Goal: Task Accomplishment & Management: Use online tool/utility

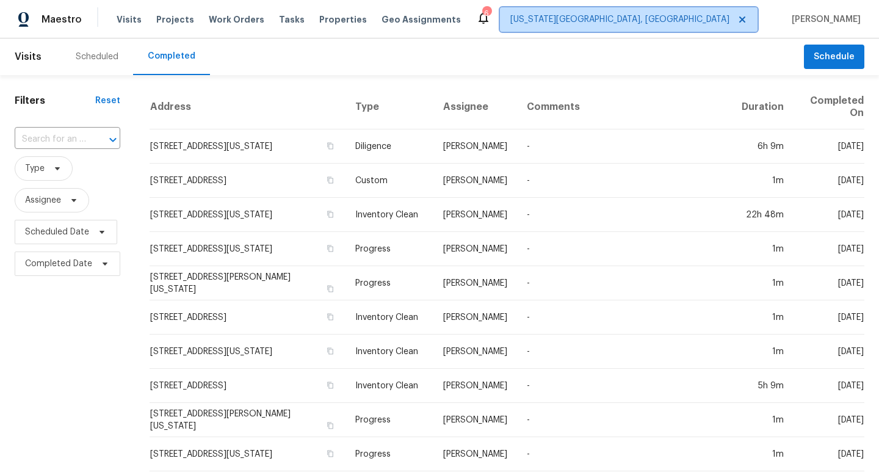
click at [676, 27] on span "[US_STATE][GEOGRAPHIC_DATA], [GEOGRAPHIC_DATA]" at bounding box center [629, 19] width 258 height 24
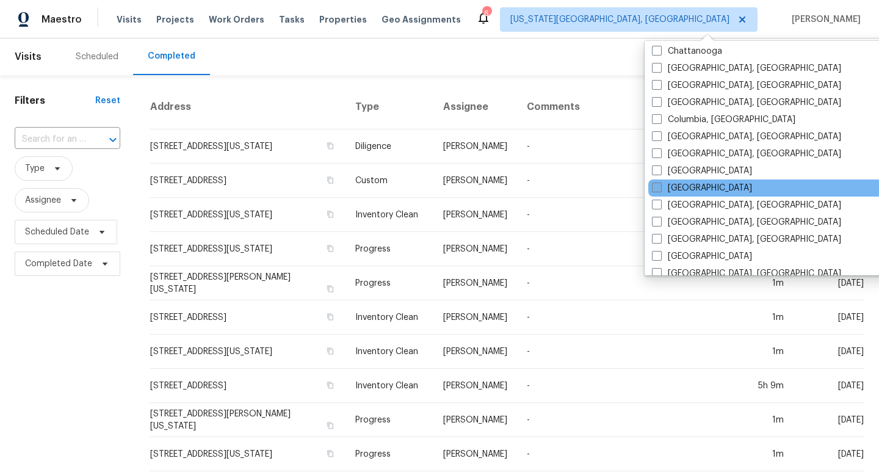
click at [657, 189] on span at bounding box center [657, 187] width 10 height 10
click at [657, 189] on input "Denver" at bounding box center [656, 186] width 8 height 8
checkbox input "true"
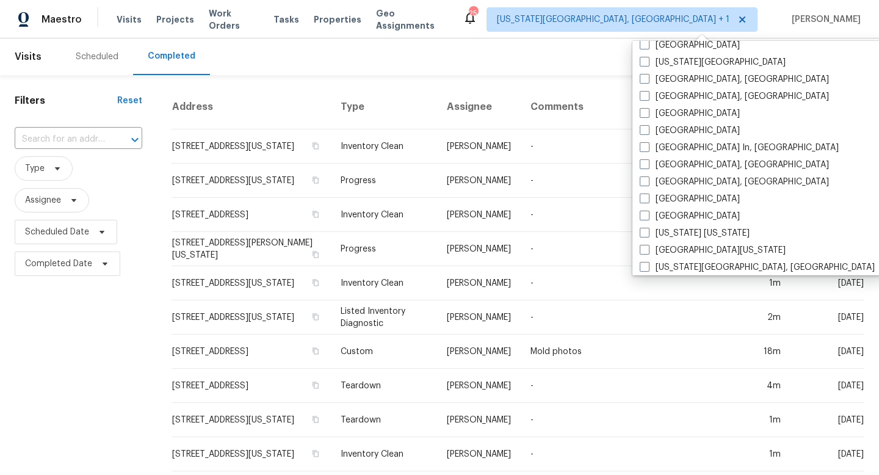
scroll to position [519, 0]
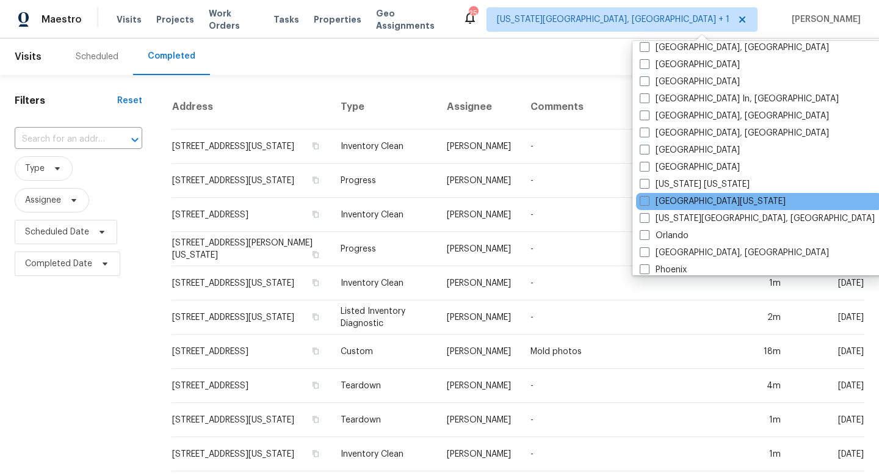
click at [639, 201] on div "Northern Colorado" at bounding box center [759, 201] width 246 height 17
click at [644, 201] on span at bounding box center [645, 201] width 10 height 10
click at [644, 201] on input "Northern Colorado" at bounding box center [644, 199] width 8 height 8
checkbox input "true"
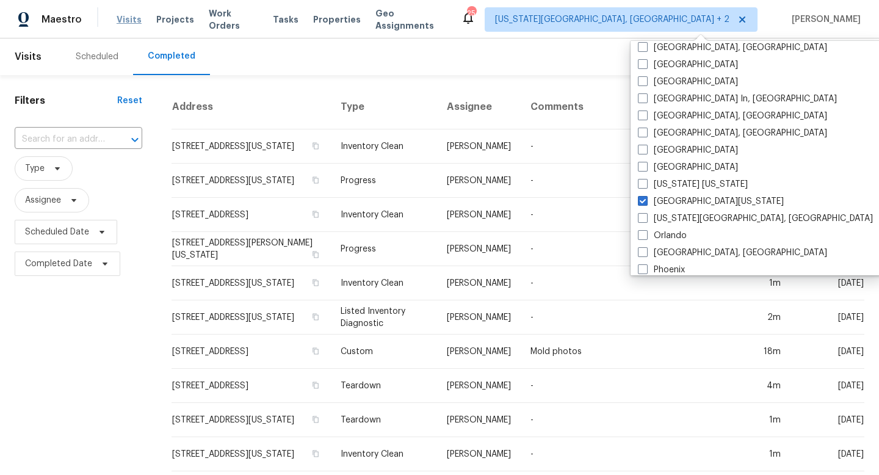
click at [118, 20] on span "Visits" at bounding box center [129, 19] width 25 height 12
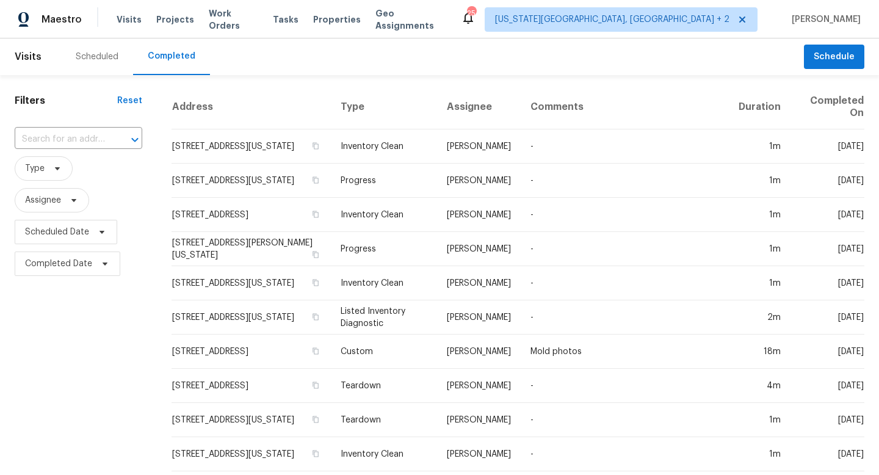
click at [96, 57] on div "Scheduled" at bounding box center [97, 57] width 43 height 12
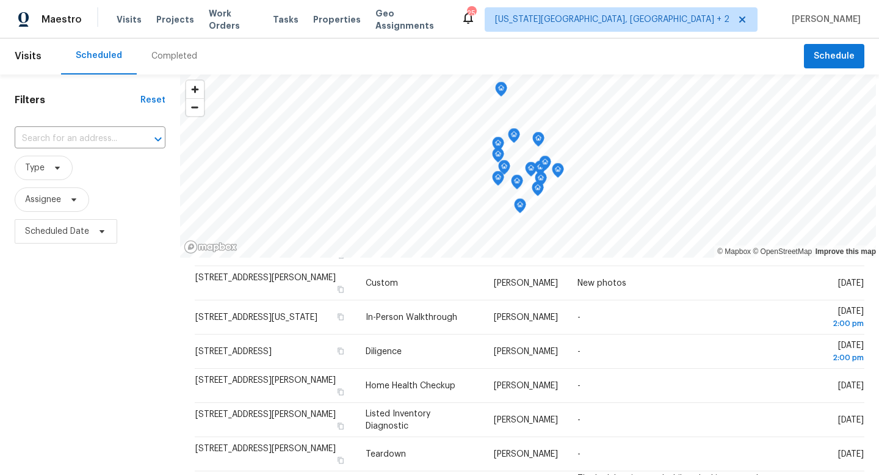
scroll to position [163, 0]
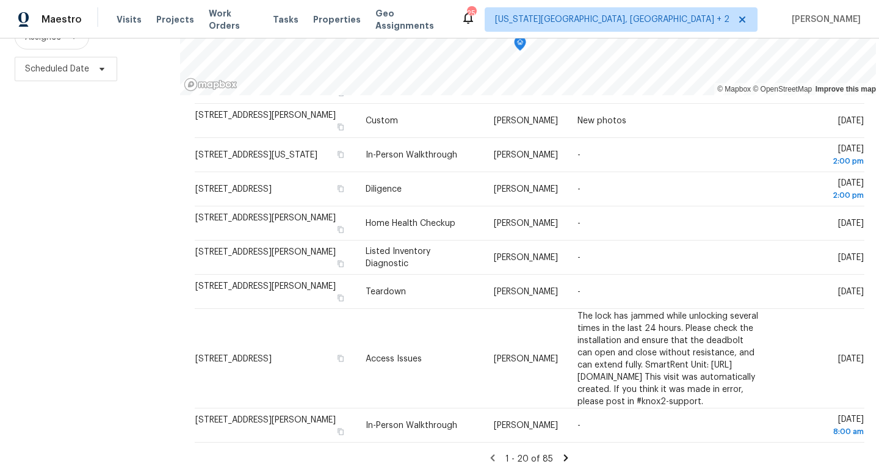
click at [564, 458] on icon at bounding box center [566, 457] width 4 height 7
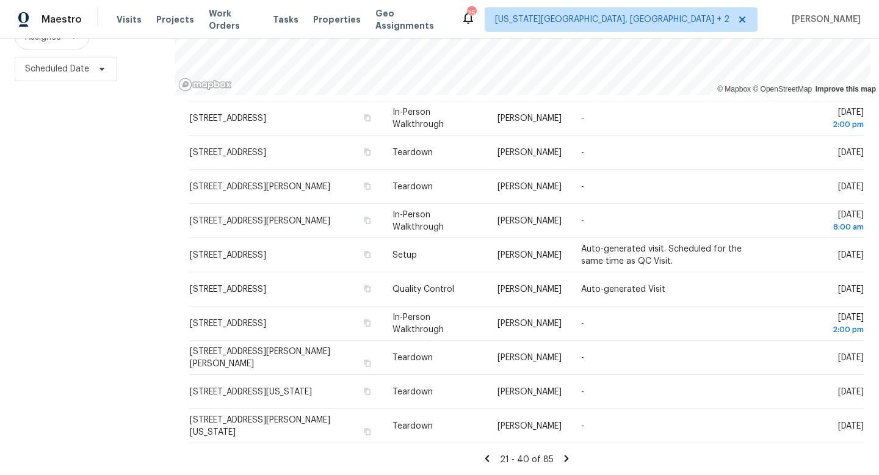
click at [490, 456] on icon at bounding box center [486, 458] width 11 height 11
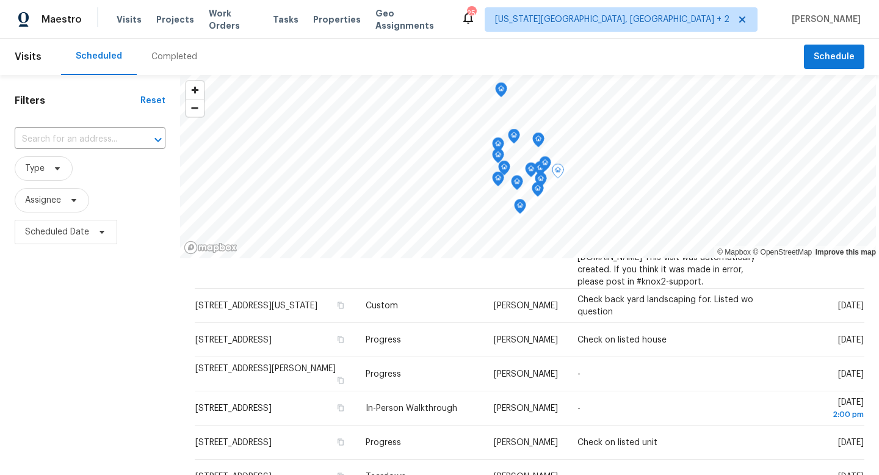
scroll to position [0, 0]
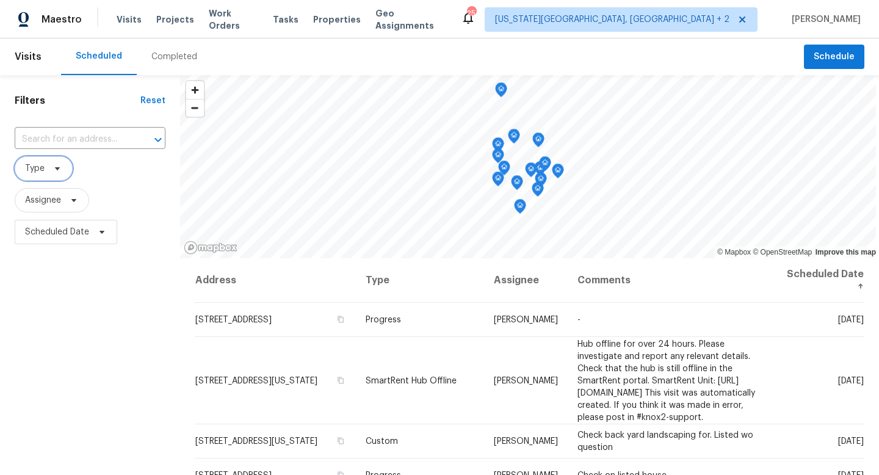
click at [58, 170] on icon at bounding box center [57, 169] width 10 height 10
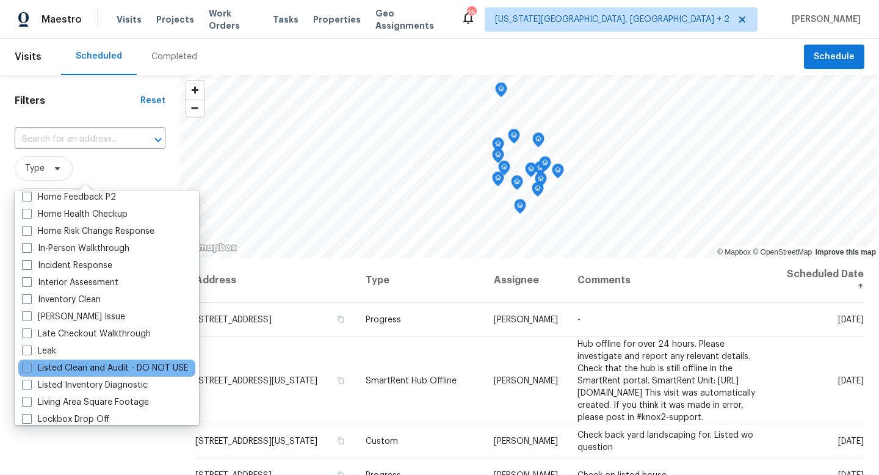
scroll to position [392, 0]
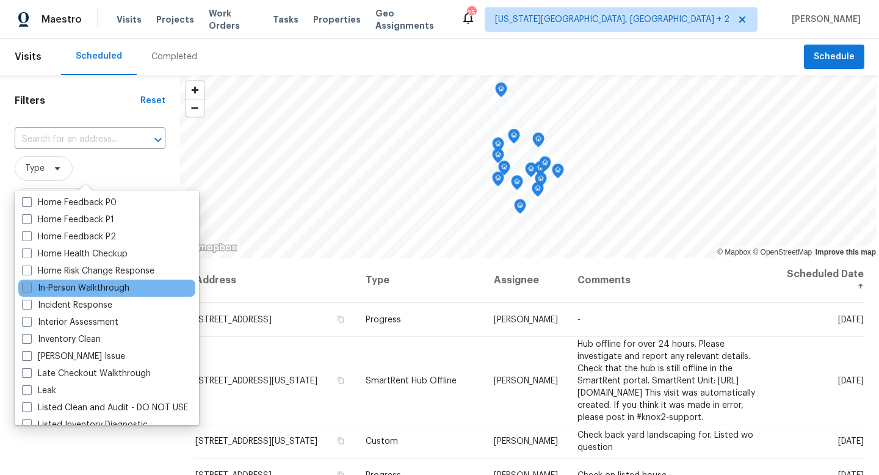
click at [31, 287] on span at bounding box center [27, 288] width 10 height 10
click at [30, 287] on input "In-Person Walkthrough" at bounding box center [26, 286] width 8 height 8
checkbox input "true"
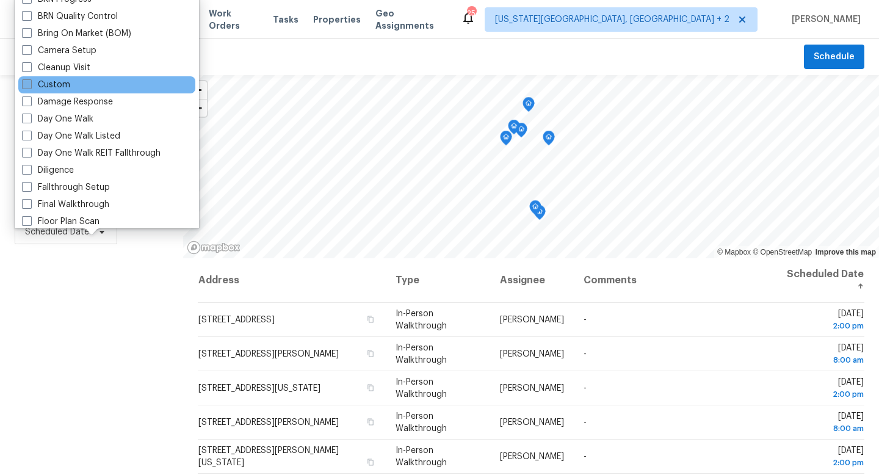
scroll to position [109, 0]
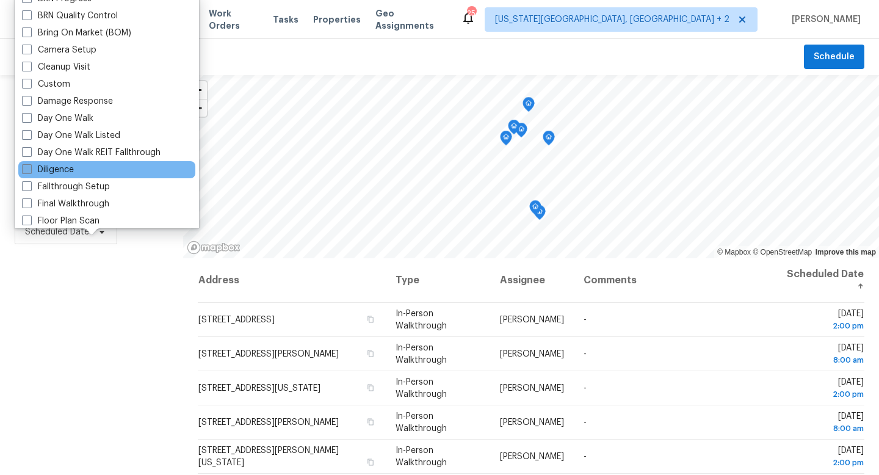
click at [27, 171] on span at bounding box center [27, 169] width 10 height 10
click at [27, 171] on input "Diligence" at bounding box center [26, 168] width 8 height 8
checkbox input "true"
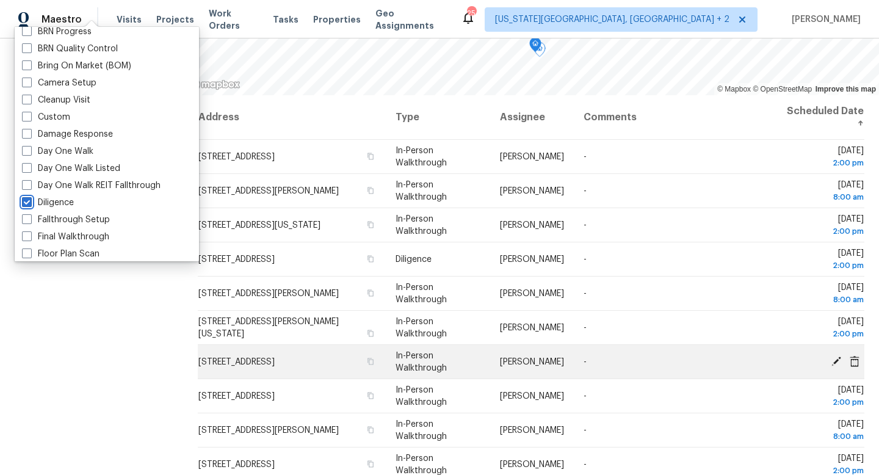
scroll to position [50, 0]
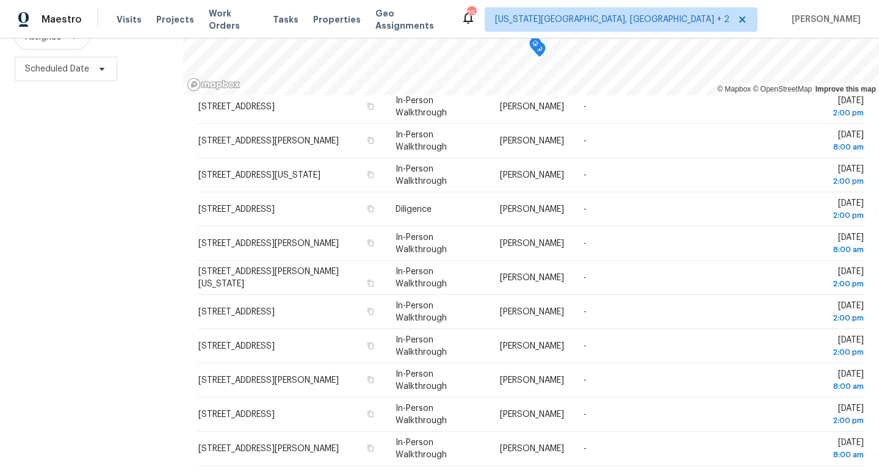
click at [136, 345] on div "Filters Reset ​ In-Person Walkthrough + 1 Assignee Scheduled Date" at bounding box center [91, 193] width 183 height 563
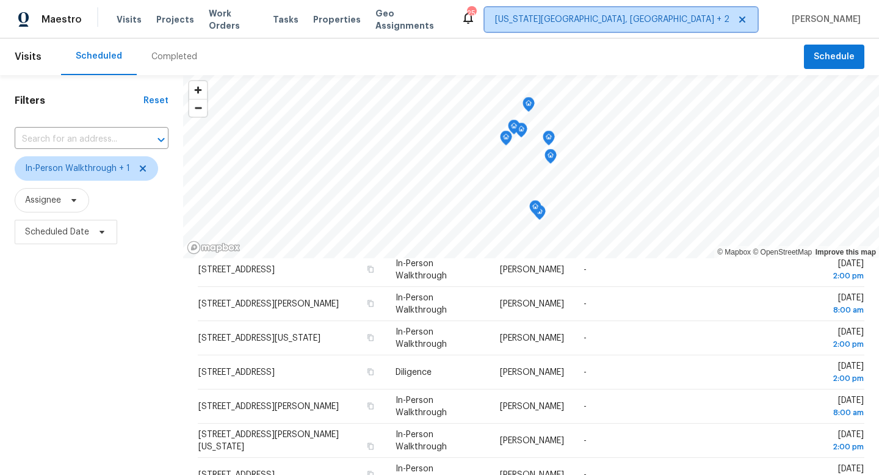
click at [704, 21] on span "Colorado Springs, CO + 2" at bounding box center [612, 19] width 234 height 12
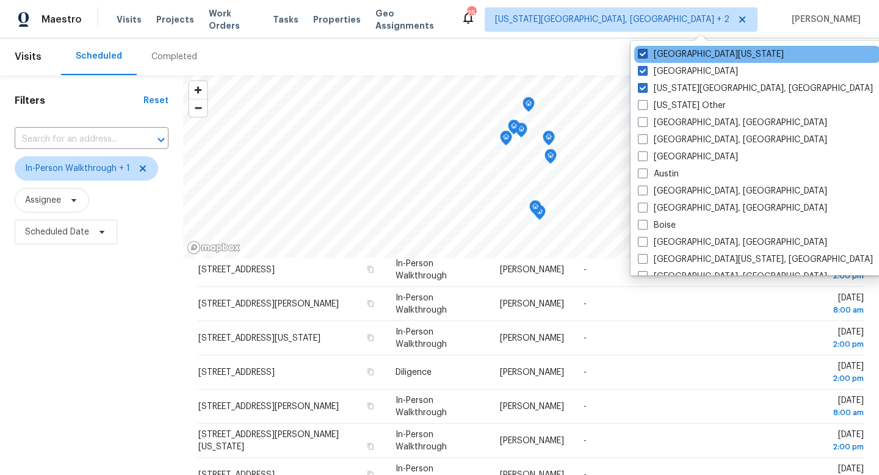
click at [646, 52] on span at bounding box center [643, 54] width 10 height 10
click at [646, 52] on input "Northern Colorado" at bounding box center [642, 52] width 8 height 8
checkbox input "false"
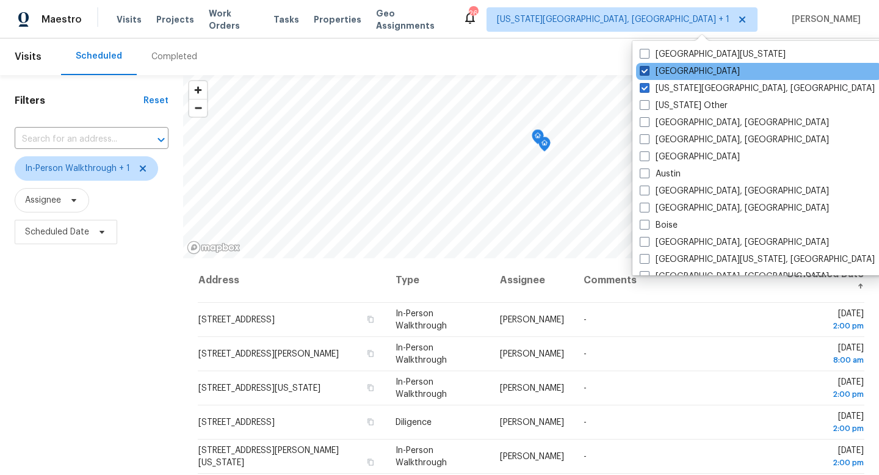
click at [645, 69] on span at bounding box center [645, 71] width 10 height 10
click at [645, 69] on input "Denver" at bounding box center [644, 69] width 8 height 8
checkbox input "false"
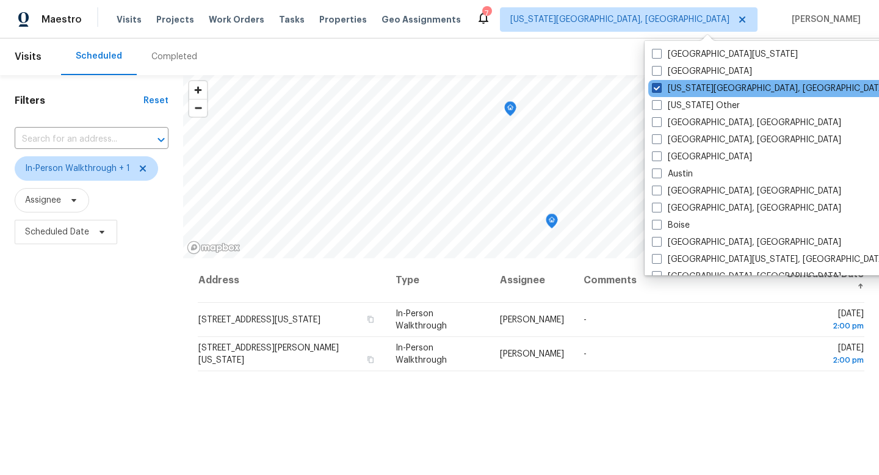
click at [657, 82] on label "[US_STATE][GEOGRAPHIC_DATA], [GEOGRAPHIC_DATA]" at bounding box center [769, 88] width 235 height 12
click at [657, 82] on input "[US_STATE][GEOGRAPHIC_DATA], [GEOGRAPHIC_DATA]" at bounding box center [656, 86] width 8 height 8
checkbox input "false"
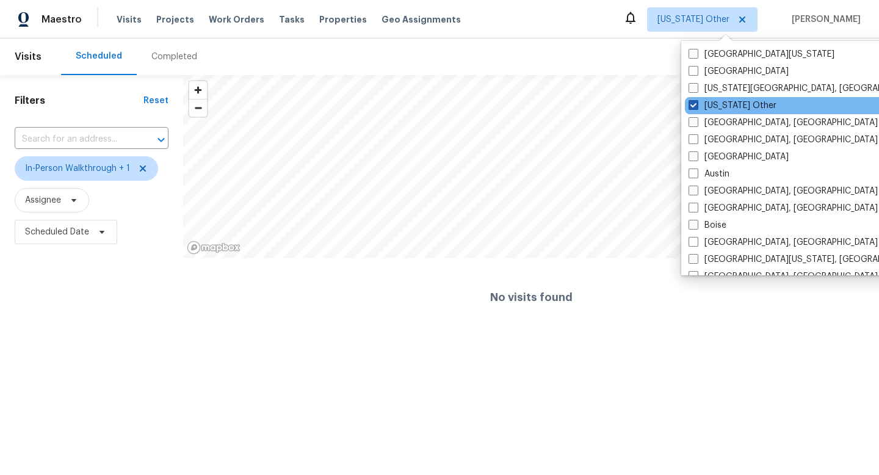
click at [701, 103] on label "Alaska Other" at bounding box center [732, 105] width 88 height 12
click at [696, 103] on input "Alaska Other" at bounding box center [692, 103] width 8 height 8
checkbox input "true"
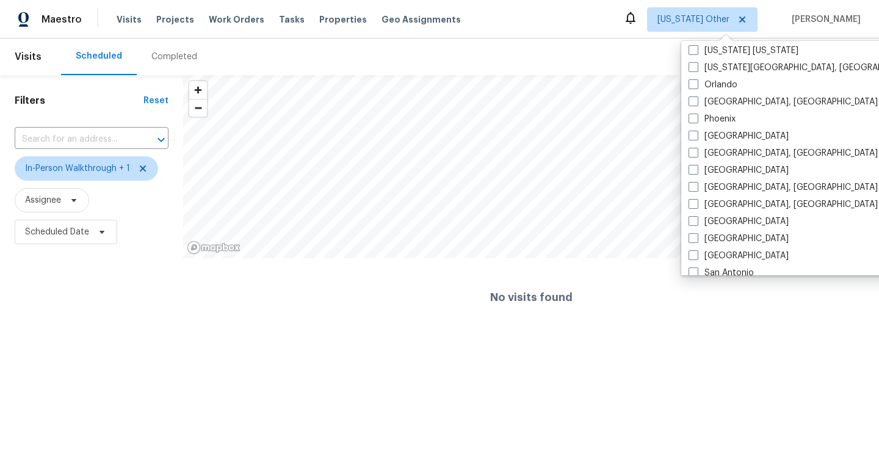
scroll to position [700, 0]
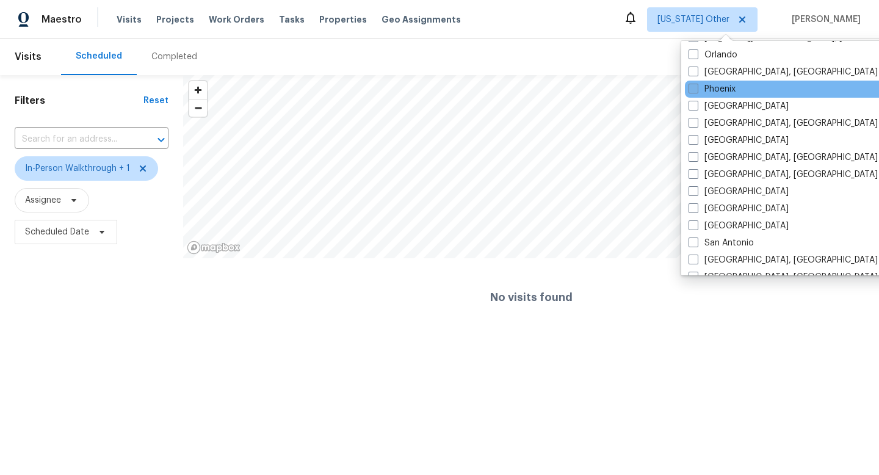
click at [694, 90] on span at bounding box center [693, 89] width 10 height 10
click at [694, 90] on input "Phoenix" at bounding box center [692, 87] width 8 height 8
checkbox input "true"
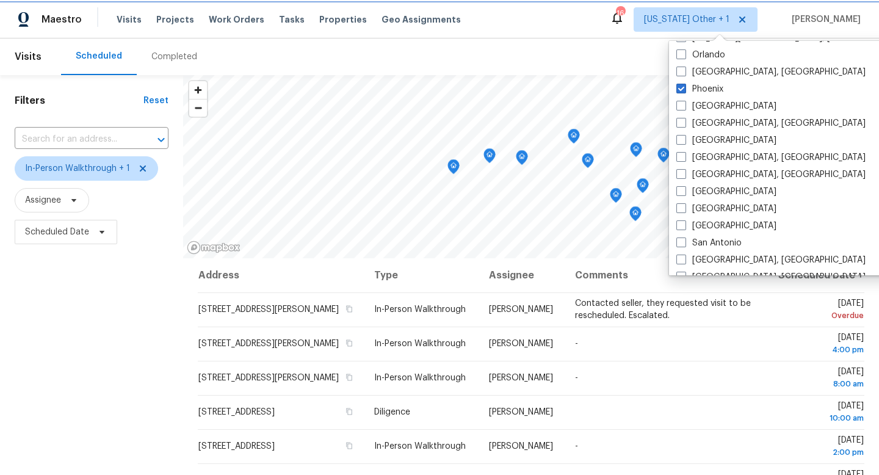
click at [687, 20] on span "Alaska Other + 1" at bounding box center [686, 19] width 85 height 12
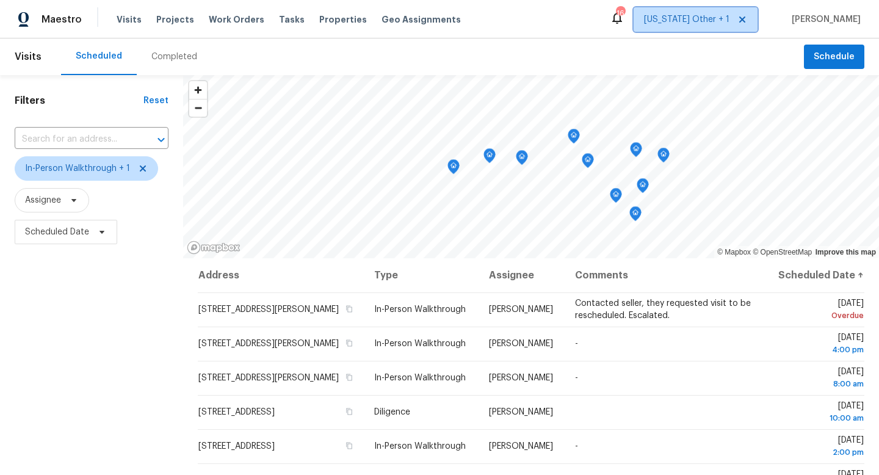
click at [704, 29] on span "Alaska Other + 1" at bounding box center [695, 19] width 124 height 24
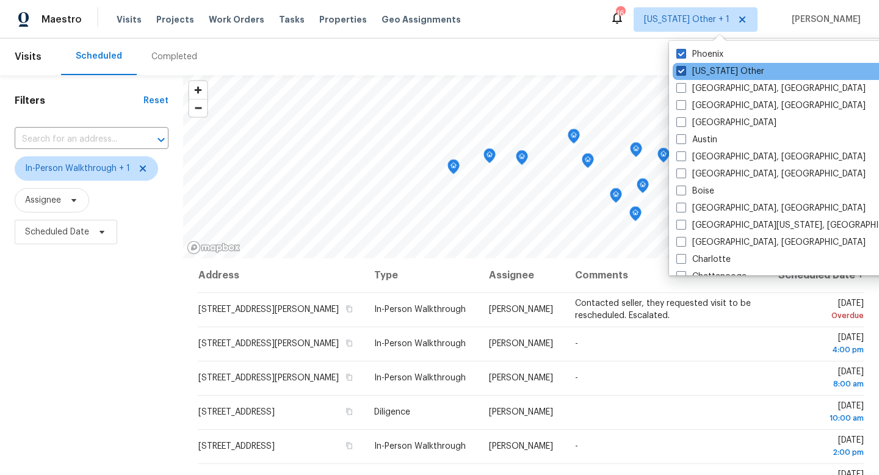
click at [682, 70] on span at bounding box center [681, 71] width 10 height 10
click at [682, 70] on input "Alaska Other" at bounding box center [680, 69] width 8 height 8
checkbox input "false"
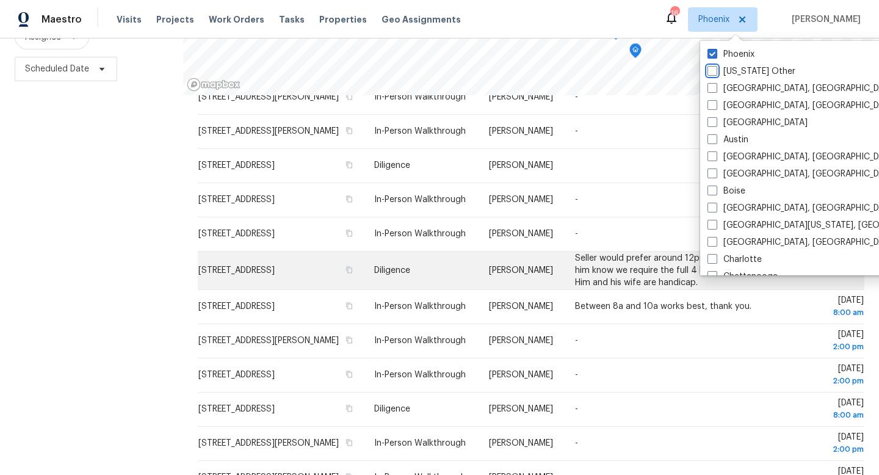
scroll to position [157, 0]
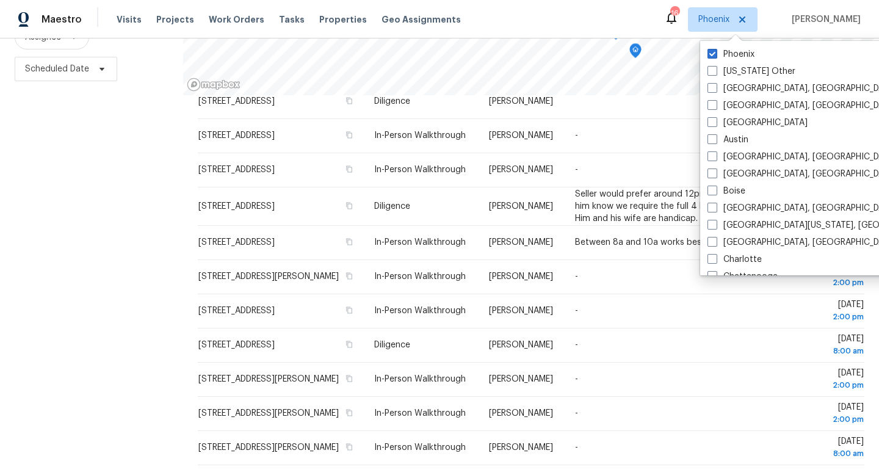
click at [74, 295] on div "Filters Reset ​ In-Person Walkthrough + 1 Assignee Scheduled Date" at bounding box center [91, 193] width 183 height 563
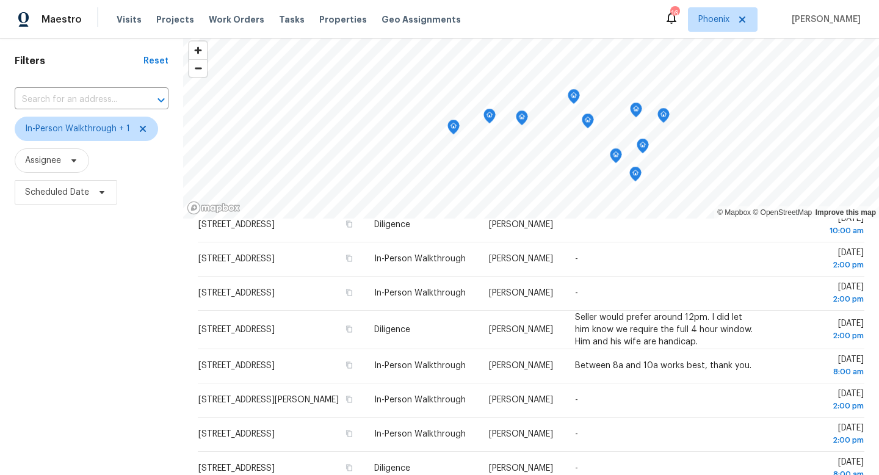
scroll to position [0, 0]
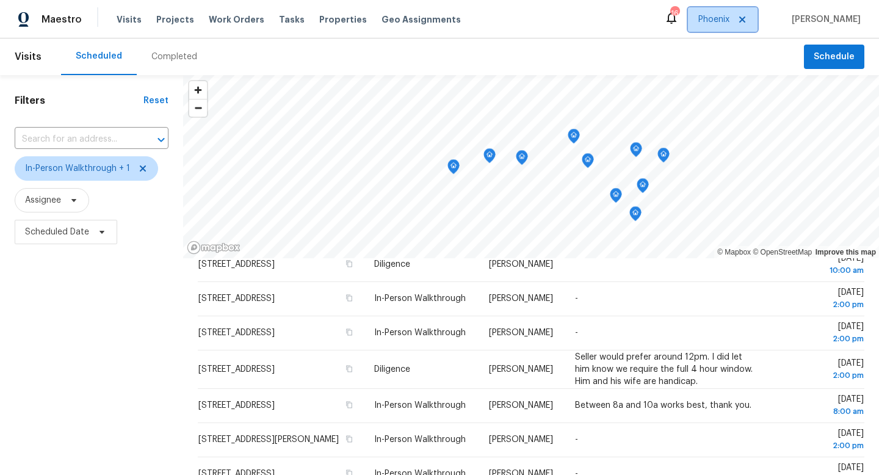
click at [729, 23] on span "Phoenix" at bounding box center [713, 19] width 31 height 12
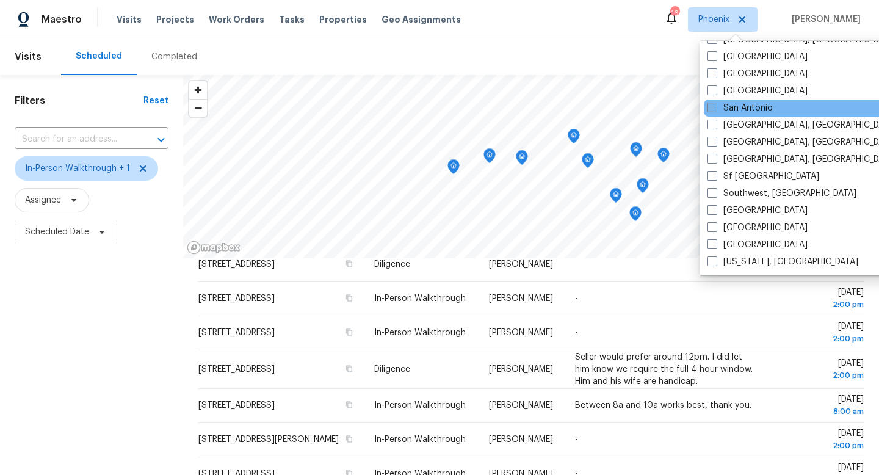
scroll to position [818, 0]
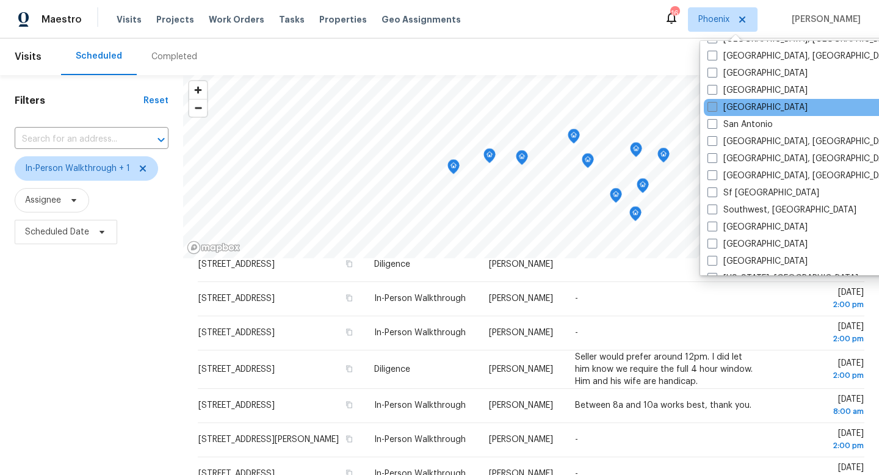
click at [716, 106] on span at bounding box center [712, 107] width 10 height 10
click at [715, 106] on input "Salt Lake City" at bounding box center [711, 105] width 8 height 8
checkbox input "true"
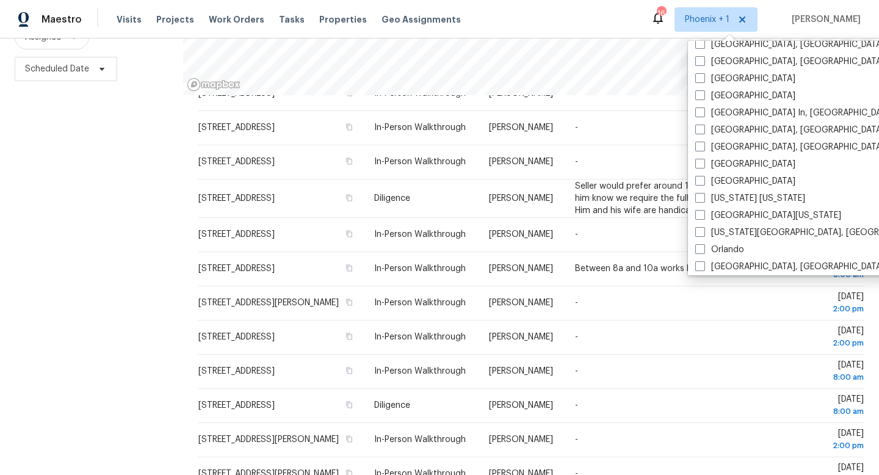
scroll to position [521, 0]
click at [701, 81] on span at bounding box center [700, 79] width 10 height 10
click at [701, 81] on input "Las Vegas" at bounding box center [699, 78] width 8 height 8
checkbox input "true"
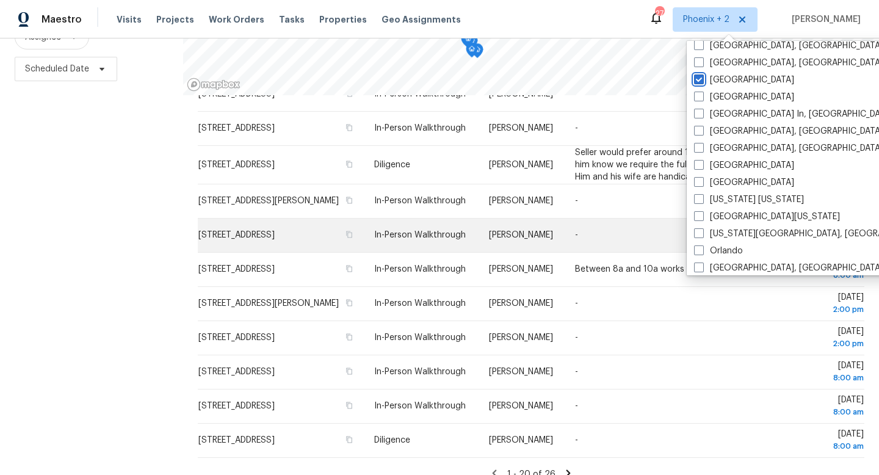
scroll to position [384, 0]
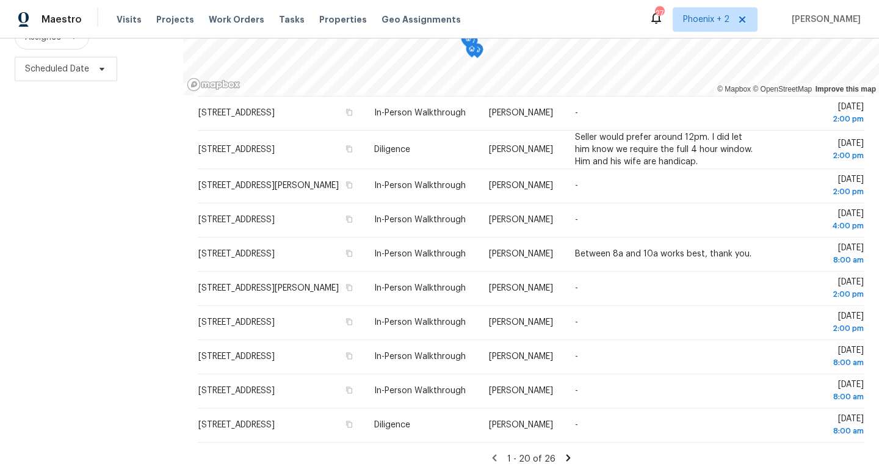
click at [39, 323] on div "Filters Reset ​ In-Person Walkthrough + 1 Assignee Scheduled Date" at bounding box center [91, 193] width 183 height 563
click at [710, 21] on span "Phoenix + 2" at bounding box center [706, 19] width 46 height 12
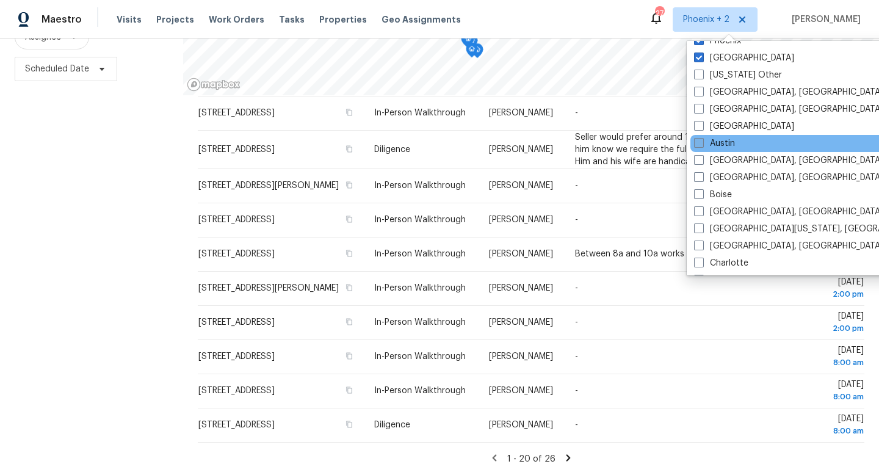
scroll to position [29, 0]
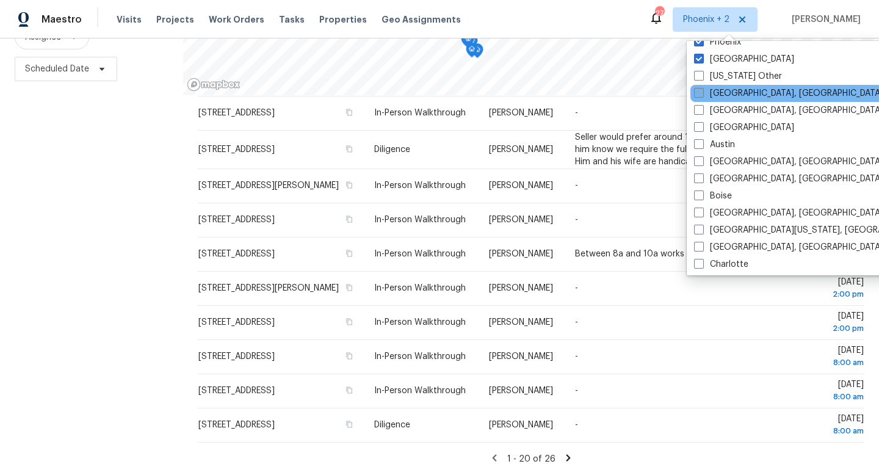
click at [700, 95] on span at bounding box center [699, 93] width 10 height 10
click at [700, 95] on input "Albuquerque, NM" at bounding box center [698, 91] width 8 height 8
checkbox input "true"
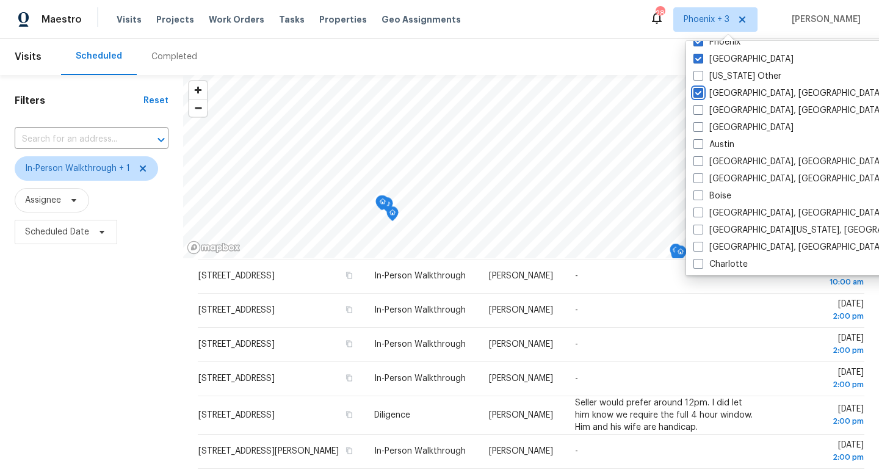
scroll to position [163, 0]
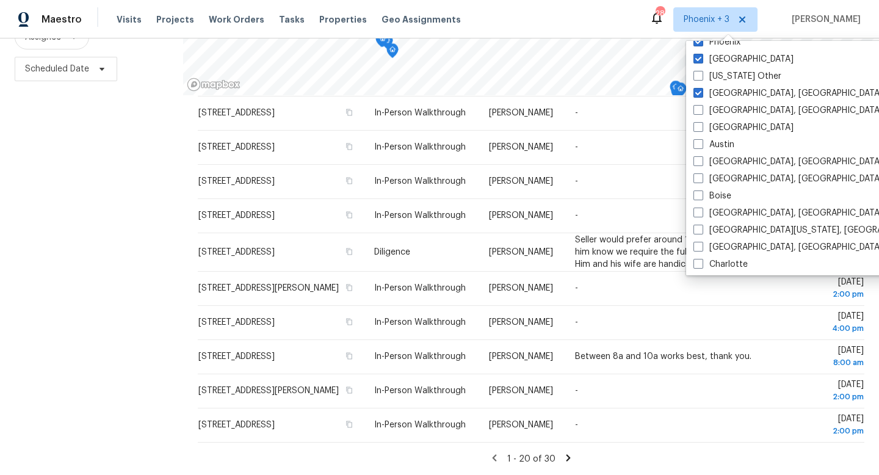
click at [566, 457] on icon at bounding box center [568, 457] width 4 height 7
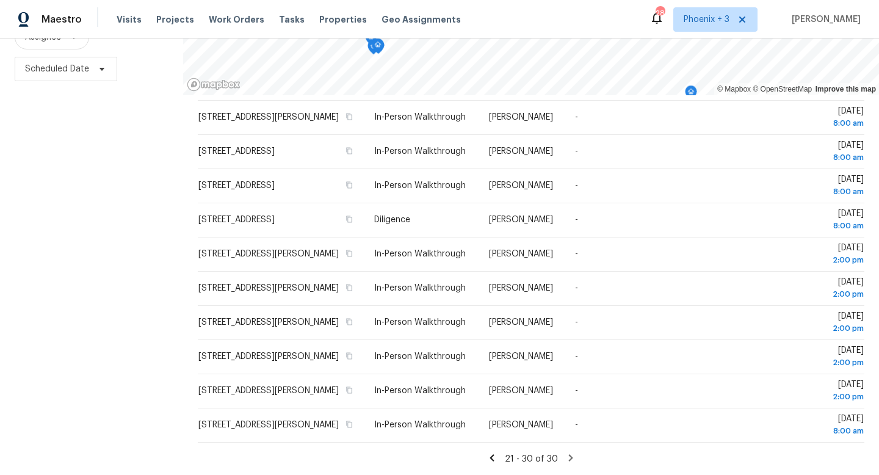
click at [488, 456] on icon at bounding box center [491, 457] width 11 height 11
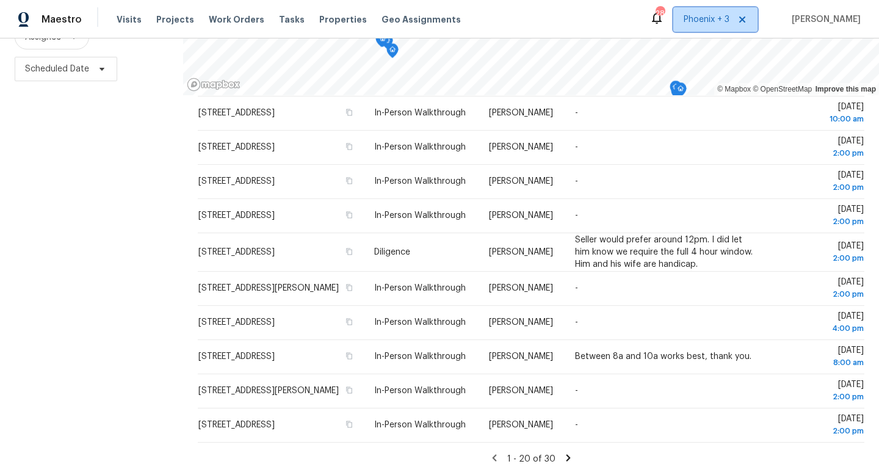
click at [718, 27] on span "Phoenix + 3" at bounding box center [715, 19] width 84 height 24
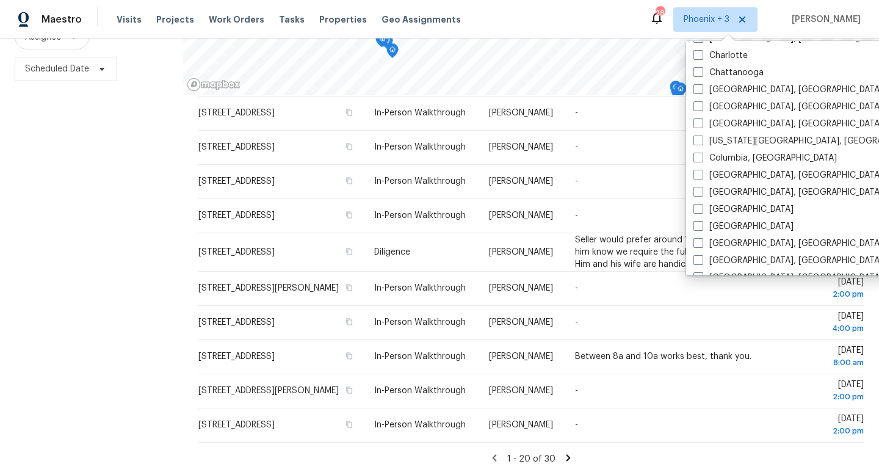
scroll to position [270, 0]
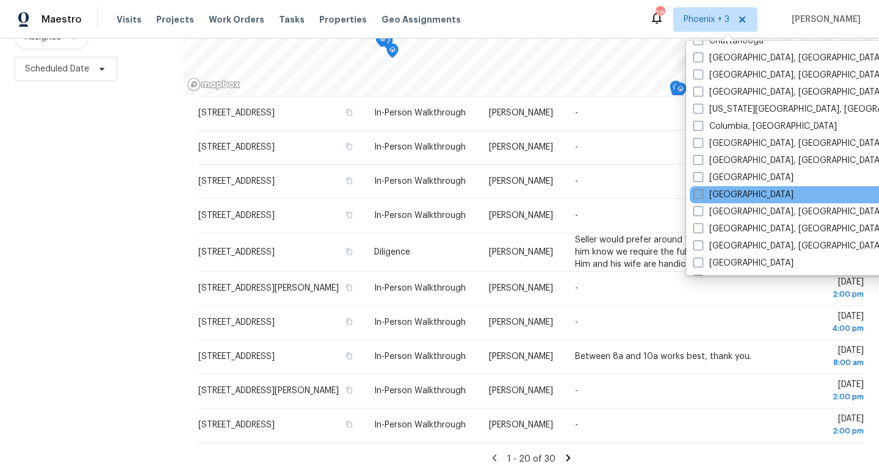
click at [700, 195] on span at bounding box center [698, 194] width 10 height 10
click at [700, 195] on input "Denver" at bounding box center [697, 193] width 8 height 8
checkbox input "true"
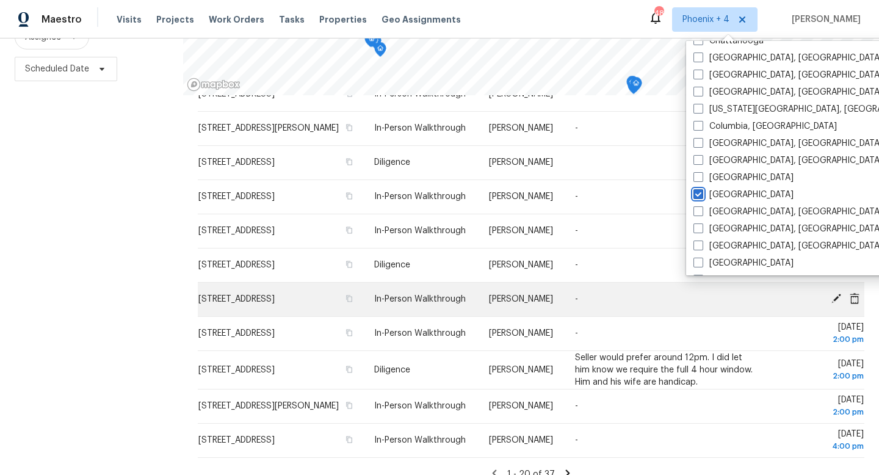
scroll to position [384, 0]
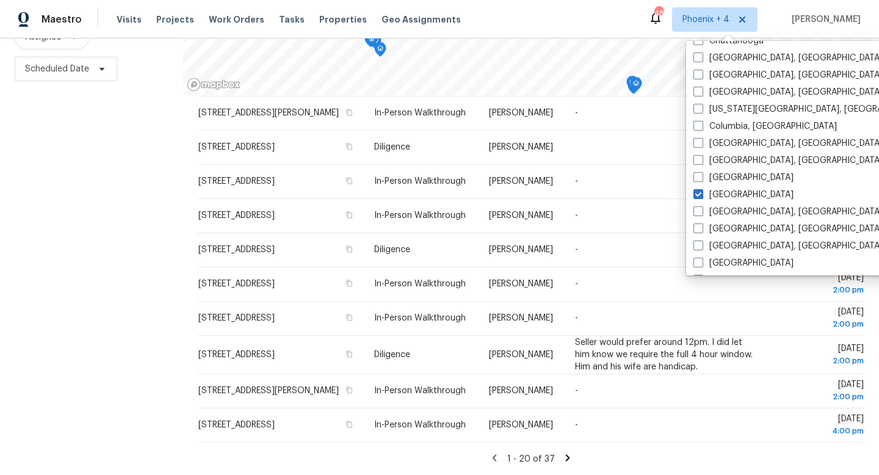
click at [563, 454] on icon at bounding box center [567, 457] width 11 height 11
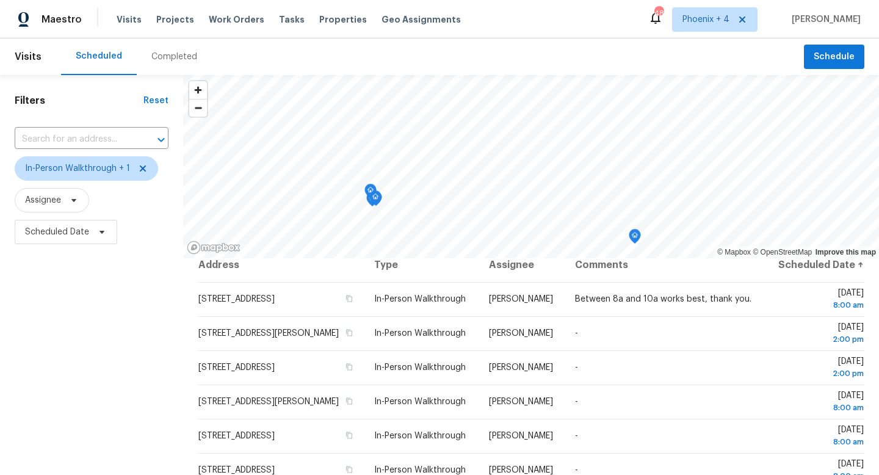
scroll to position [7, 0]
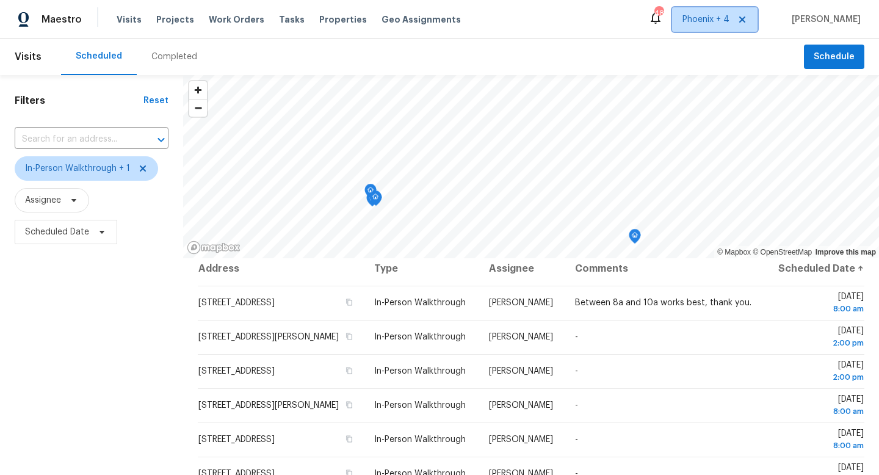
click at [715, 12] on span "Phoenix + 4" at bounding box center [714, 19] width 85 height 24
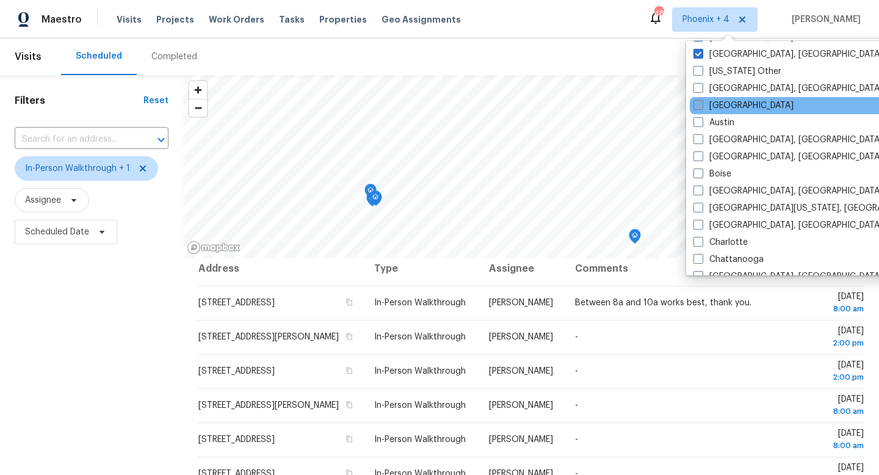
scroll to position [70, 0]
click at [696, 104] on span at bounding box center [698, 104] width 10 height 10
click at [696, 104] on input "Atlanta" at bounding box center [697, 102] width 8 height 8
checkbox input "true"
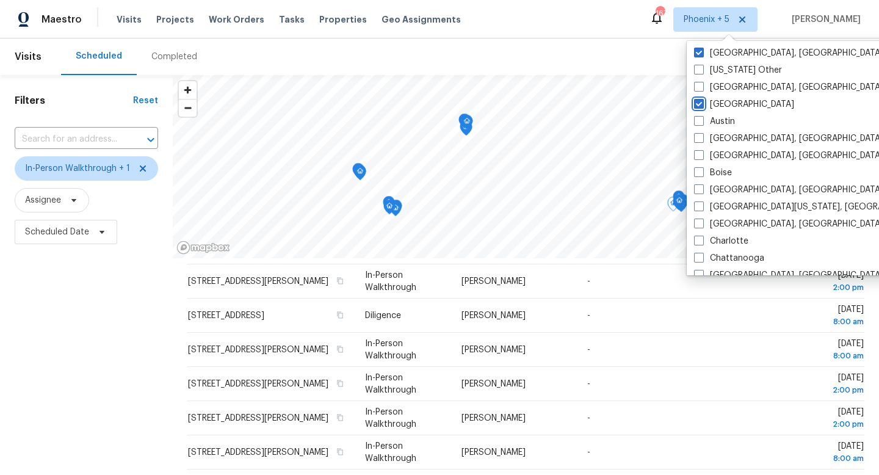
scroll to position [163, 0]
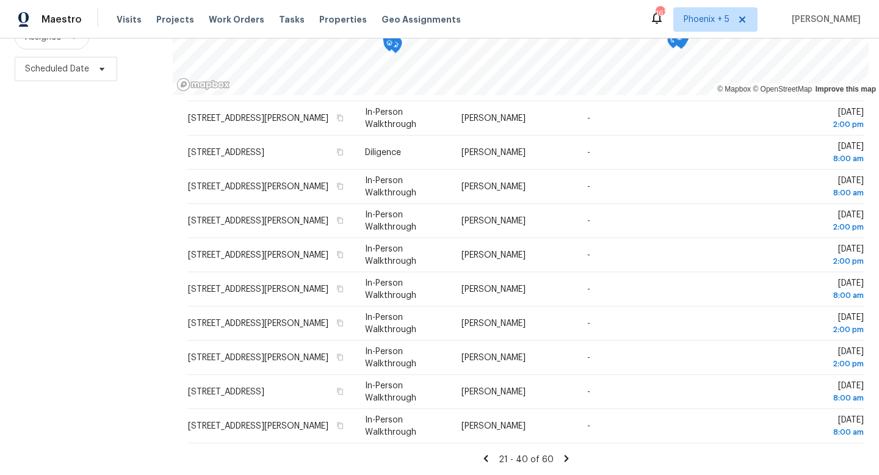
click at [488, 460] on icon at bounding box center [485, 458] width 4 height 7
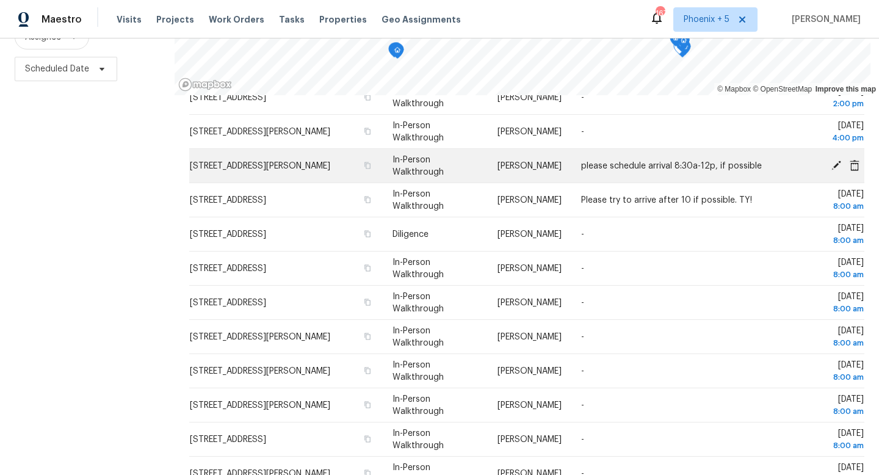
scroll to position [380, 0]
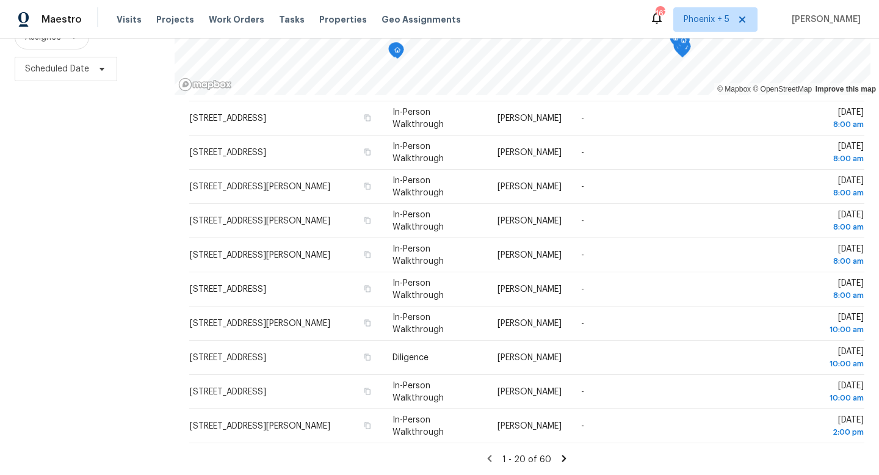
click at [564, 455] on icon at bounding box center [563, 458] width 11 height 11
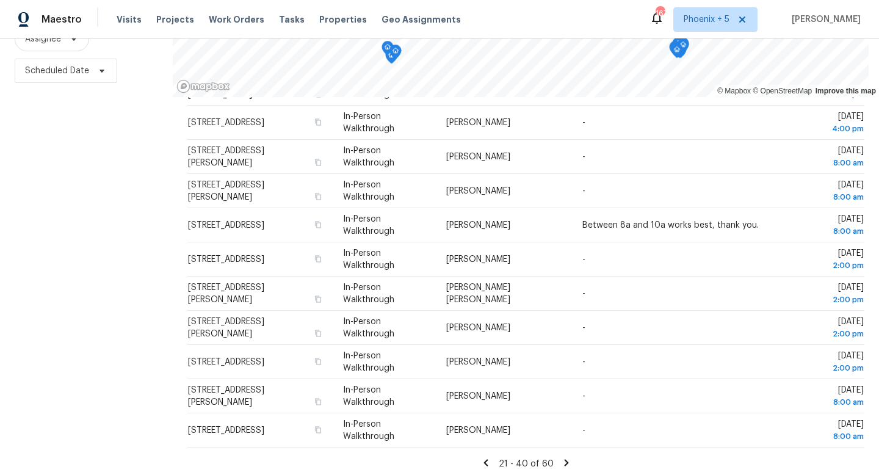
scroll to position [163, 0]
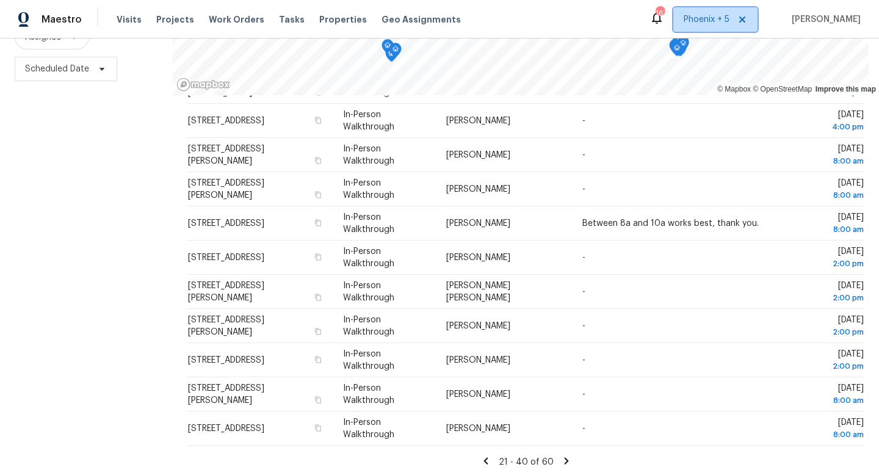
click at [718, 21] on span "Phoenix + 5" at bounding box center [706, 19] width 46 height 12
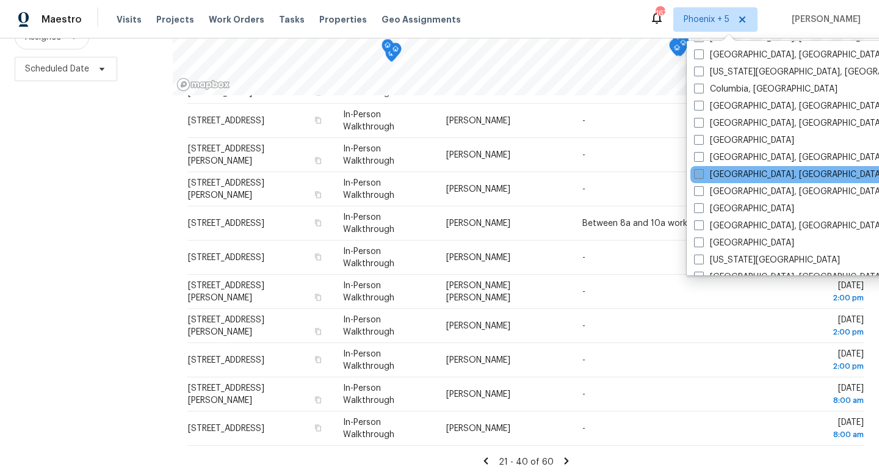
scroll to position [374, 0]
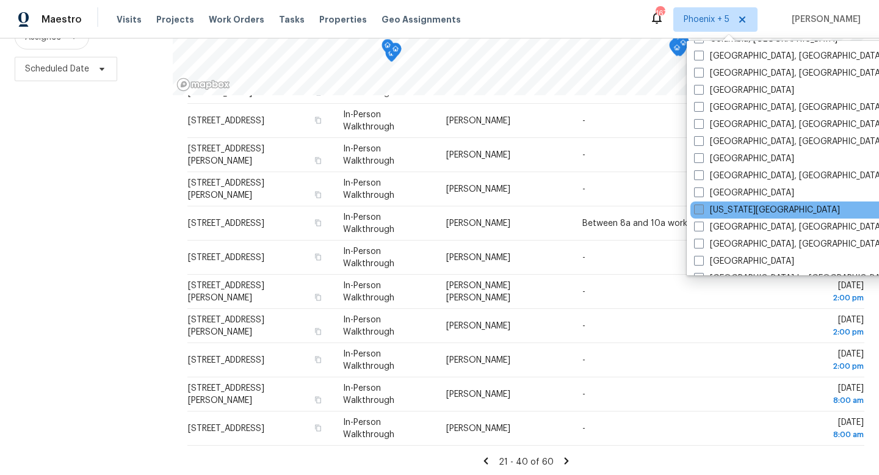
click at [698, 207] on span at bounding box center [699, 209] width 10 height 10
click at [698, 207] on input "Kansas City" at bounding box center [698, 208] width 8 height 8
checkbox input "true"
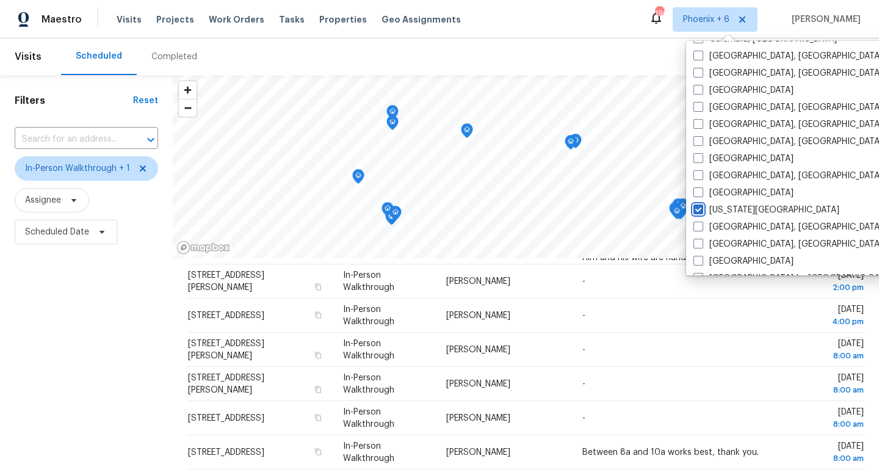
scroll to position [163, 0]
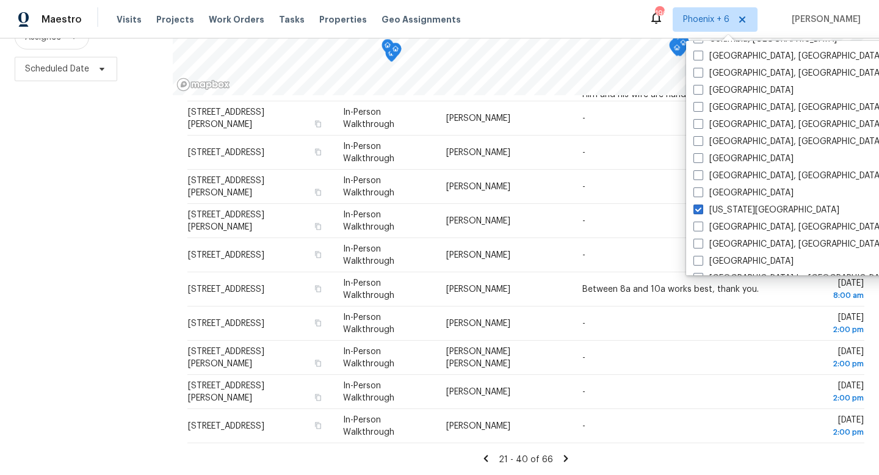
click at [564, 458] on icon at bounding box center [566, 458] width 4 height 7
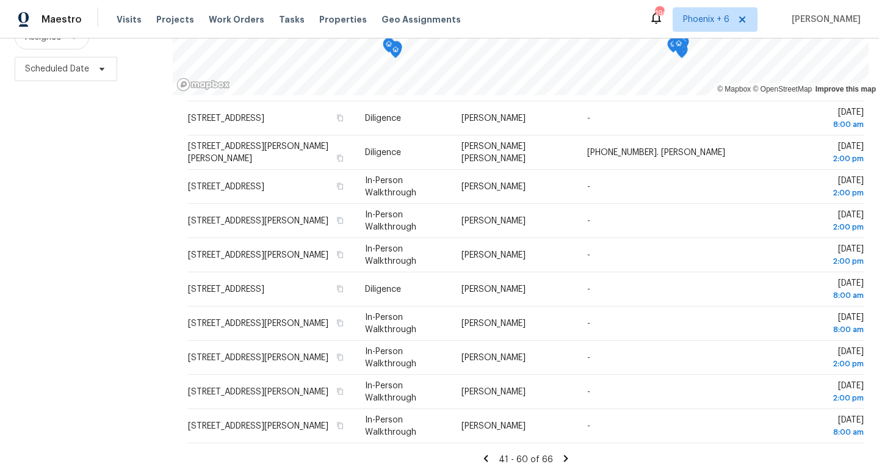
click at [487, 457] on icon at bounding box center [485, 458] width 11 height 11
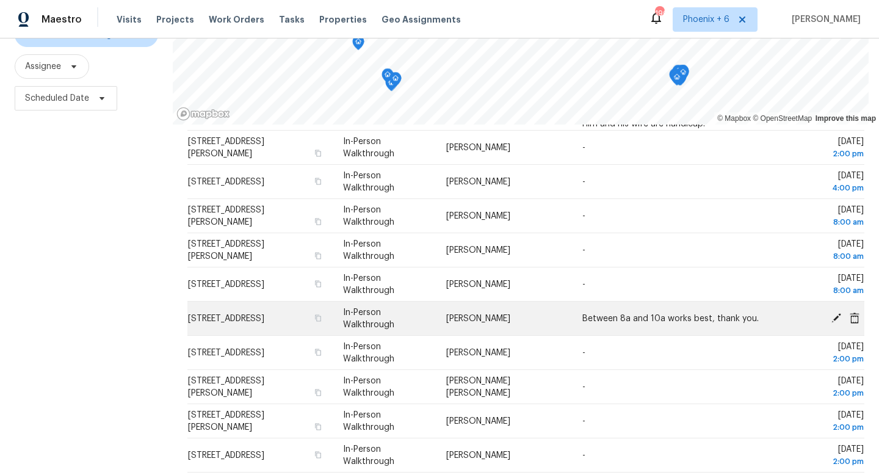
scroll to position [0, 0]
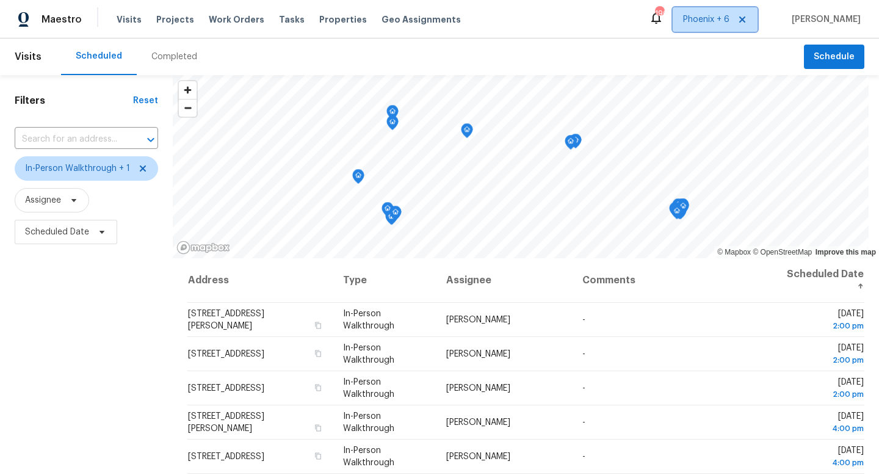
click at [729, 18] on span "Phoenix + 6" at bounding box center [706, 19] width 46 height 12
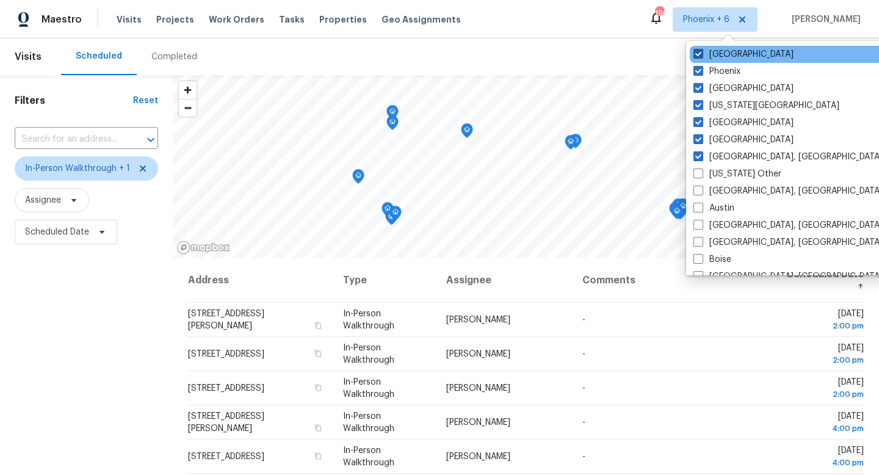
click at [702, 52] on span at bounding box center [698, 54] width 10 height 10
click at [701, 52] on input "Salt Lake City" at bounding box center [697, 52] width 8 height 8
checkbox input "false"
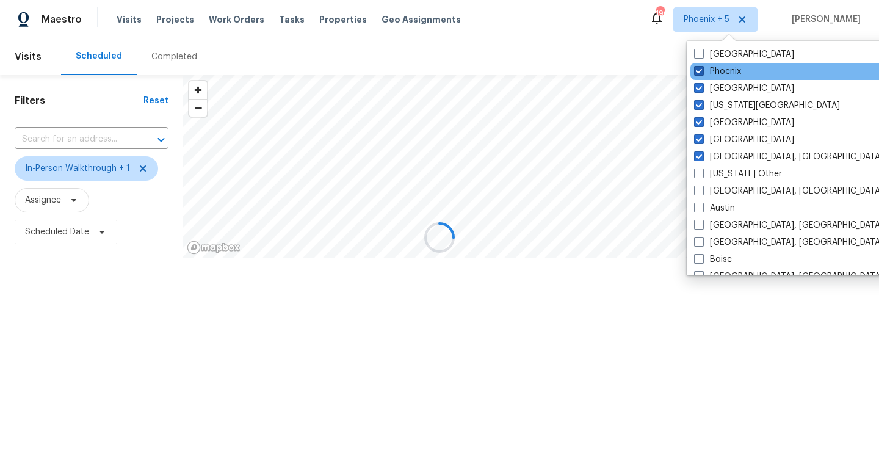
click at [701, 69] on span at bounding box center [699, 71] width 10 height 10
click at [701, 69] on input "Phoenix" at bounding box center [698, 69] width 8 height 8
checkbox input "false"
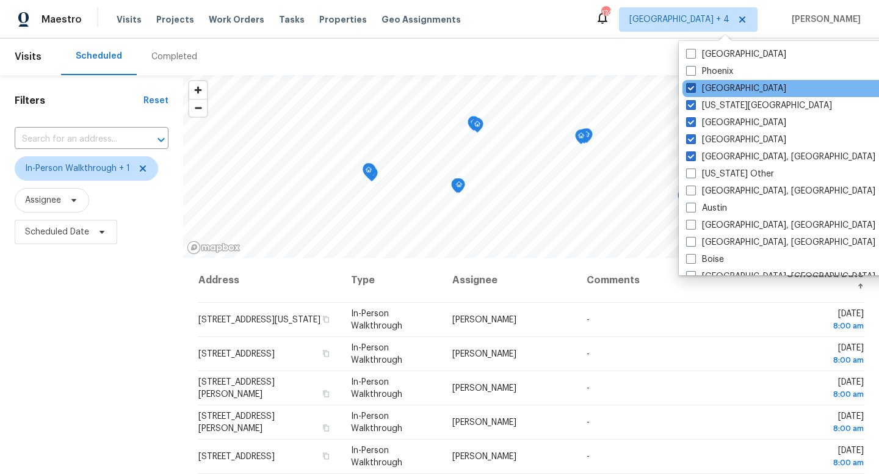
click at [701, 88] on label "Las Vegas" at bounding box center [736, 88] width 100 height 12
click at [694, 88] on input "Las Vegas" at bounding box center [690, 86] width 8 height 8
checkbox input "false"
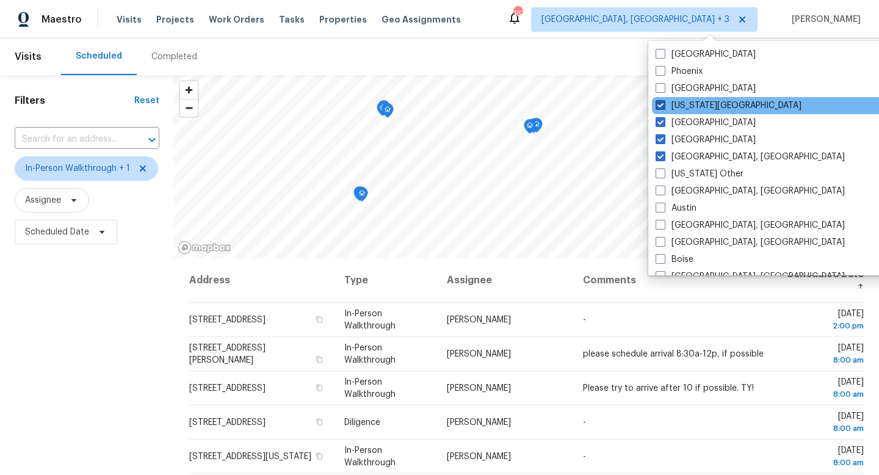
click at [664, 111] on label "Kansas City" at bounding box center [728, 105] width 146 height 12
click at [663, 107] on input "Kansas City" at bounding box center [659, 103] width 8 height 8
checkbox input "false"
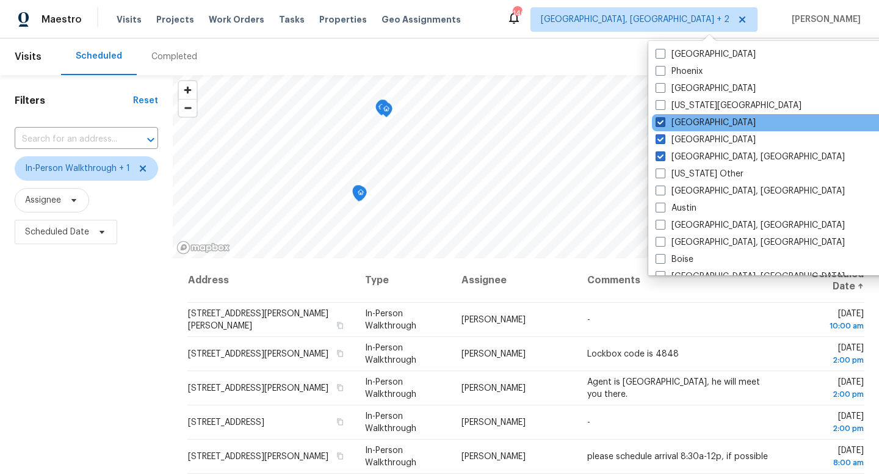
click at [662, 121] on span at bounding box center [660, 122] width 10 height 10
click at [662, 121] on input "Denver" at bounding box center [659, 121] width 8 height 8
checkbox input "false"
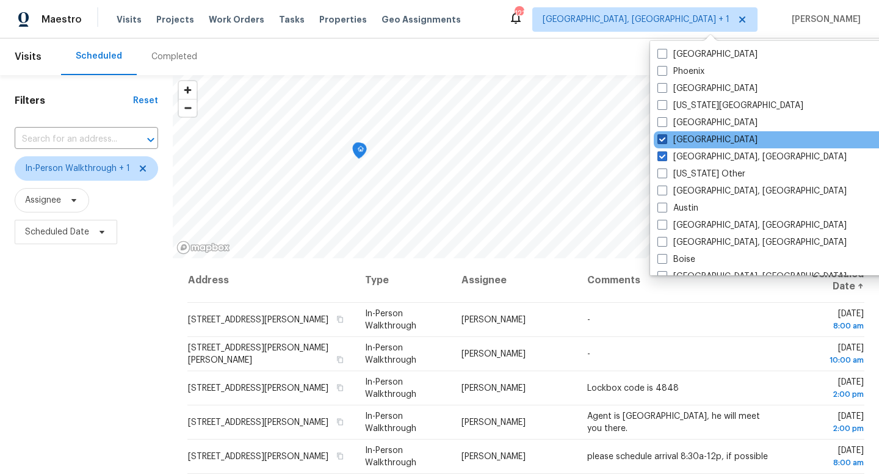
click at [661, 142] on span at bounding box center [662, 139] width 10 height 10
click at [661, 142] on input "Atlanta" at bounding box center [661, 138] width 8 height 8
checkbox input "false"
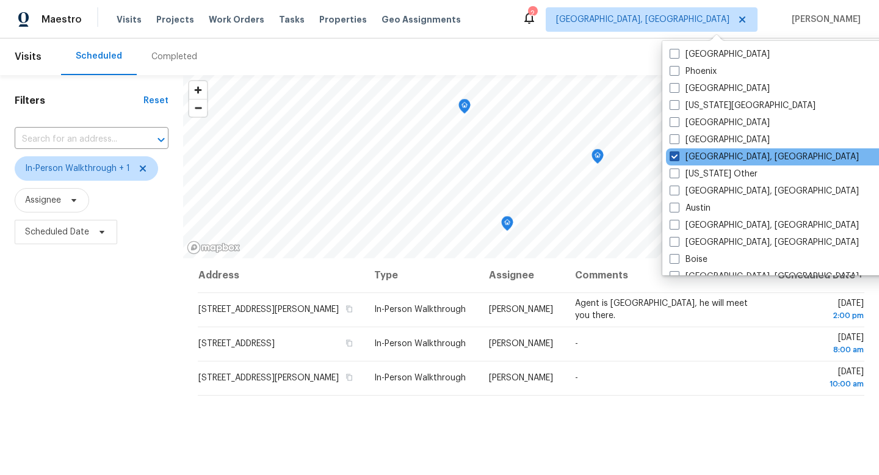
click at [677, 157] on span at bounding box center [674, 156] width 10 height 10
click at [677, 157] on input "Albuquerque, NM" at bounding box center [673, 155] width 8 height 8
checkbox input "false"
checkbox input "true"
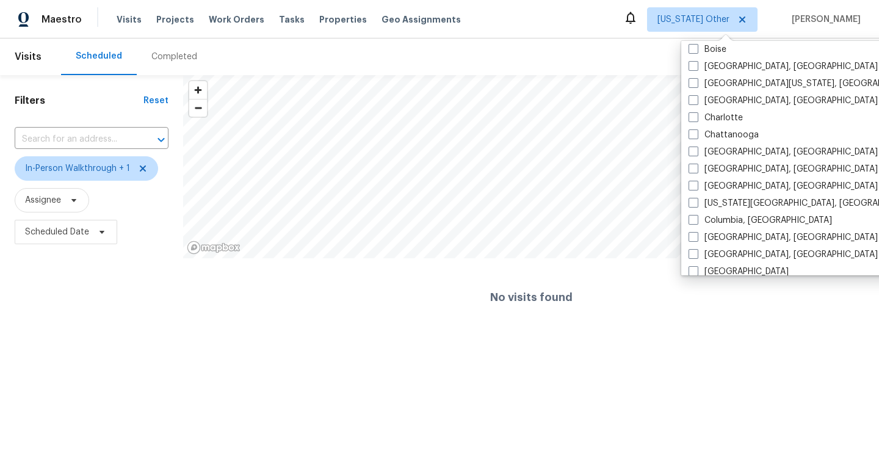
scroll to position [212, 0]
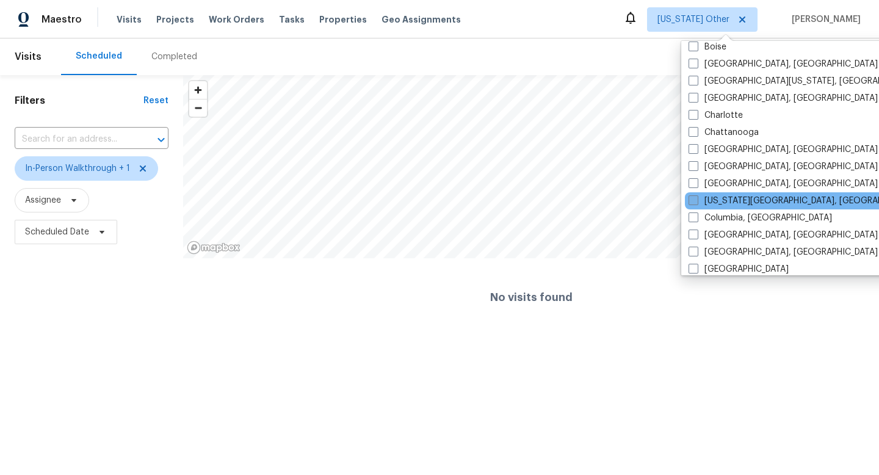
click at [693, 195] on span at bounding box center [693, 200] width 10 height 10
click at [693, 195] on input "[US_STATE][GEOGRAPHIC_DATA], [GEOGRAPHIC_DATA]" at bounding box center [692, 199] width 8 height 8
checkbox input "true"
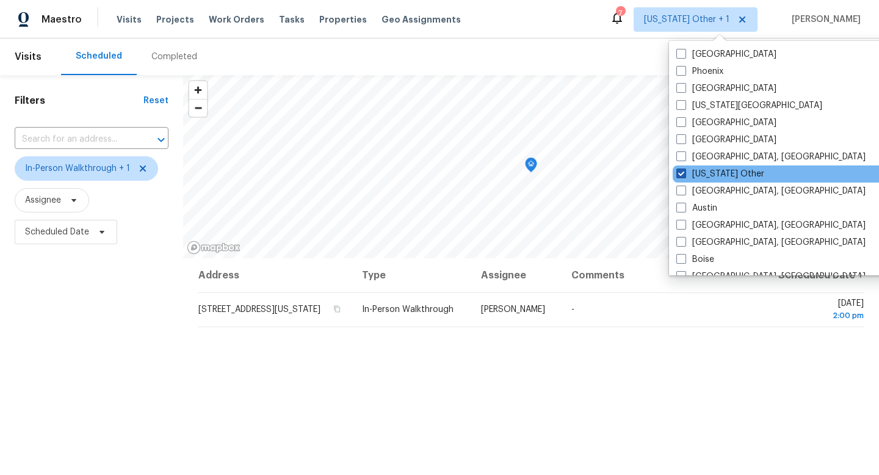
click at [678, 177] on span at bounding box center [681, 173] width 10 height 10
click at [678, 176] on input "Alaska Other" at bounding box center [680, 172] width 8 height 8
checkbox input "false"
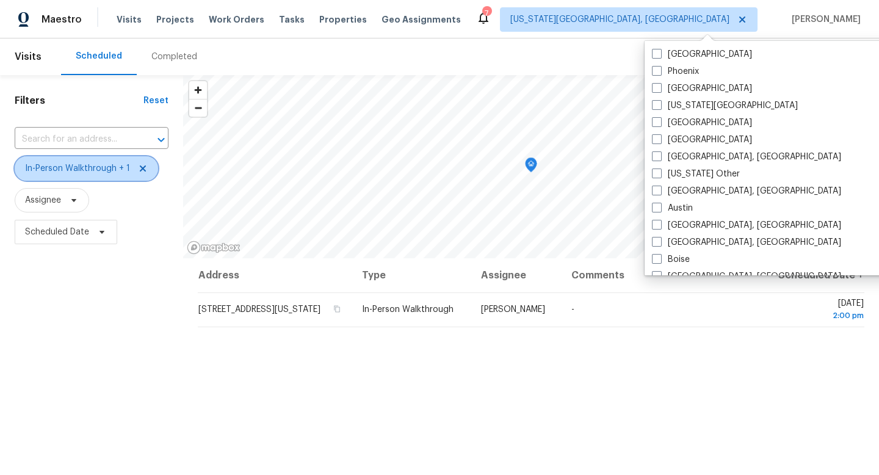
click at [103, 171] on span "In-Person Walkthrough + 1" at bounding box center [77, 168] width 105 height 12
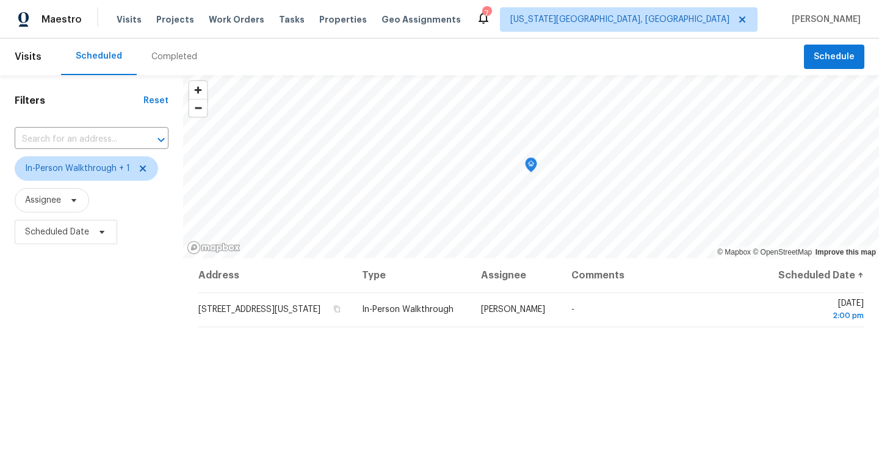
click at [280, 402] on div "Address Type Assignee Comments Scheduled Date ↑ 133 Tulane St, Colorado Springs…" at bounding box center [531, 448] width 696 height 380
click at [119, 23] on span "Visits" at bounding box center [129, 19] width 25 height 12
click at [106, 163] on span "In-Person Walkthrough + 1" at bounding box center [77, 168] width 105 height 12
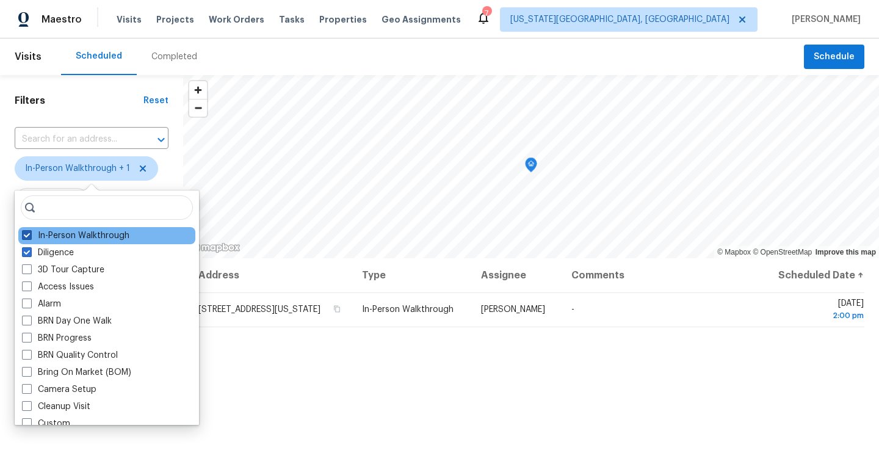
click at [31, 237] on span at bounding box center [27, 235] width 10 height 10
click at [30, 237] on input "In-Person Walkthrough" at bounding box center [26, 233] width 8 height 8
checkbox input "false"
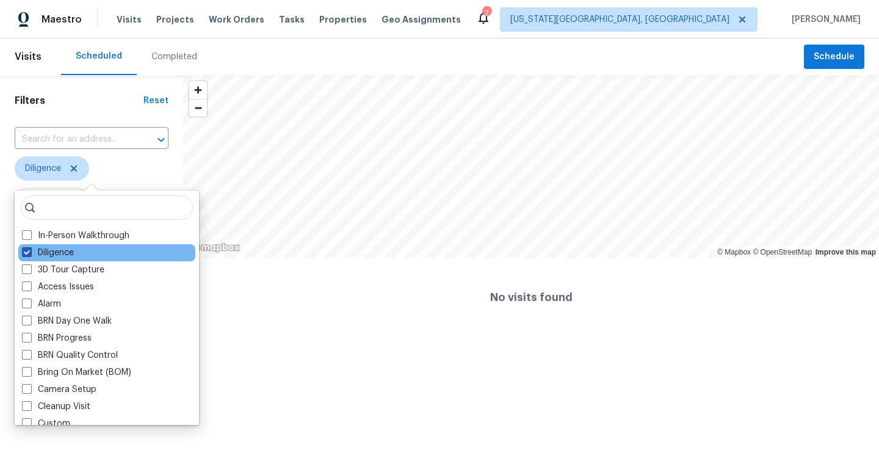
click at [29, 253] on span at bounding box center [27, 252] width 10 height 10
click at [29, 253] on input "Diligence" at bounding box center [26, 251] width 8 height 8
checkbox input "false"
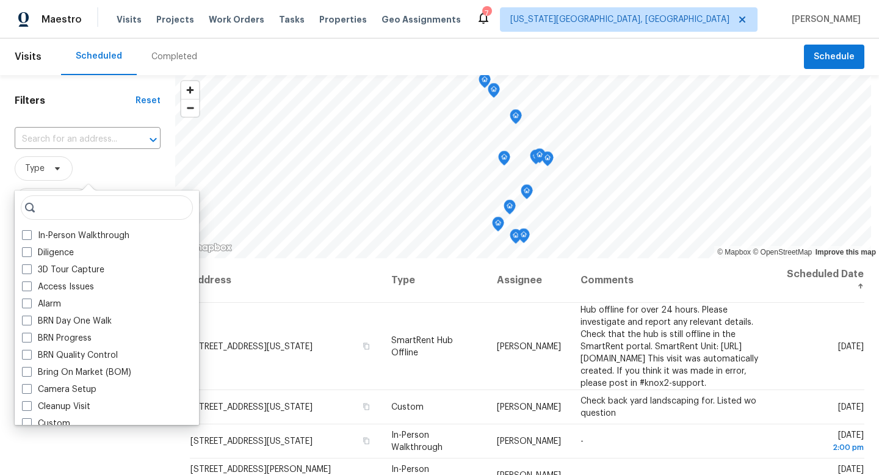
click at [134, 453] on div "Filters Reset ​ Type Assignee Scheduled Date" at bounding box center [87, 356] width 175 height 563
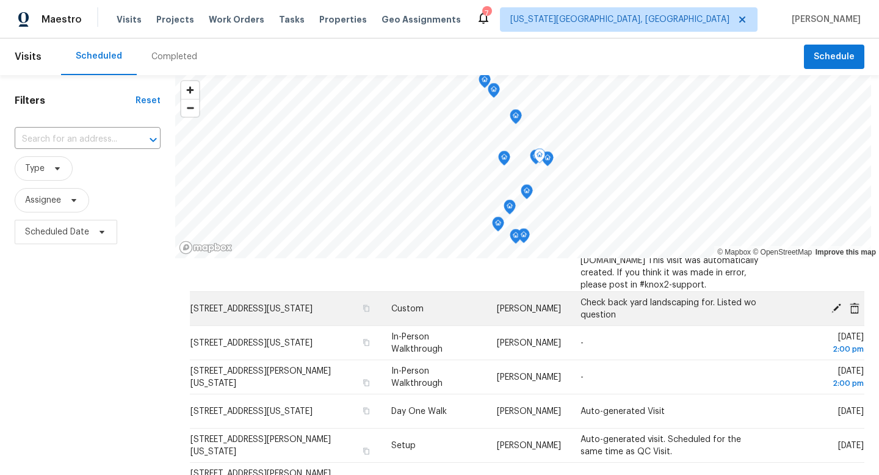
scroll to position [102, 0]
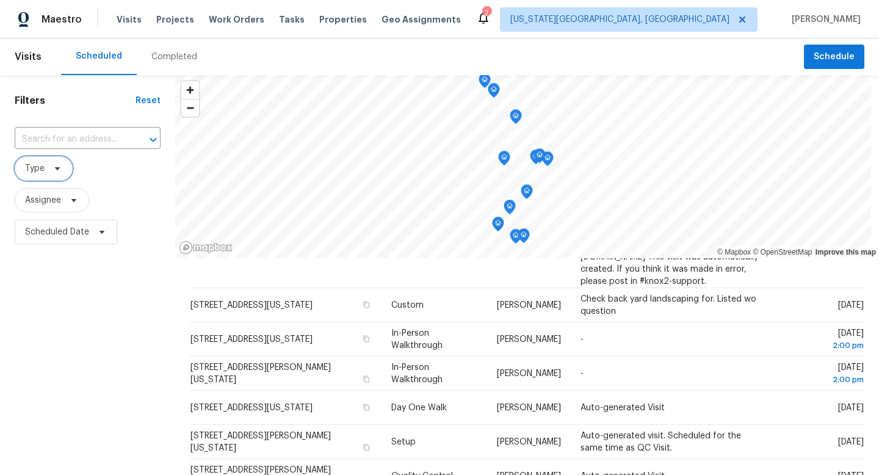
click at [57, 168] on icon at bounding box center [57, 168] width 5 height 3
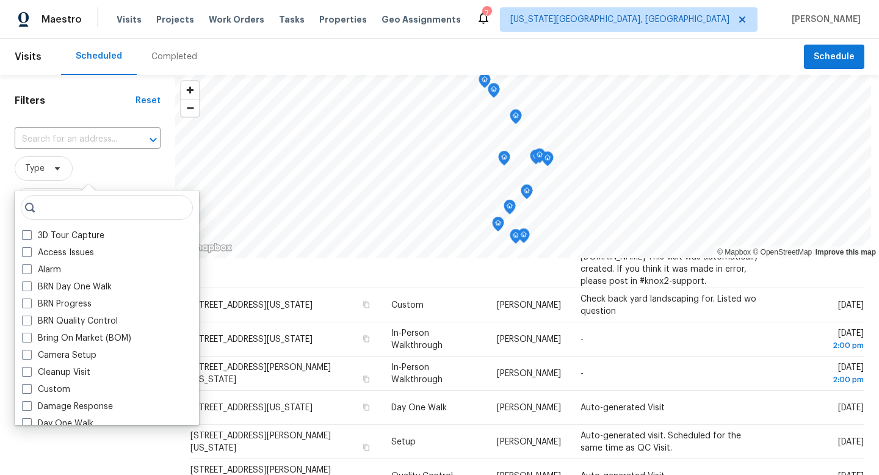
click at [49, 215] on input "search" at bounding box center [107, 207] width 172 height 24
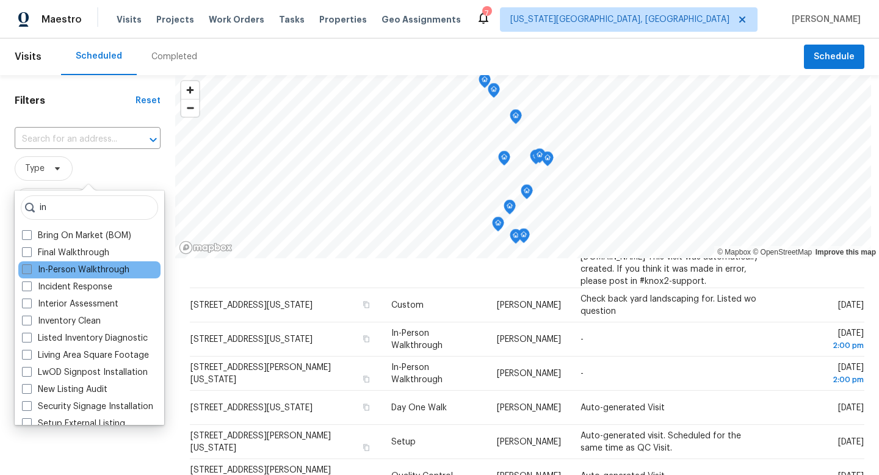
type input "in"
click at [25, 272] on span at bounding box center [27, 269] width 10 height 10
click at [25, 272] on input "In-Person Walkthrough" at bounding box center [26, 268] width 8 height 8
checkbox input "true"
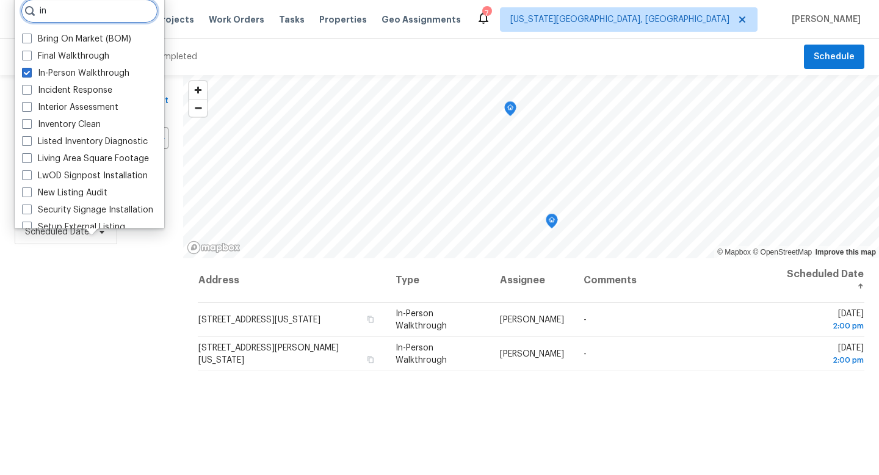
drag, startPoint x: 33, startPoint y: 15, endPoint x: 0, endPoint y: 12, distance: 33.0
click at [0, 12] on body "Maestro Visits Projects Work Orders Tasks Properties Geo Assignments 7 Colorado…" at bounding box center [439, 237] width 879 height 475
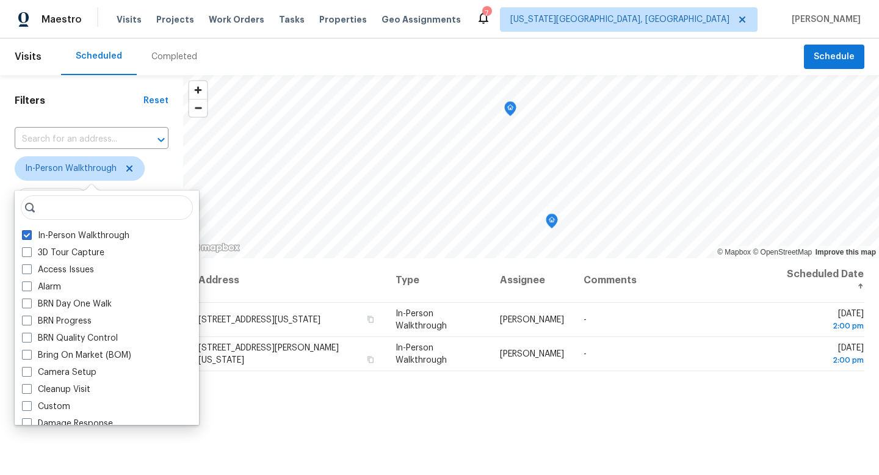
click at [541, 34] on div "Maestro Visits Projects Work Orders Tasks Properties Geo Assignments 7 Colorado…" at bounding box center [439, 19] width 879 height 38
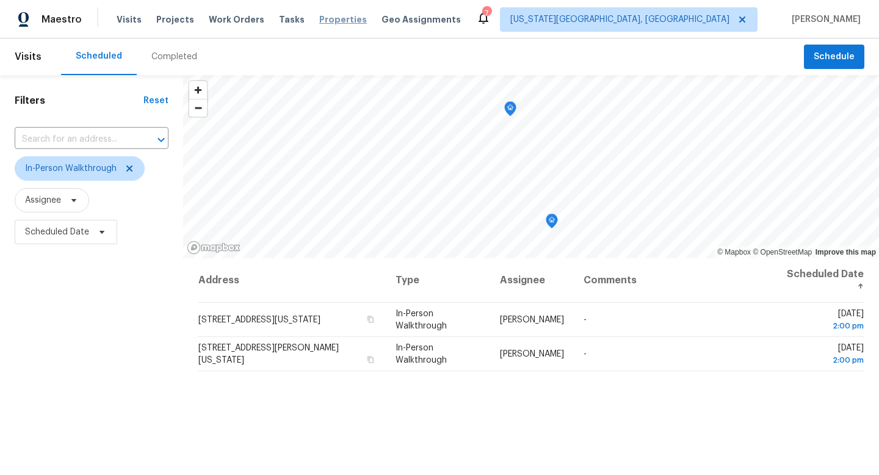
click at [319, 20] on span "Properties" at bounding box center [343, 19] width 48 height 12
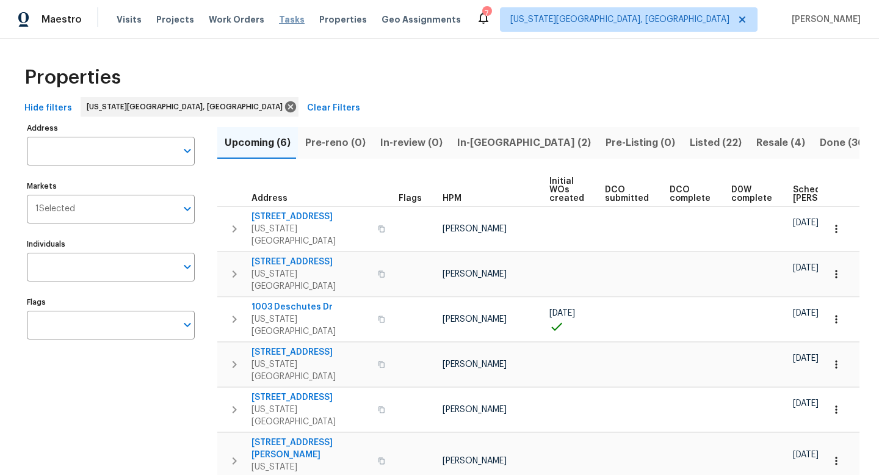
click at [279, 19] on span "Tasks" at bounding box center [292, 19] width 26 height 9
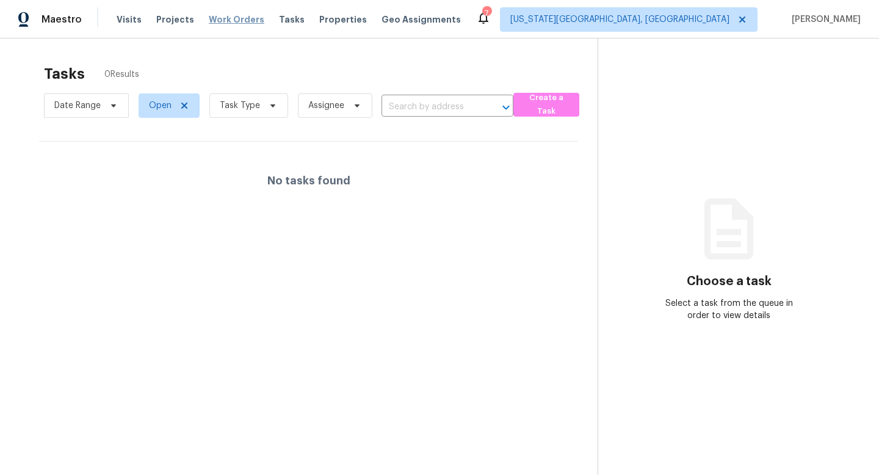
click at [235, 22] on span "Work Orders" at bounding box center [237, 19] width 56 height 12
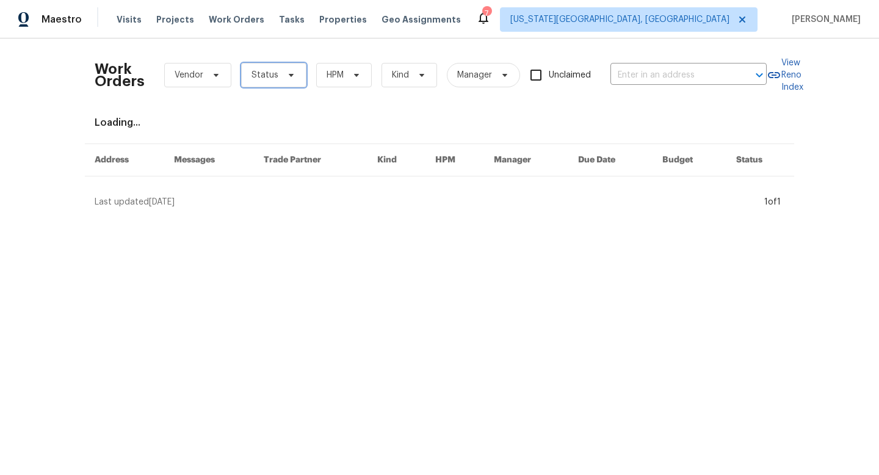
click at [267, 77] on span "Status" at bounding box center [264, 75] width 27 height 12
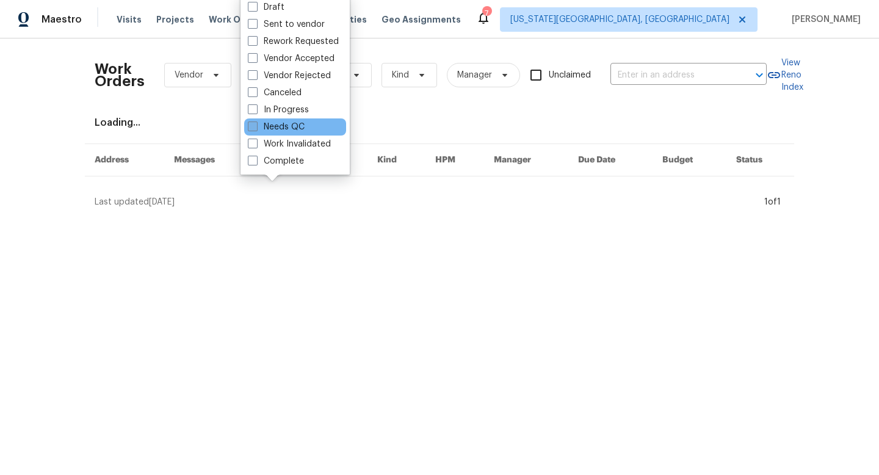
click at [253, 128] on span at bounding box center [253, 126] width 10 height 10
click at [253, 128] on input "Needs QC" at bounding box center [252, 125] width 8 height 8
checkbox input "true"
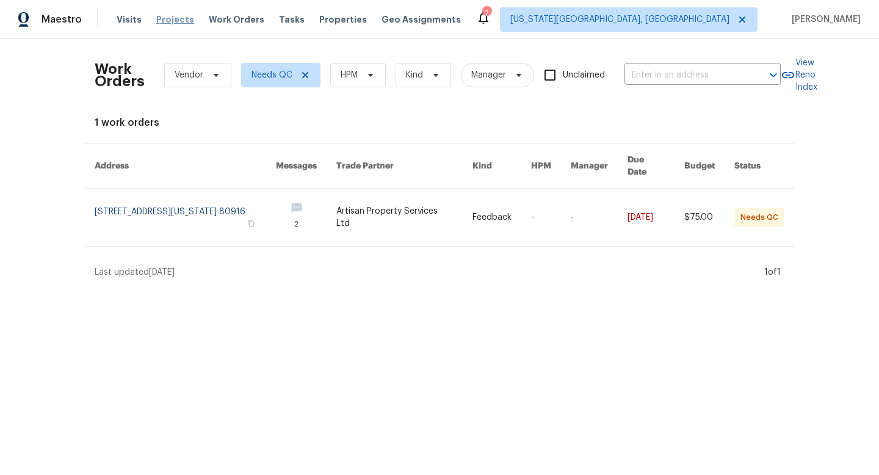
click at [179, 25] on span "Projects" at bounding box center [175, 19] width 38 height 12
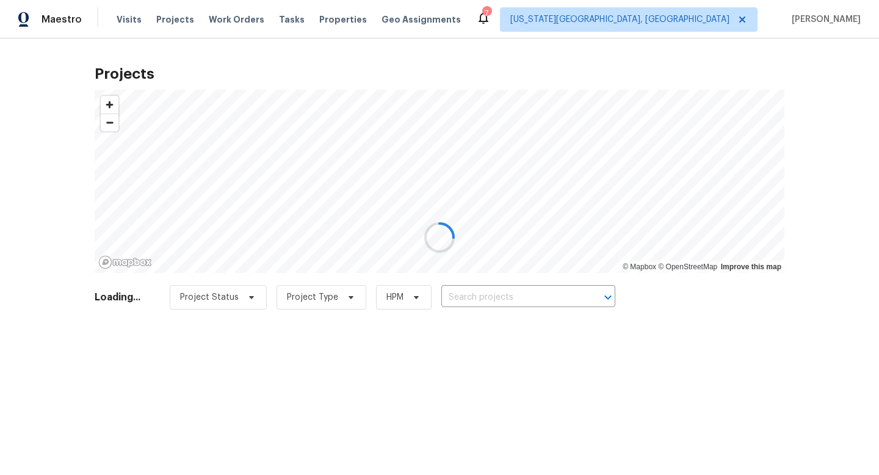
click at [179, 20] on div at bounding box center [439, 237] width 879 height 475
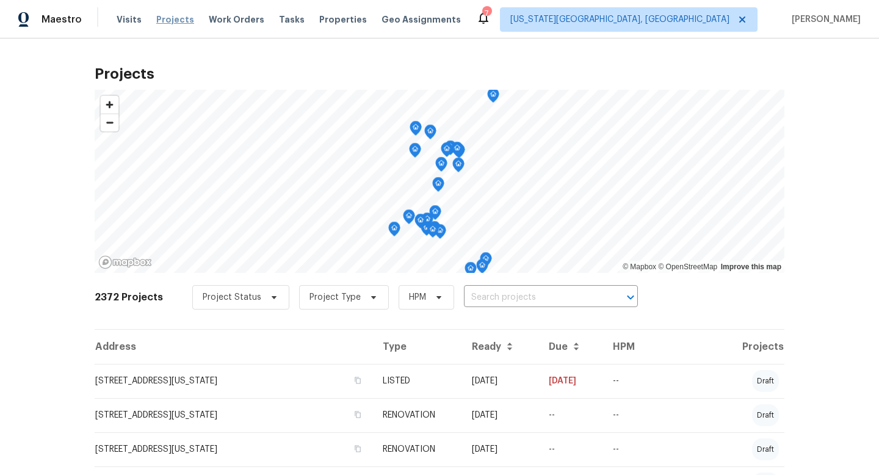
click at [178, 18] on span "Projects" at bounding box center [175, 19] width 38 height 12
click at [128, 20] on span "Visits" at bounding box center [129, 19] width 25 height 12
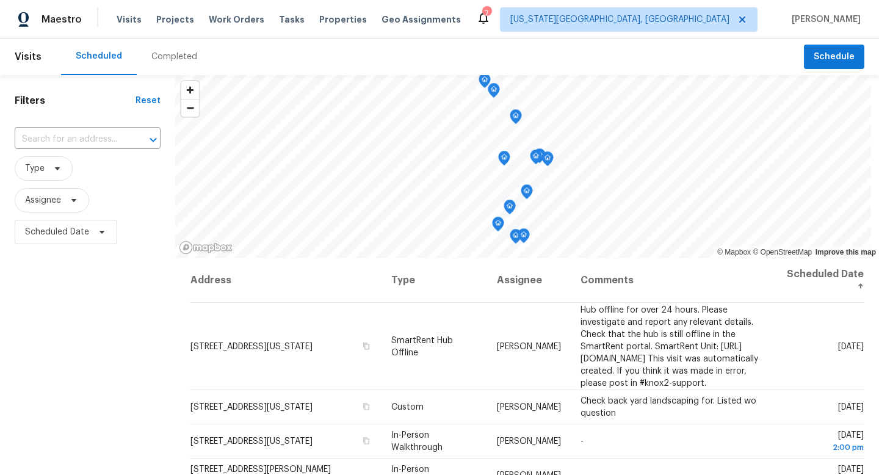
click at [279, 13] on div "Tasks" at bounding box center [292, 19] width 26 height 13
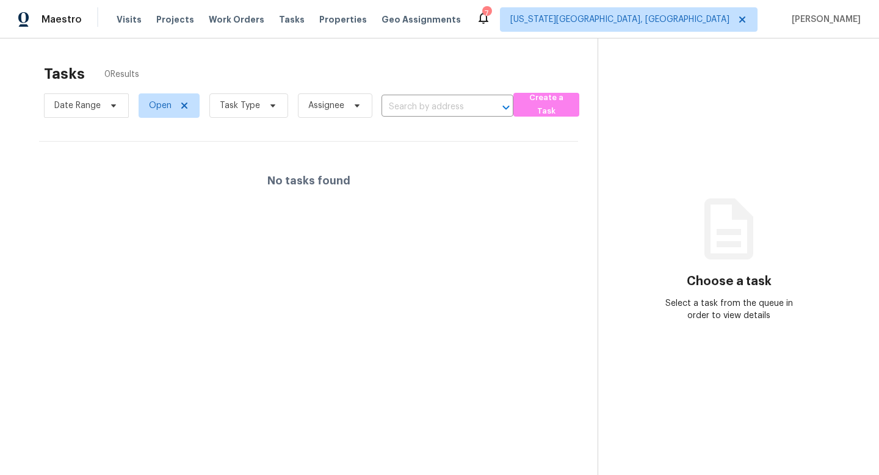
click at [319, 26] on div "Visits Projects Work Orders Tasks Properties Geo Assignments" at bounding box center [296, 19] width 359 height 24
click at [319, 20] on span "Properties" at bounding box center [343, 19] width 48 height 12
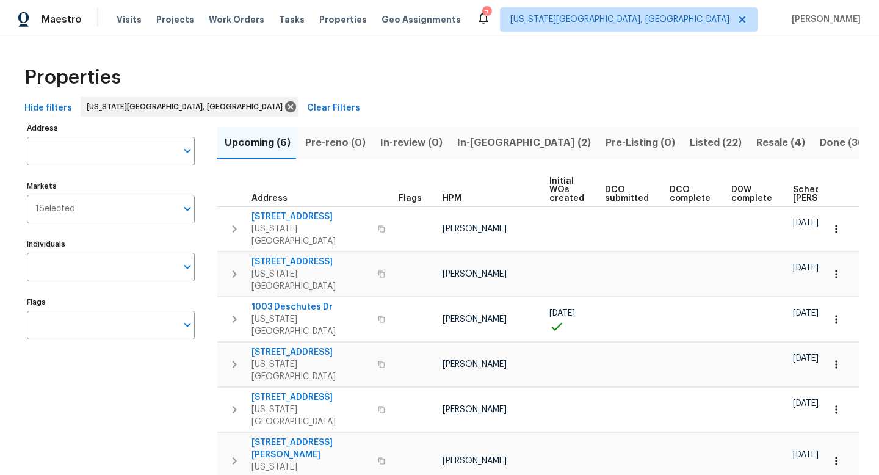
click at [477, 143] on span "In-[GEOGRAPHIC_DATA] (2)" at bounding box center [524, 142] width 134 height 17
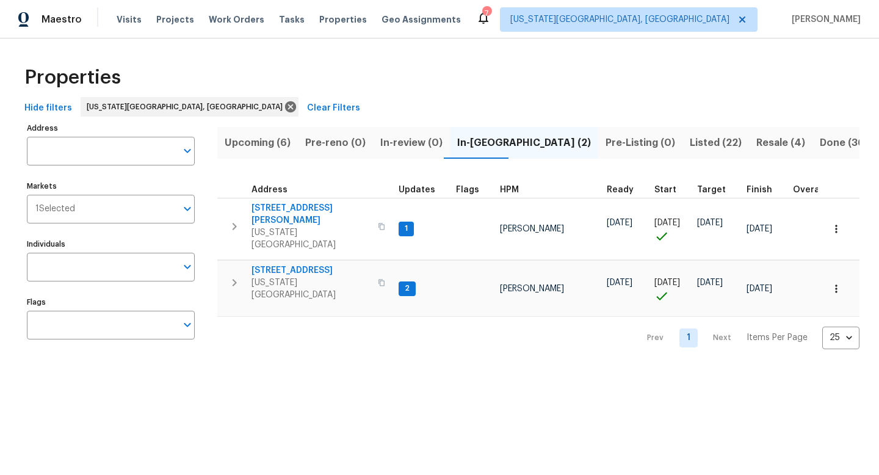
click at [262, 135] on span "Upcoming (6)" at bounding box center [258, 142] width 66 height 17
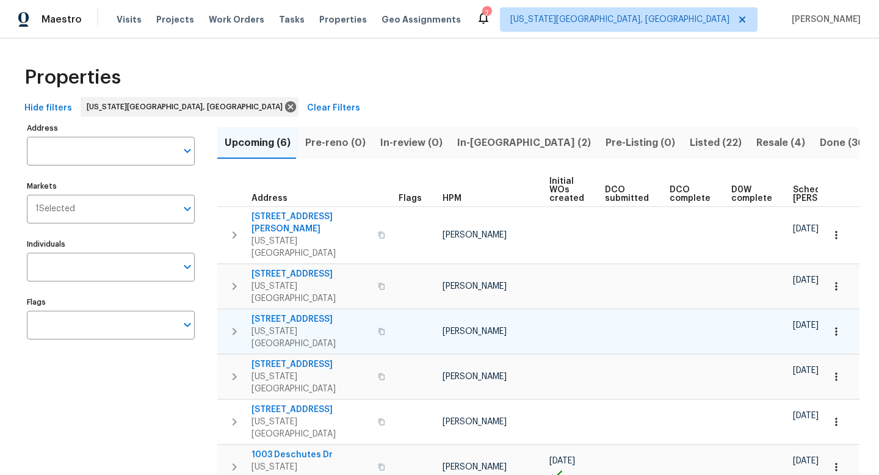
scroll to position [0, 134]
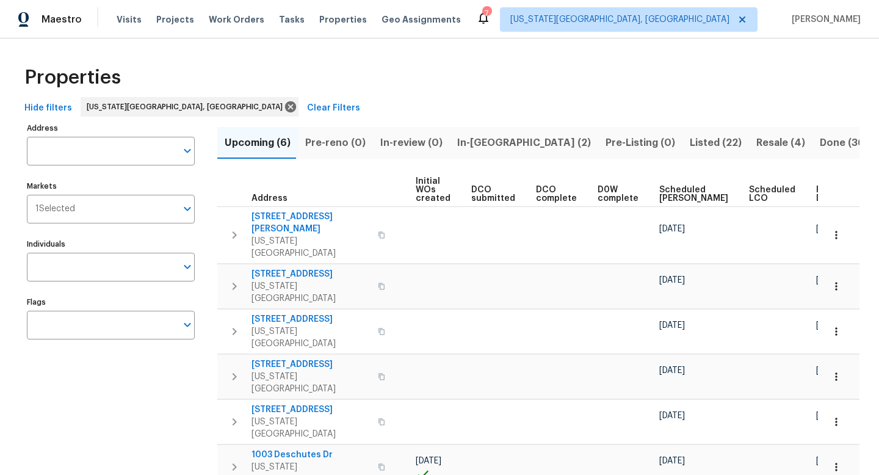
click at [816, 197] on span "Ready Date" at bounding box center [829, 194] width 27 height 17
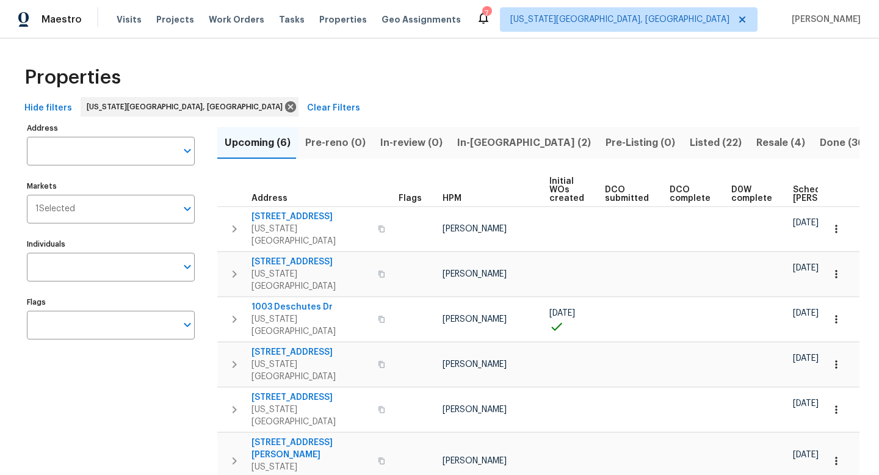
scroll to position [0, 148]
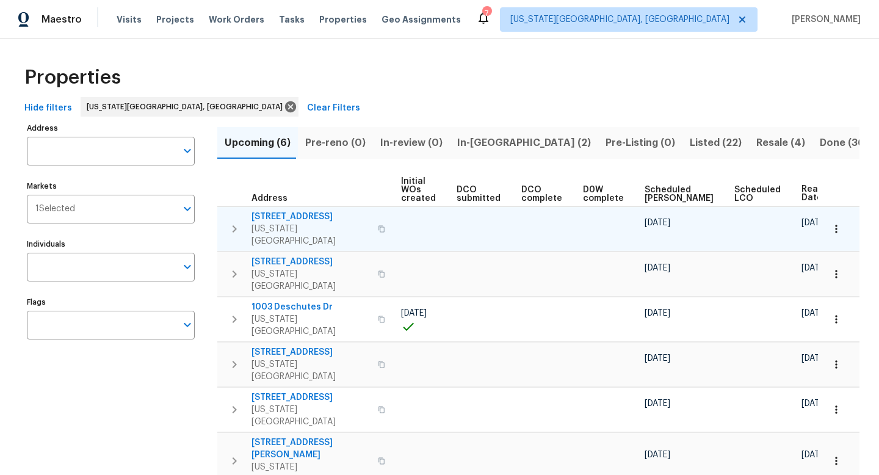
click at [299, 219] on span "[STREET_ADDRESS]" at bounding box center [310, 217] width 119 height 12
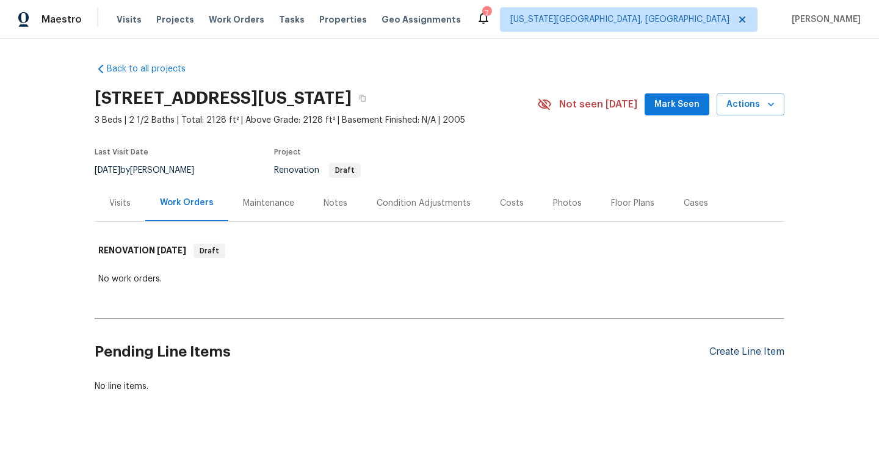
click at [756, 358] on div "Create Line Item" at bounding box center [746, 352] width 75 height 12
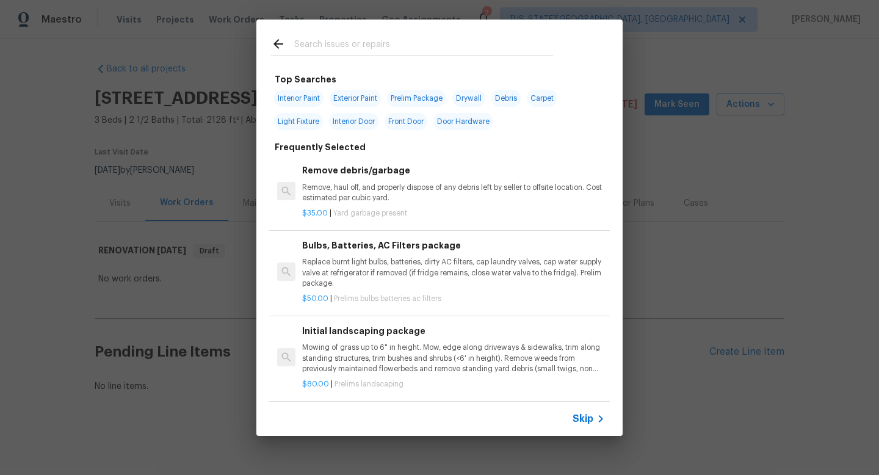
click at [334, 41] on input "text" at bounding box center [423, 46] width 259 height 18
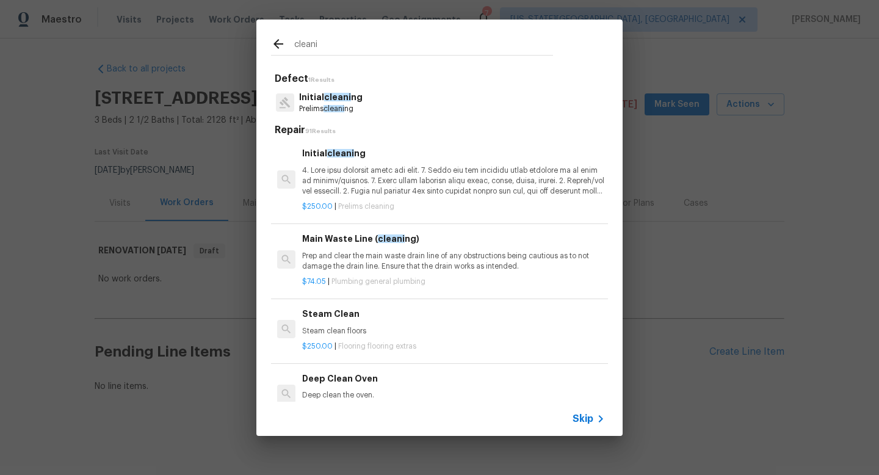
type input "cleani"
click at [335, 93] on span "cleani" at bounding box center [337, 97] width 27 height 9
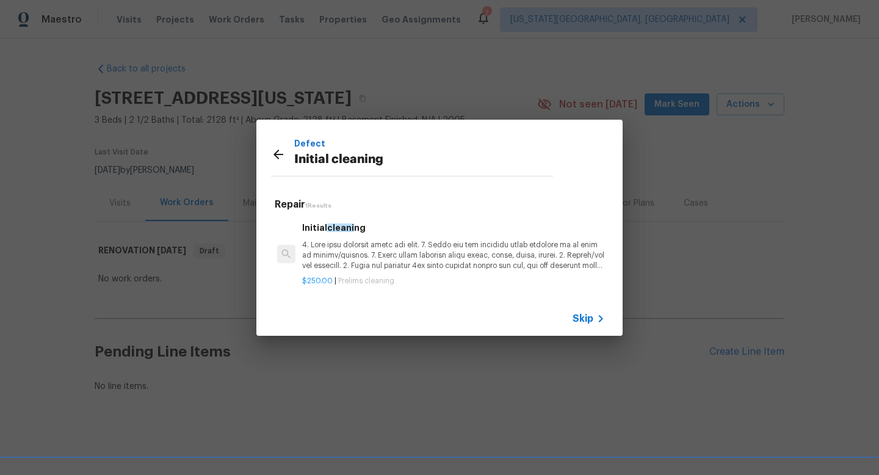
click at [388, 253] on p at bounding box center [453, 255] width 303 height 31
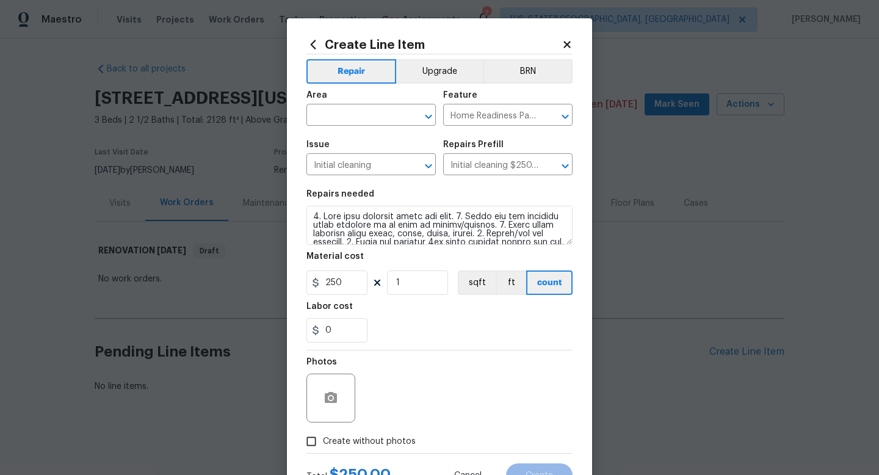
scroll to position [51, 0]
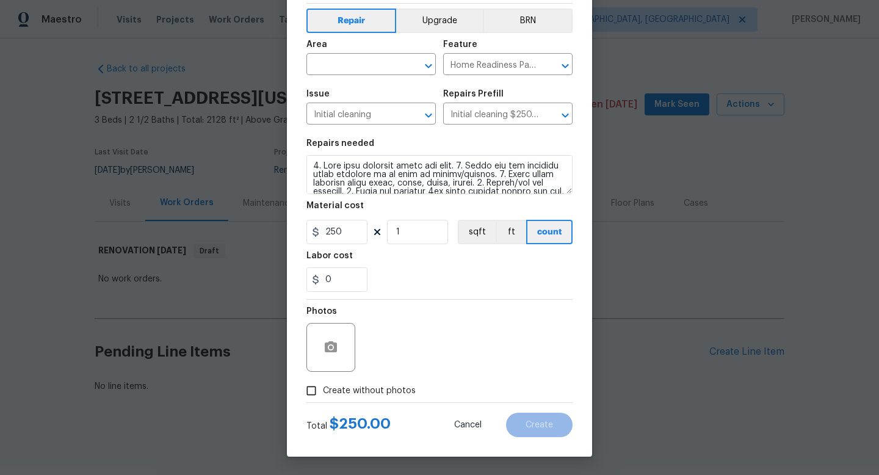
click at [382, 381] on label "Create without photos" at bounding box center [358, 390] width 116 height 23
click at [323, 381] on input "Create without photos" at bounding box center [311, 390] width 23 height 23
checkbox input "true"
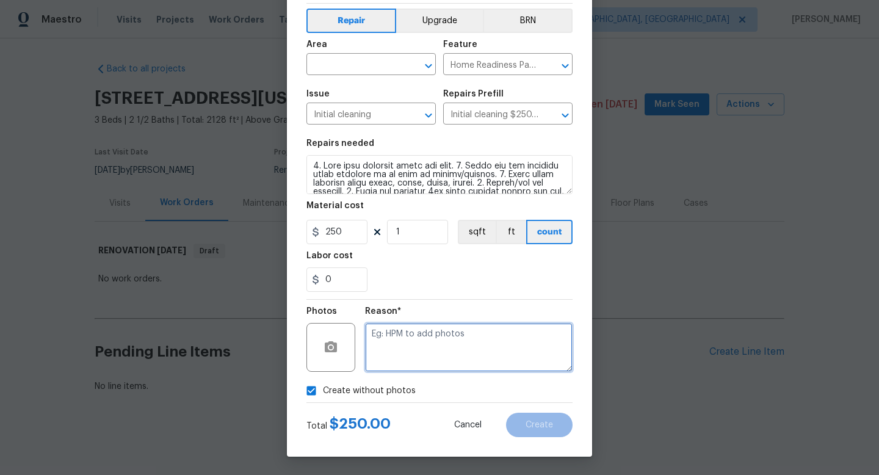
click at [392, 353] on textarea at bounding box center [468, 347] width 207 height 49
type textarea "na"
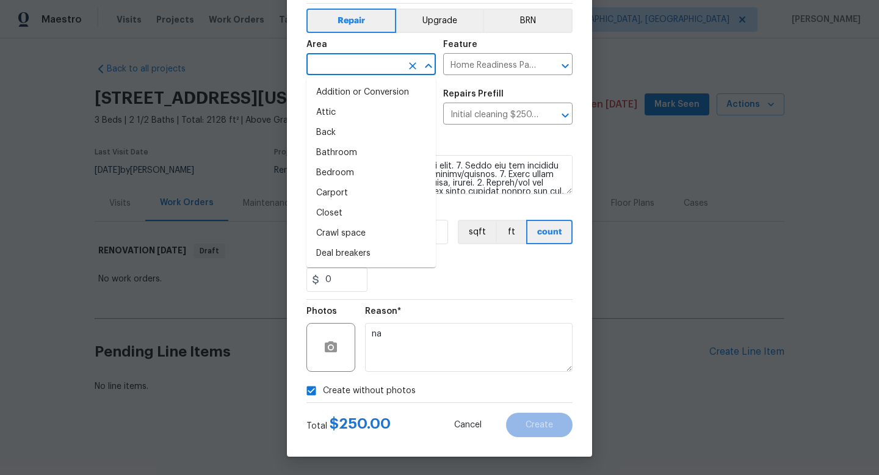
click at [326, 62] on input "text" at bounding box center [353, 65] width 95 height 19
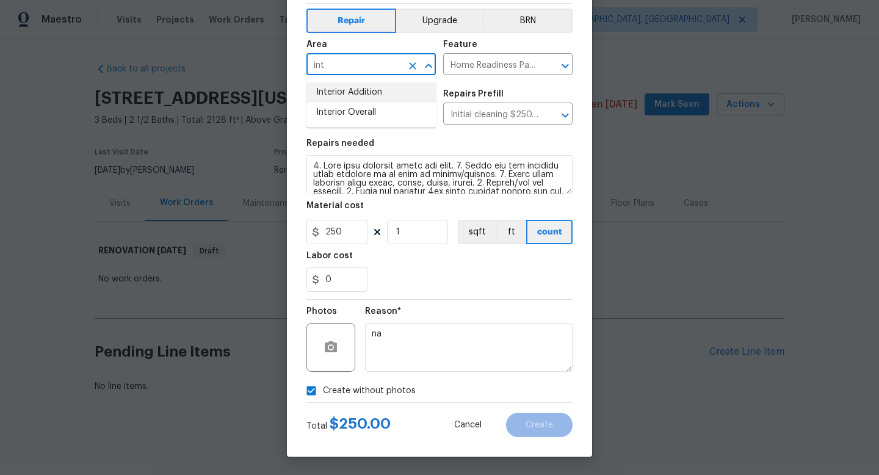
click at [325, 99] on li "Interior Addition" at bounding box center [370, 92] width 129 height 20
type input "Interior Addition"
click at [410, 63] on icon "Clear" at bounding box center [412, 65] width 7 height 7
click at [363, 92] on li "Interior Addition" at bounding box center [370, 92] width 129 height 20
type input "Interior Addition"
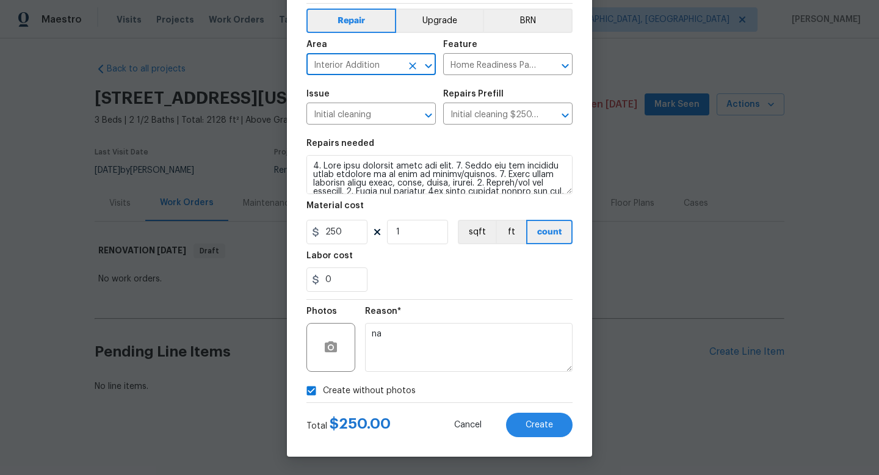
click at [414, 70] on icon "Clear" at bounding box center [412, 66] width 12 height 12
click at [373, 104] on li "Interior Overall" at bounding box center [370, 113] width 129 height 20
type input "Interior Overall"
click at [532, 438] on div "Create Line Item Repair Upgrade BRN Area Interior Overall ​ Feature Home Readin…" at bounding box center [439, 212] width 305 height 489
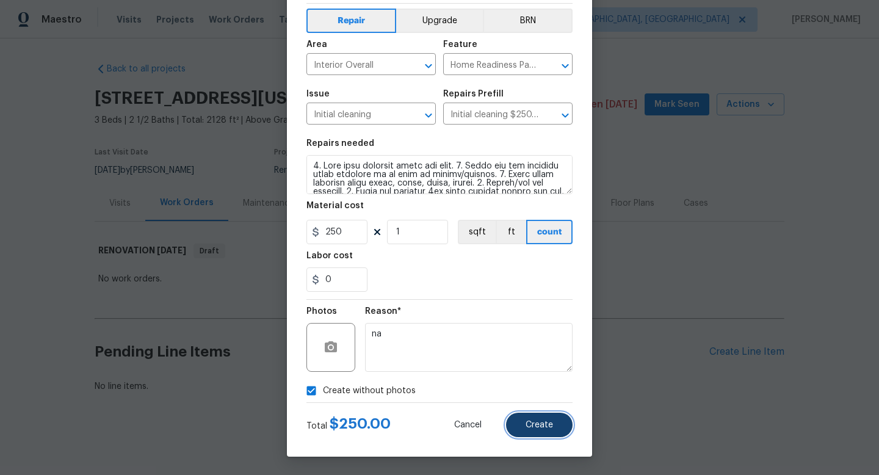
click at [532, 422] on span "Create" at bounding box center [538, 424] width 27 height 9
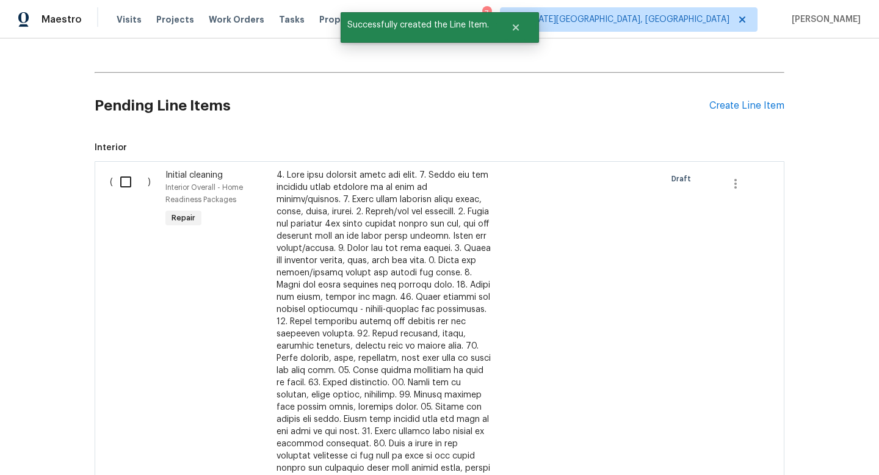
scroll to position [273, 0]
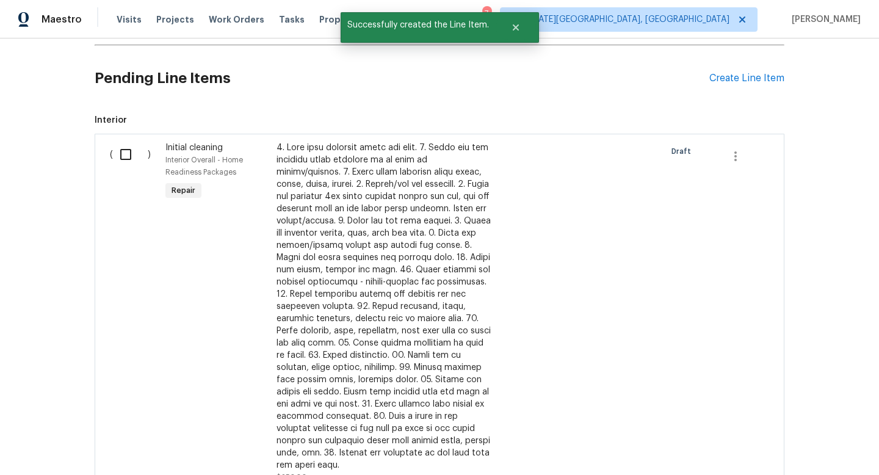
click at [131, 167] on input "checkbox" at bounding box center [130, 155] width 35 height 26
checkbox input "true"
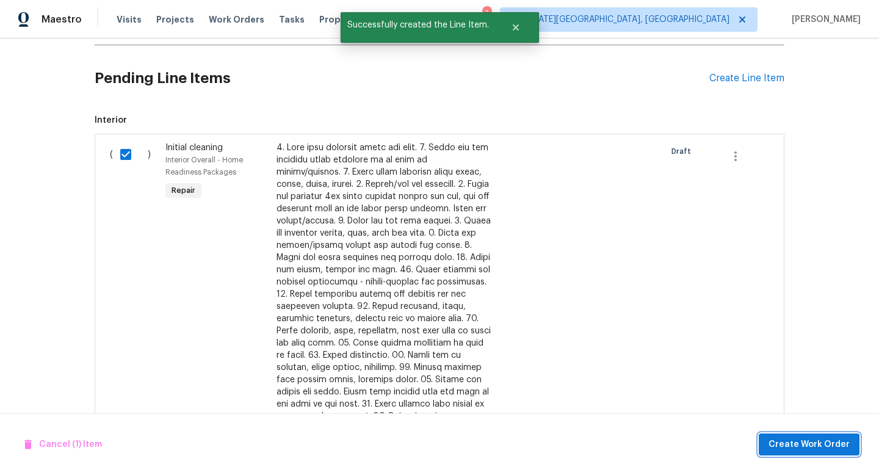
click at [777, 449] on span "Create Work Order" at bounding box center [808, 444] width 81 height 15
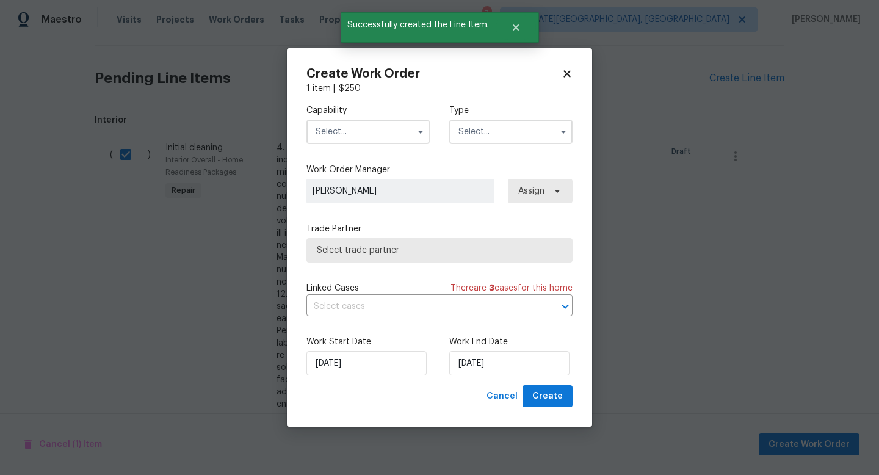
click at [368, 137] on input "text" at bounding box center [367, 132] width 123 height 24
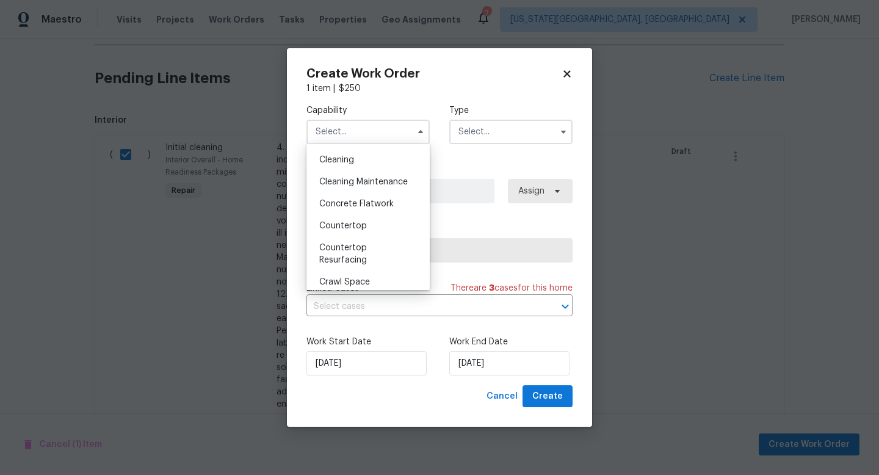
scroll to position [107, 0]
click at [338, 223] on span "Cleaning" at bounding box center [336, 226] width 35 height 9
type input "Cleaning"
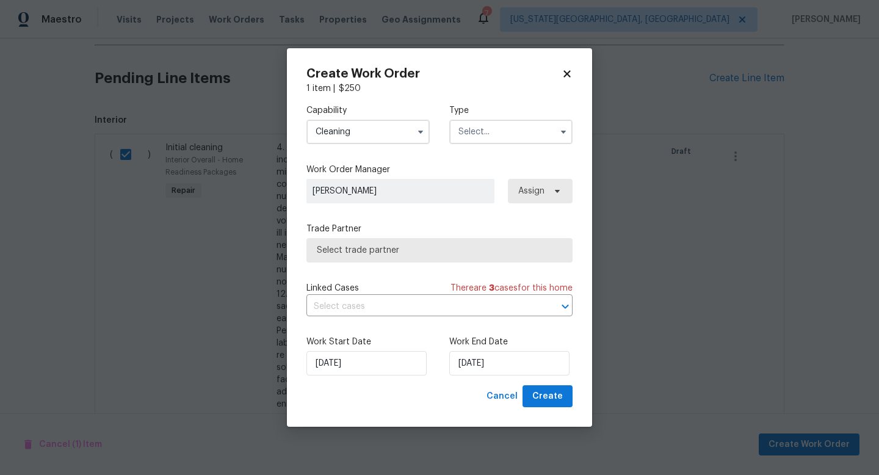
click at [487, 135] on input "text" at bounding box center [510, 132] width 123 height 24
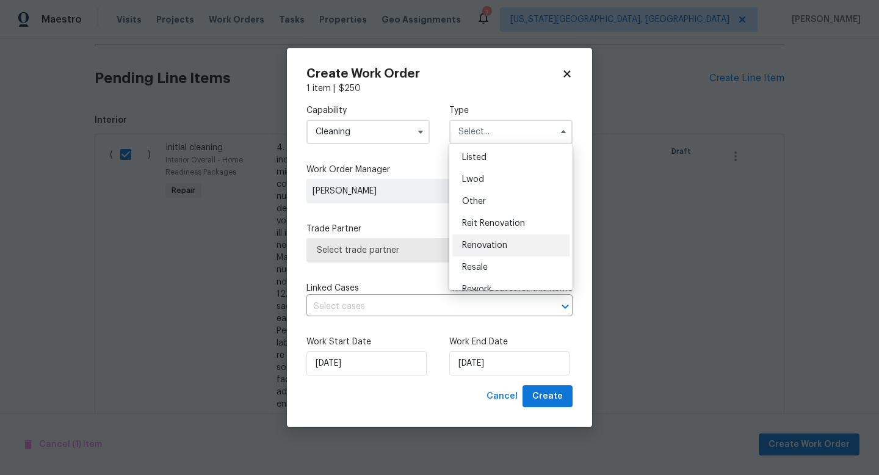
scroll to position [109, 0]
click at [473, 255] on div "Renovation" at bounding box center [510, 247] width 117 height 22
type input "Renovation"
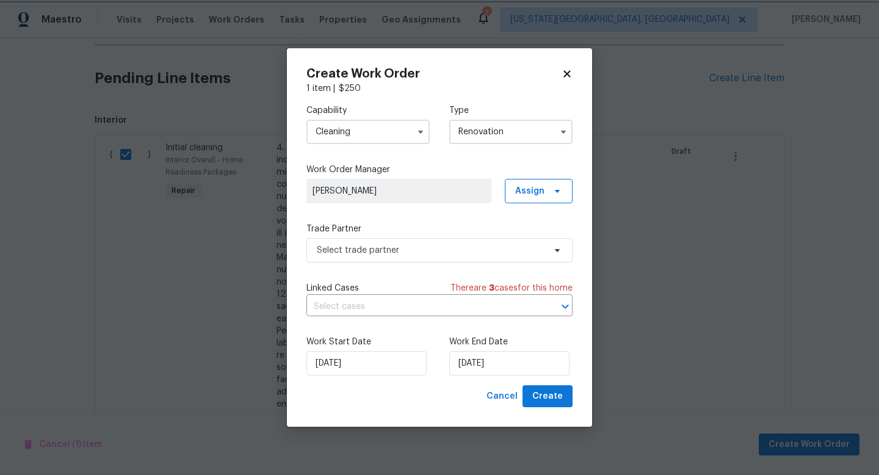
scroll to position [0, 0]
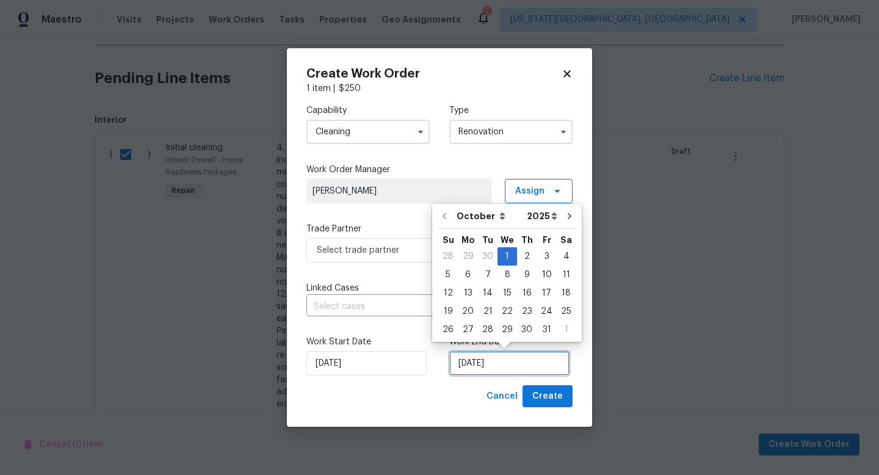
click at [498, 369] on input "10/1/2025" at bounding box center [509, 363] width 120 height 24
click at [545, 275] on div "10" at bounding box center [546, 274] width 20 height 17
type input "10/10/2025"
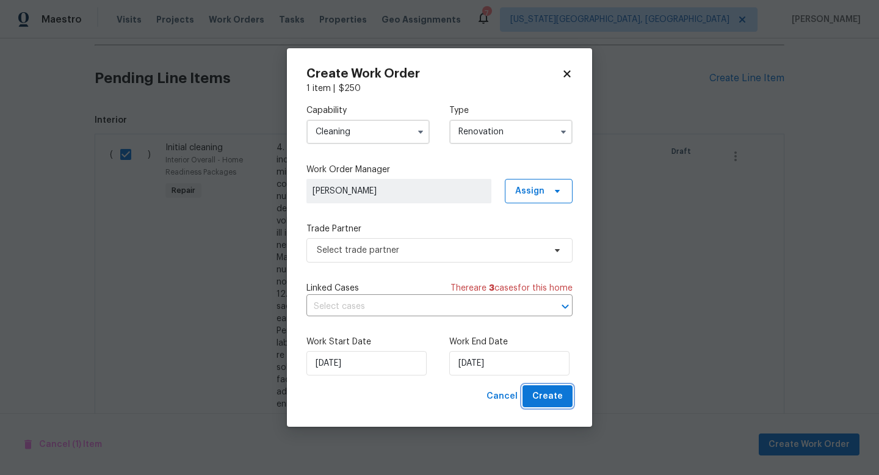
click at [552, 394] on span "Create" at bounding box center [547, 396] width 31 height 15
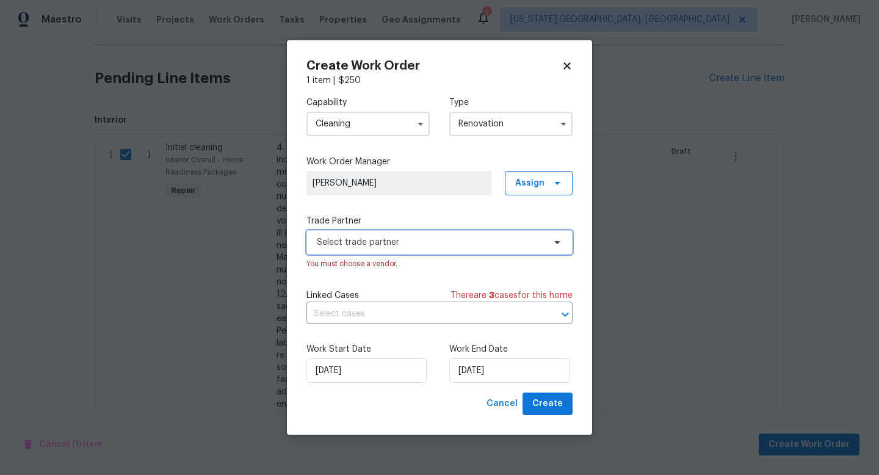
click at [344, 241] on span "Select trade partner" at bounding box center [431, 242] width 228 height 12
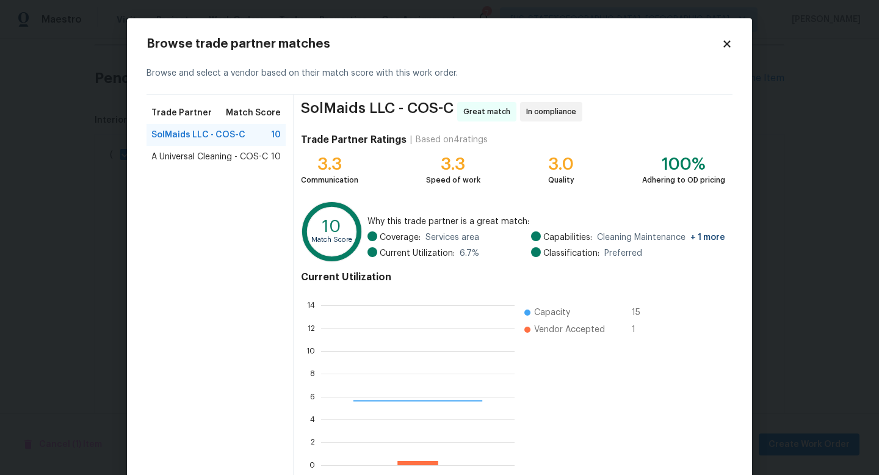
scroll to position [171, 193]
click at [200, 145] on div "SolMaids LLC - COS-C 10" at bounding box center [215, 135] width 139 height 22
click at [199, 153] on span "A Universal Cleaning - COS-C" at bounding box center [209, 157] width 117 height 12
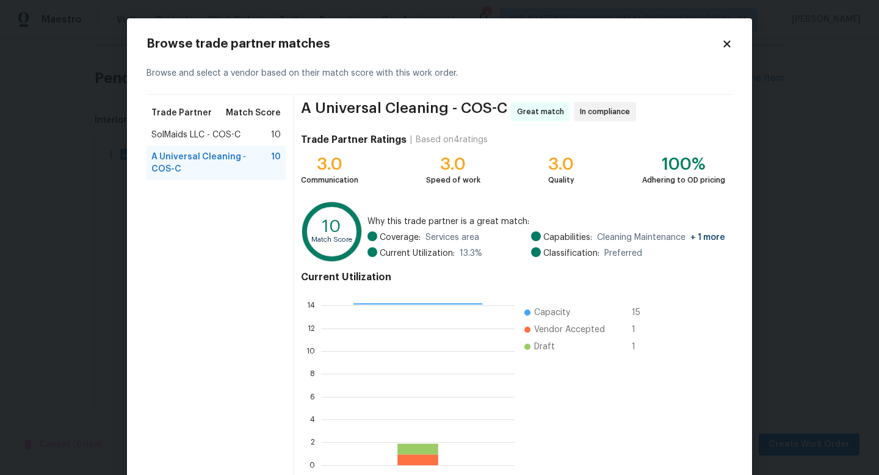
scroll to position [63, 0]
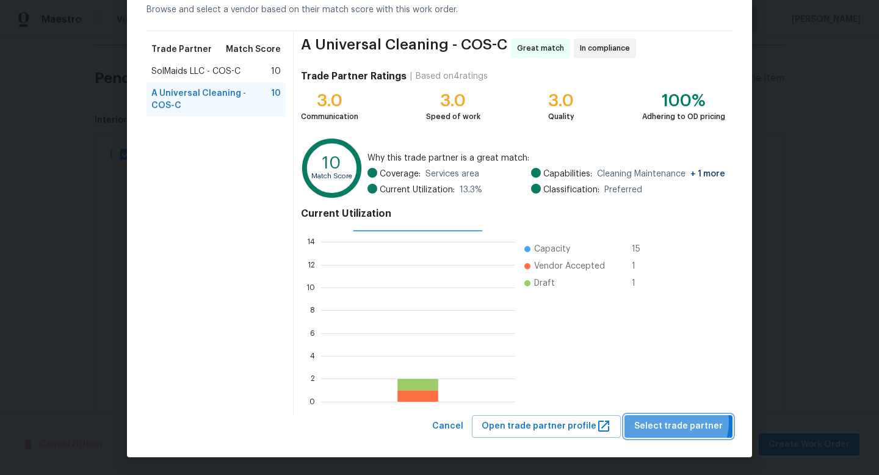
click at [668, 421] on span "Select trade partner" at bounding box center [678, 426] width 88 height 15
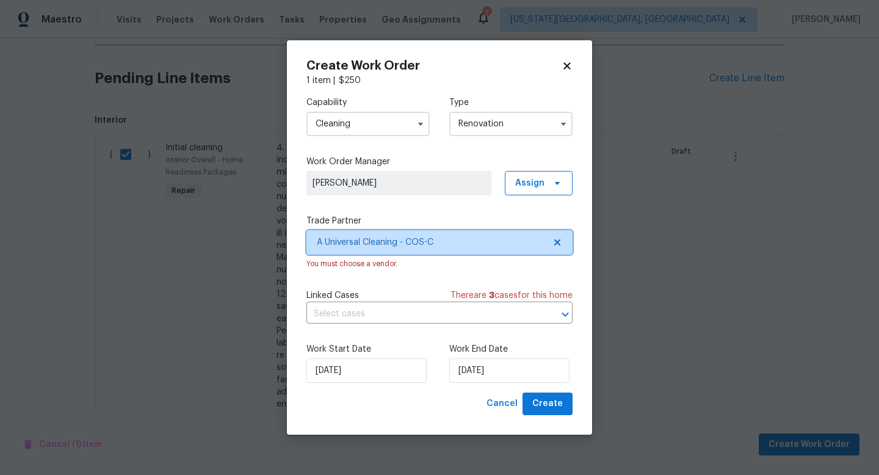
scroll to position [0, 0]
click at [540, 408] on span "Create" at bounding box center [547, 403] width 31 height 15
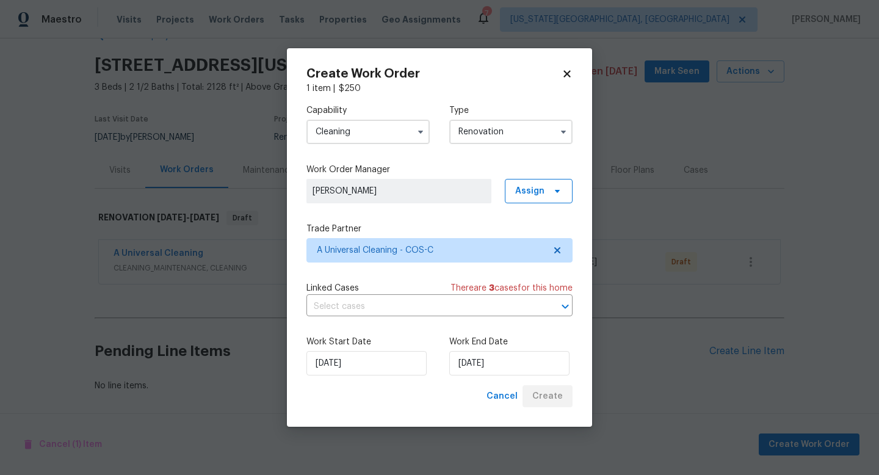
scroll to position [45, 0]
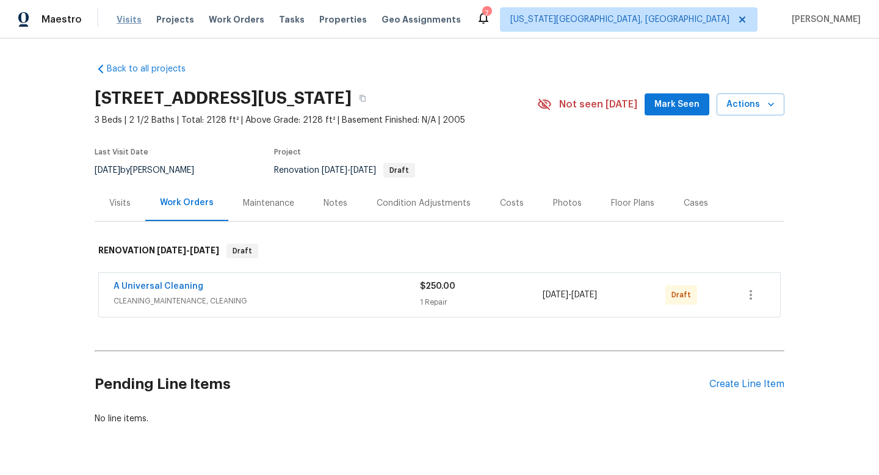
click at [118, 18] on span "Visits" at bounding box center [129, 19] width 25 height 12
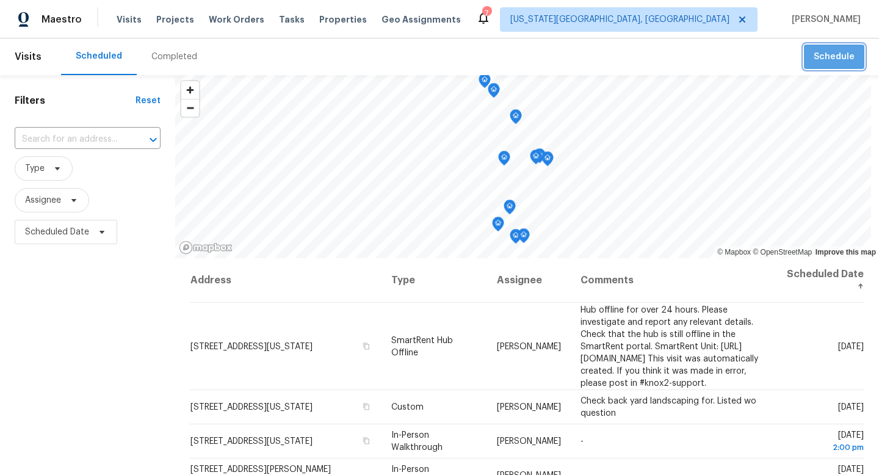
click at [846, 62] on span "Schedule" at bounding box center [833, 56] width 41 height 15
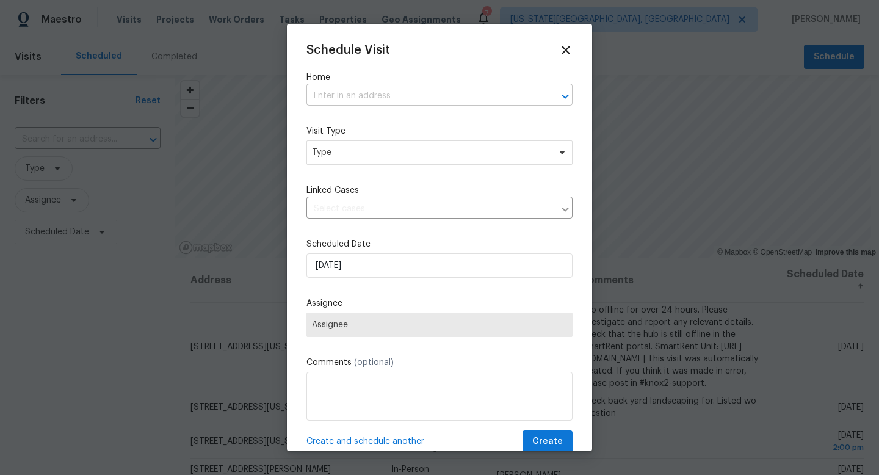
click at [331, 92] on input "text" at bounding box center [422, 96] width 232 height 19
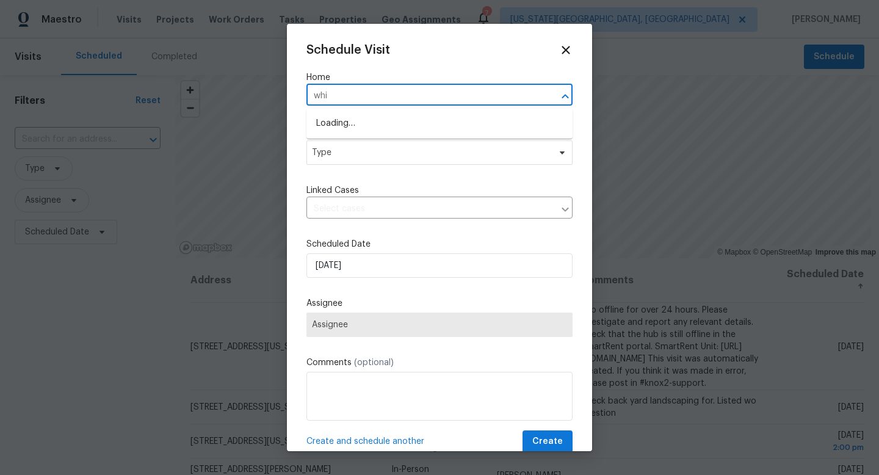
type input "whim"
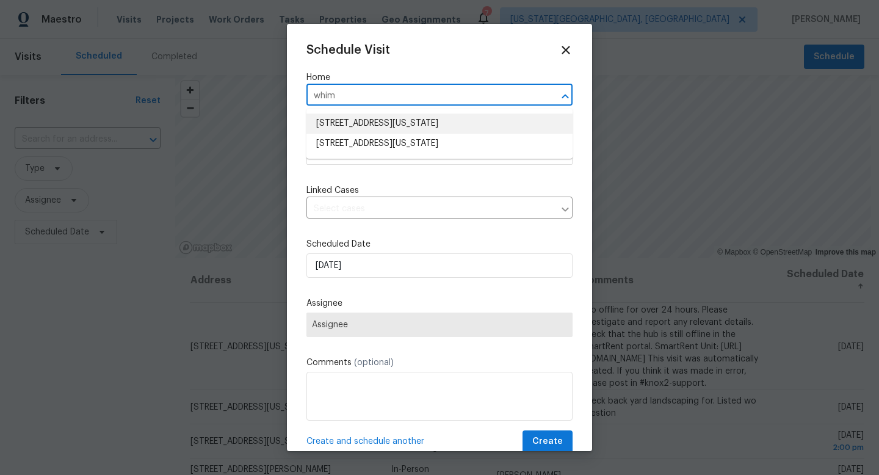
click at [350, 126] on li "4640 Whimsical Dr, Colorado Springs, CO 80917" at bounding box center [439, 124] width 266 height 20
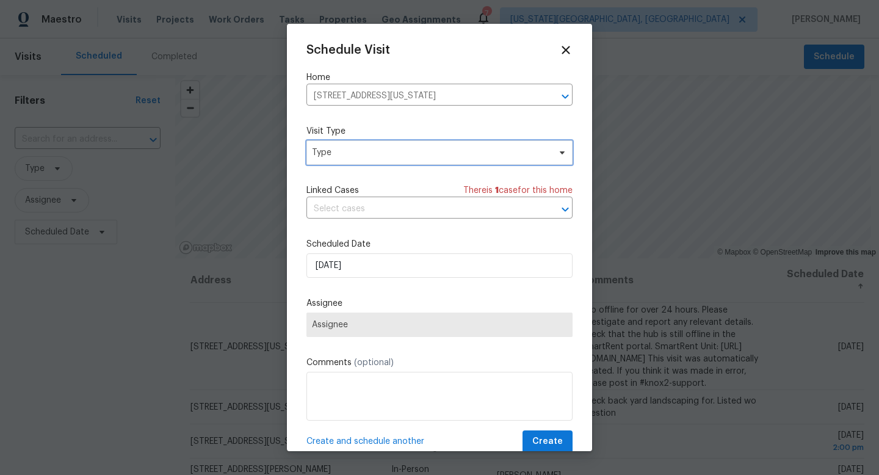
click at [346, 154] on span "Type" at bounding box center [430, 152] width 237 height 12
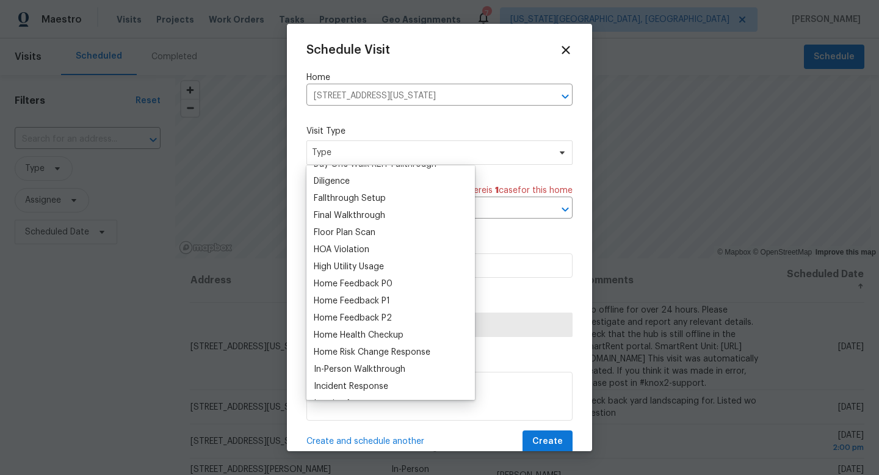
scroll to position [341, 0]
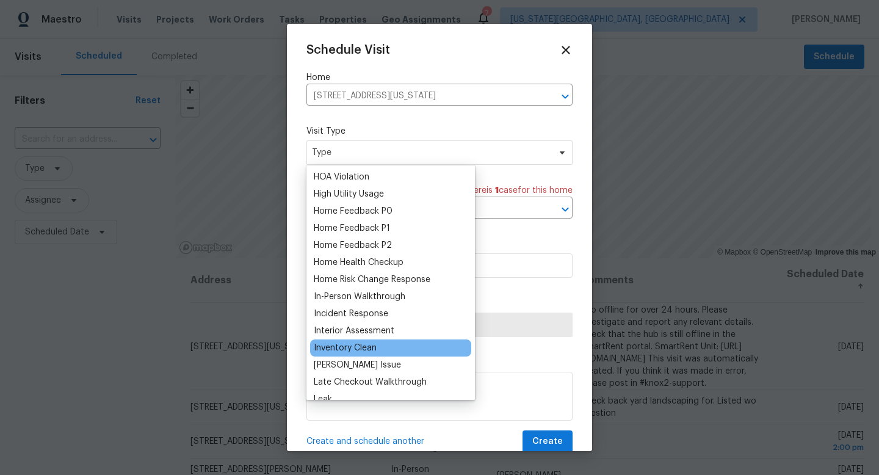
click at [347, 352] on div "Inventory Clean" at bounding box center [345, 348] width 63 height 12
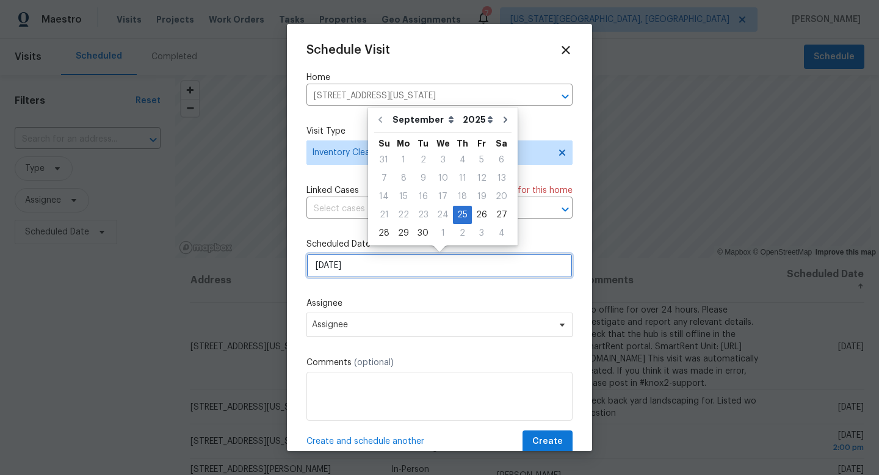
click at [353, 265] on input "[DATE]" at bounding box center [439, 265] width 266 height 24
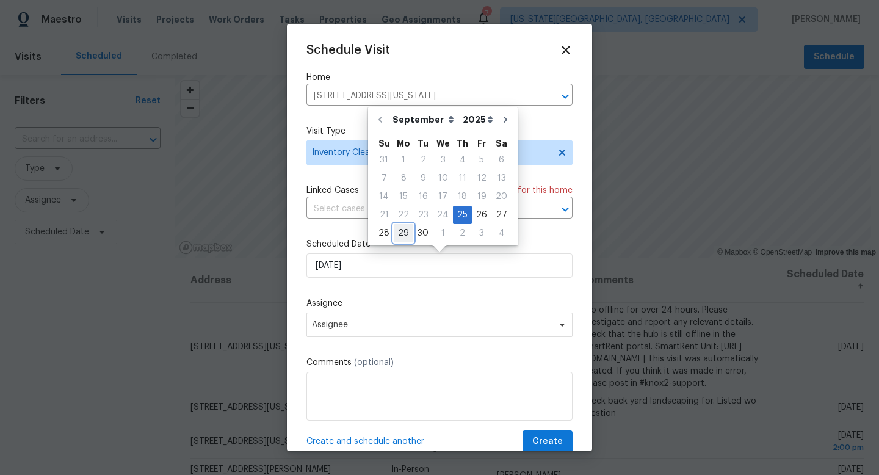
click at [402, 230] on div "29" at bounding box center [404, 233] width 20 height 17
type input "9/29/2025"
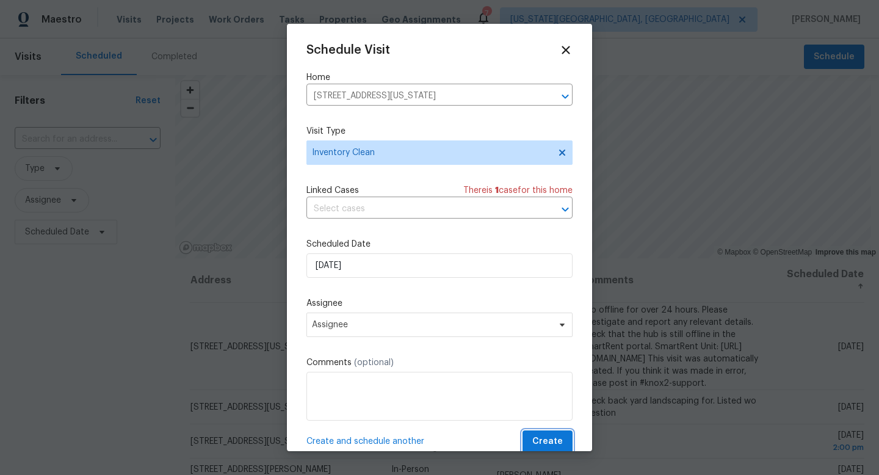
click at [557, 441] on span "Create" at bounding box center [547, 441] width 31 height 15
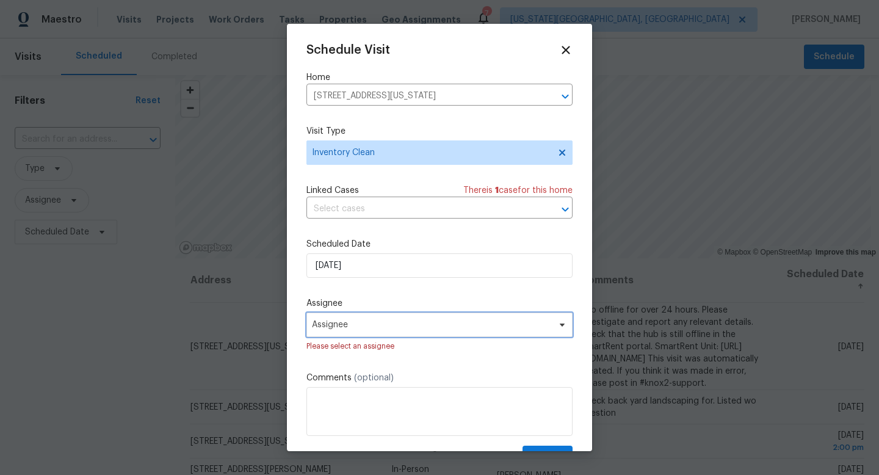
click at [402, 325] on span "Assignee" at bounding box center [431, 325] width 239 height 10
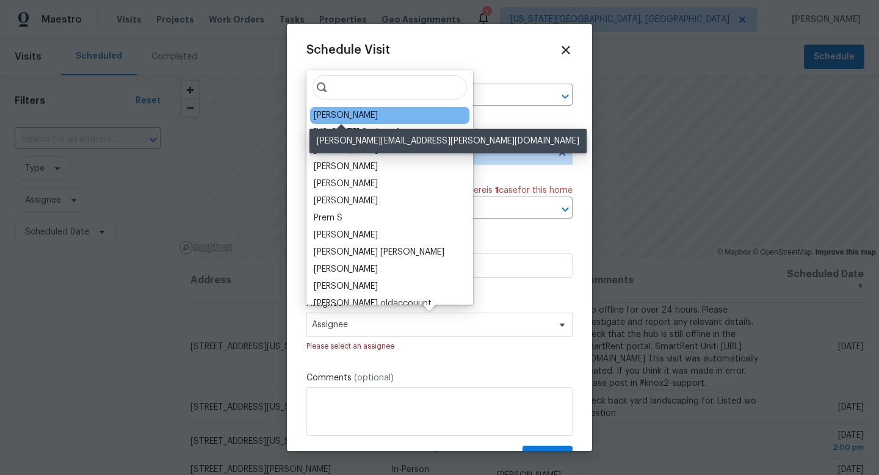
click at [330, 117] on div "[PERSON_NAME]" at bounding box center [346, 115] width 64 height 12
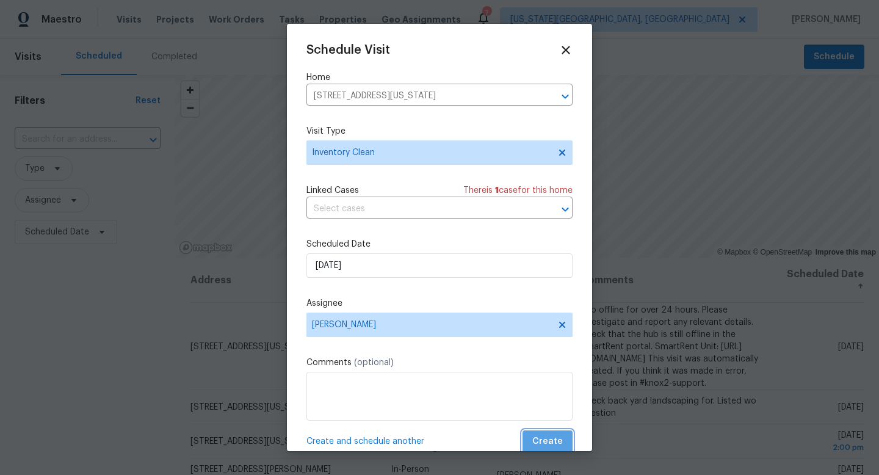
click at [551, 438] on span "Create" at bounding box center [547, 441] width 31 height 15
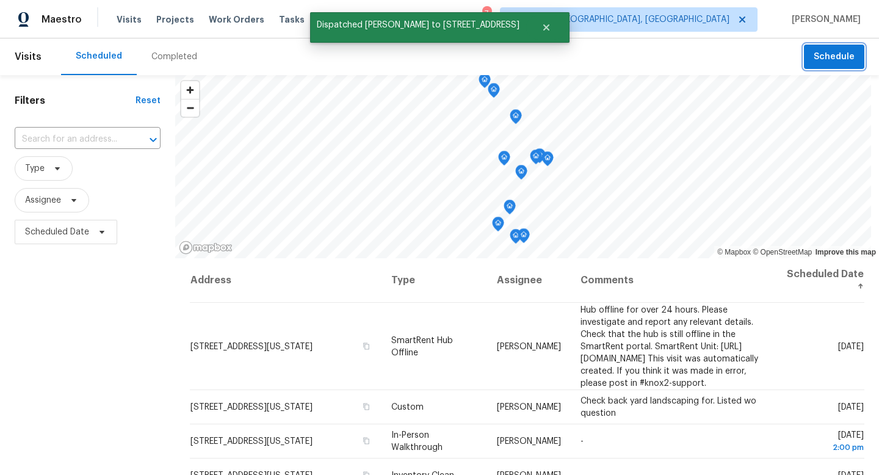
click at [820, 64] on button "Schedule" at bounding box center [834, 57] width 60 height 25
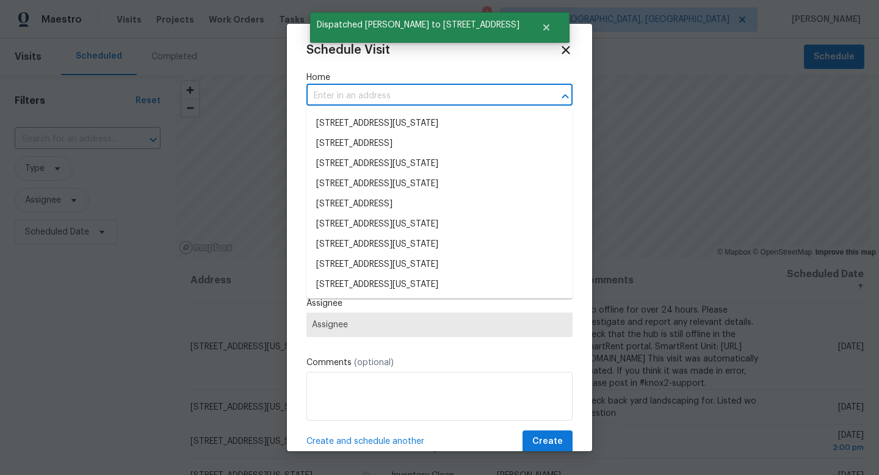
click at [352, 101] on input "text" at bounding box center [422, 96] width 232 height 19
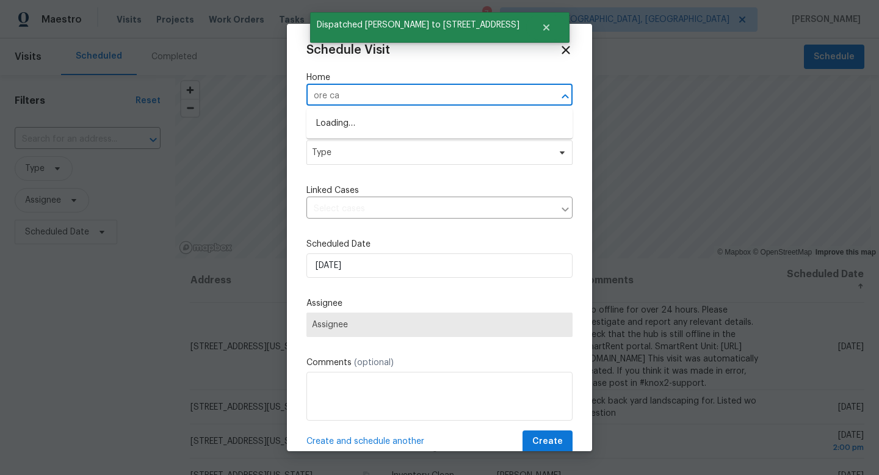
type input "ore car"
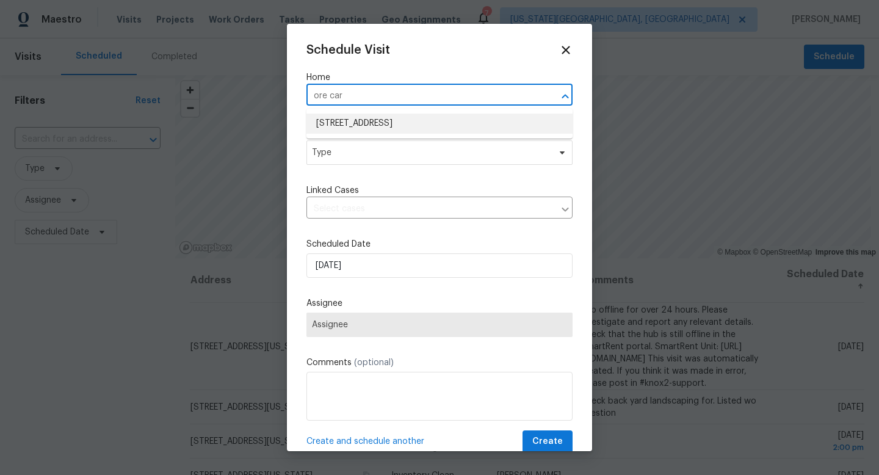
click at [336, 135] on ul "570 Ore Cart Way, Monument, CO 80132" at bounding box center [439, 124] width 266 height 30
click at [337, 128] on li "570 Ore Cart Way, Monument, CO 80132" at bounding box center [439, 124] width 266 height 20
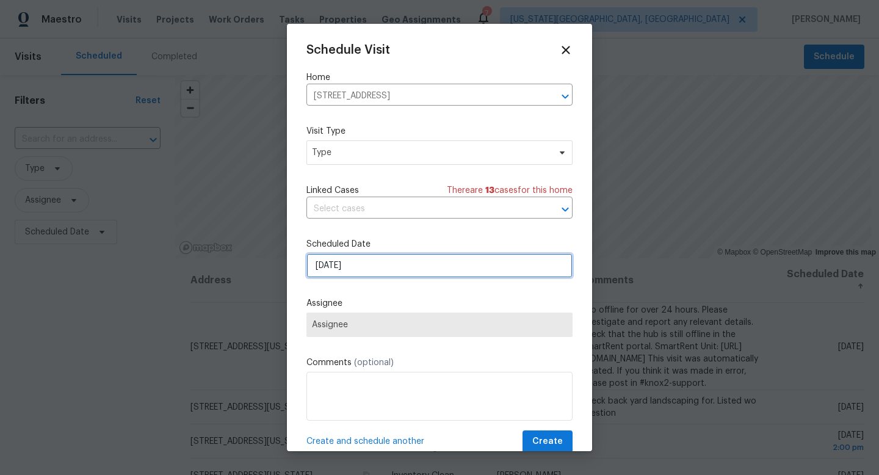
click at [337, 271] on input "[DATE]" at bounding box center [439, 265] width 266 height 24
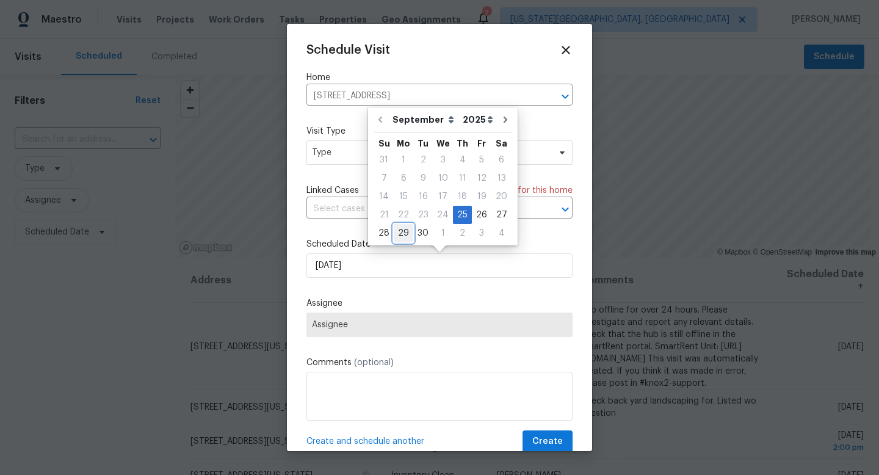
click at [407, 230] on div "29" at bounding box center [404, 233] width 20 height 17
type input "9/29/2025"
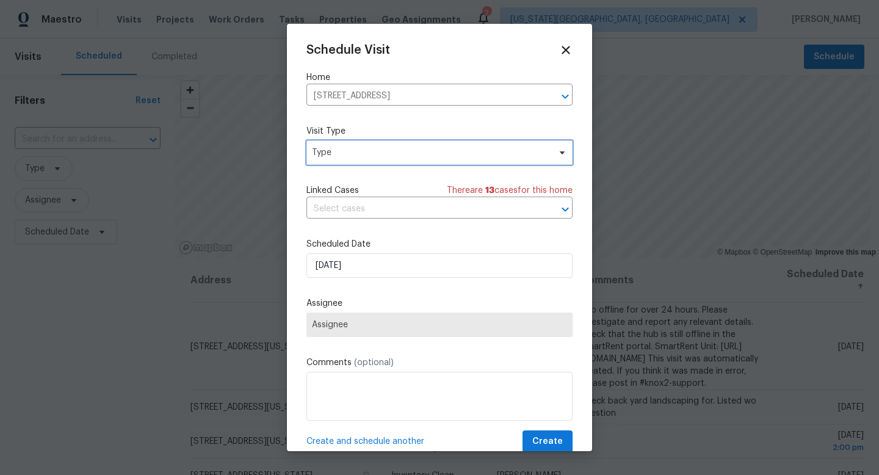
click at [353, 159] on span "Type" at bounding box center [439, 152] width 266 height 24
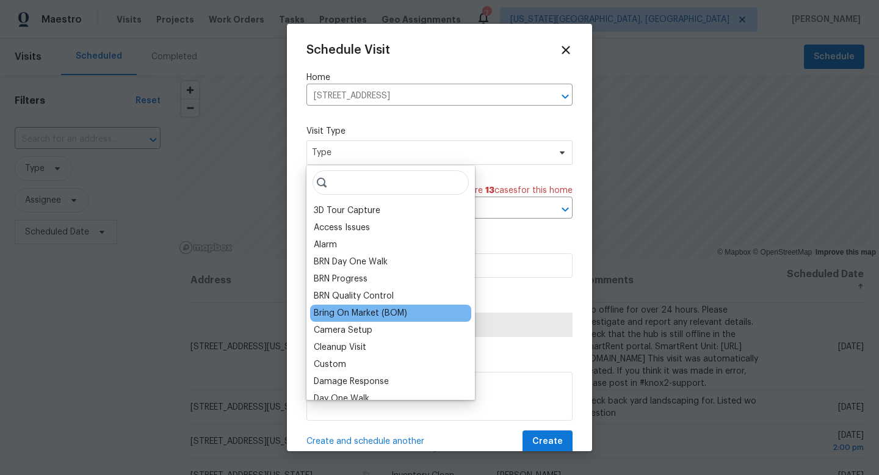
scroll to position [401, 0]
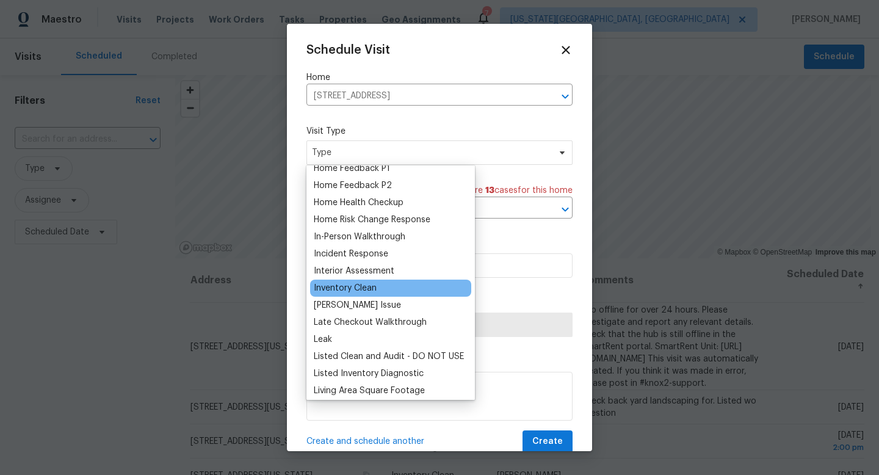
click at [339, 286] on div "Inventory Clean" at bounding box center [345, 288] width 63 height 12
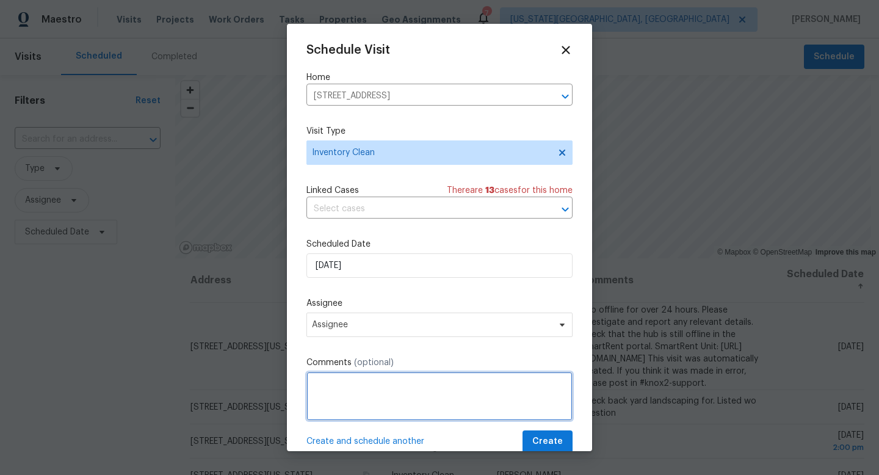
click at [339, 391] on textarea at bounding box center [439, 396] width 266 height 49
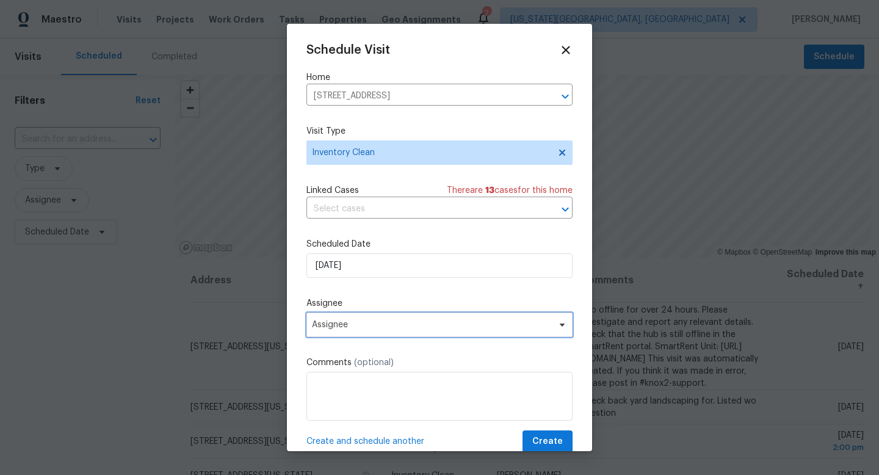
click at [351, 329] on span "Assignee" at bounding box center [431, 325] width 239 height 10
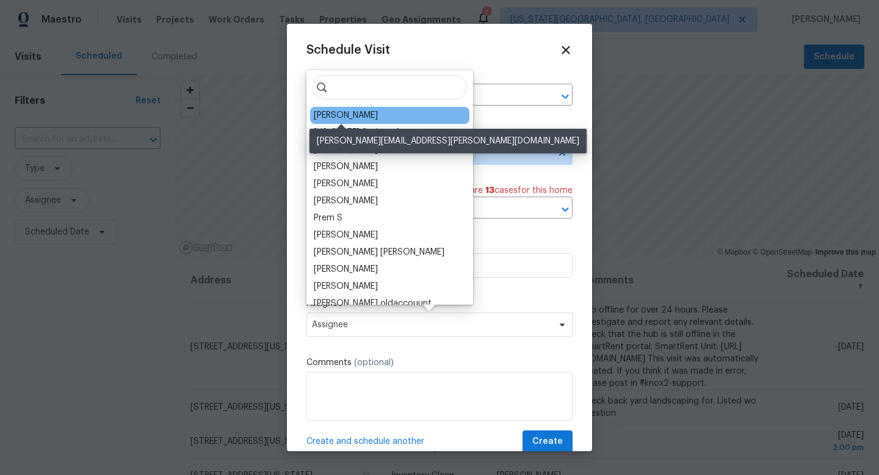
click at [336, 119] on div "[PERSON_NAME]" at bounding box center [346, 115] width 64 height 12
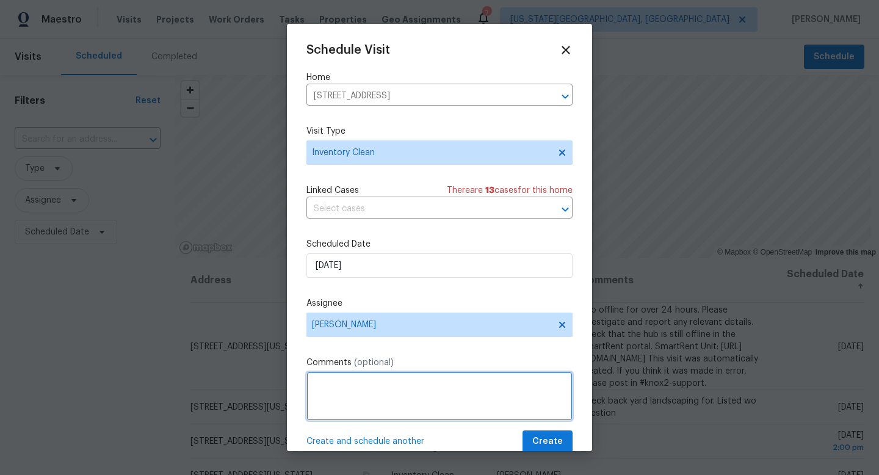
click at [337, 403] on textarea at bounding box center [439, 396] width 266 height 49
type textarea "check heat"
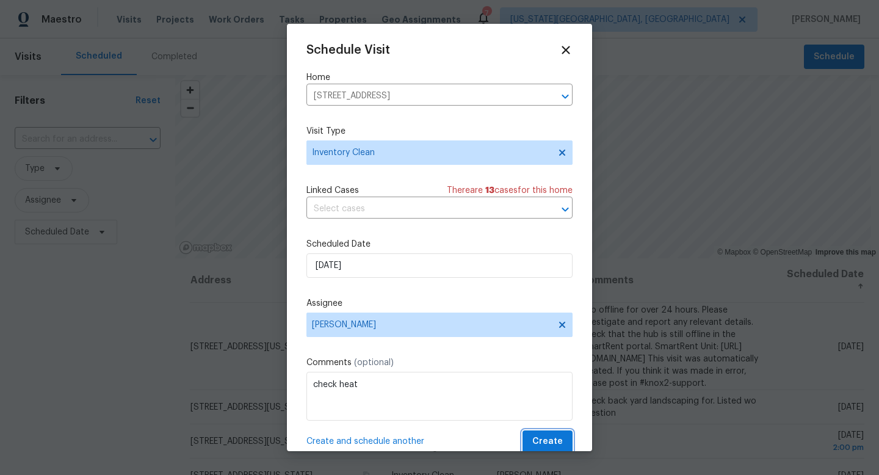
click at [546, 444] on span "Create" at bounding box center [547, 441] width 31 height 15
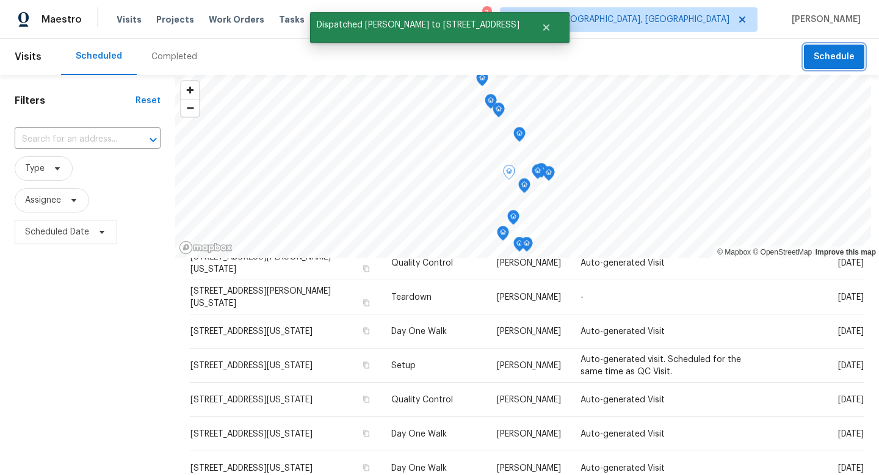
scroll to position [331, 0]
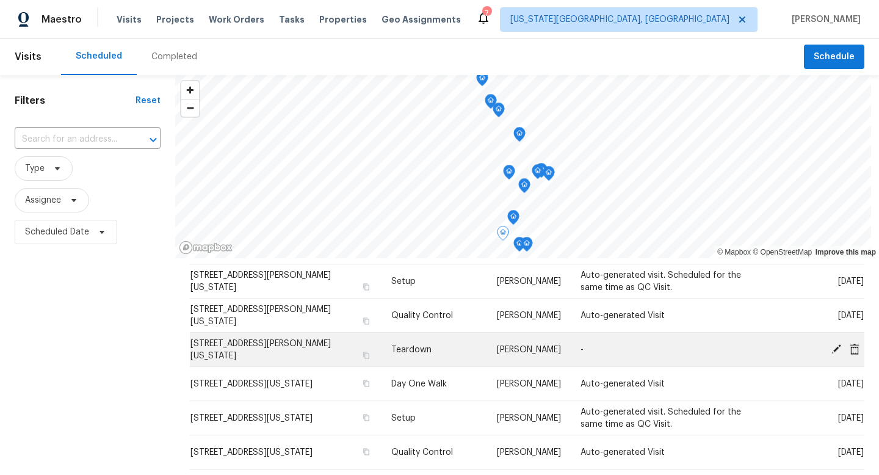
click at [837, 353] on icon at bounding box center [836, 349] width 10 height 10
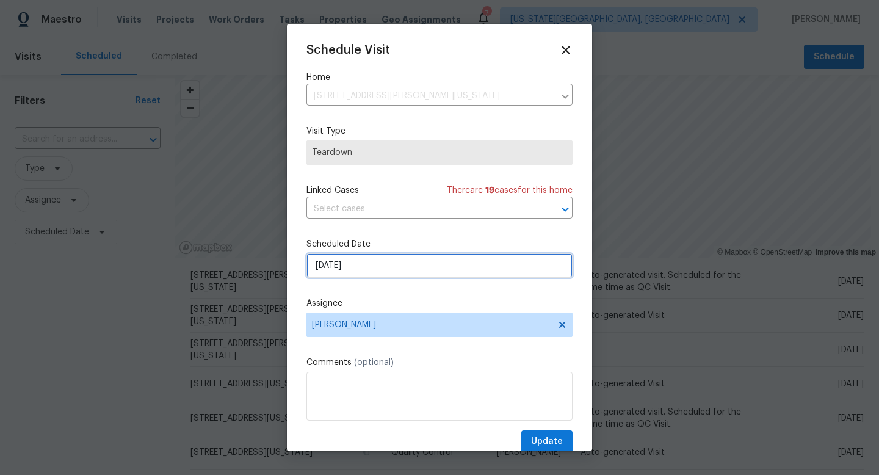
select select "9"
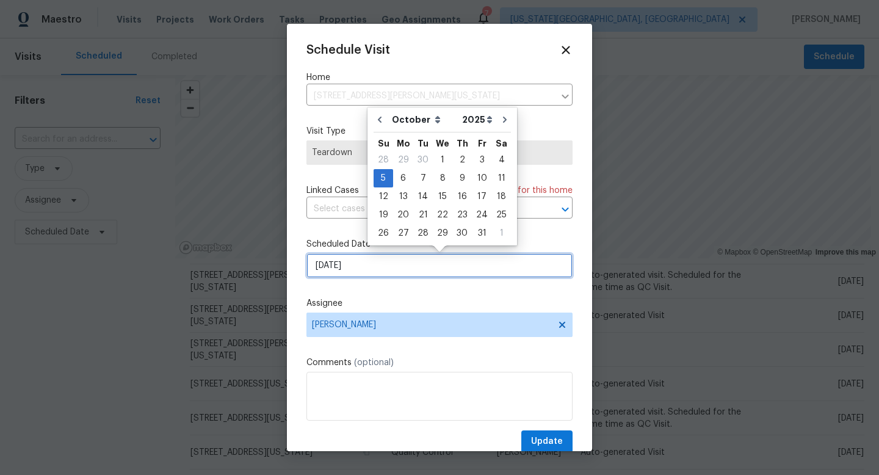
click at [400, 270] on input "10/5/2025" at bounding box center [439, 265] width 266 height 24
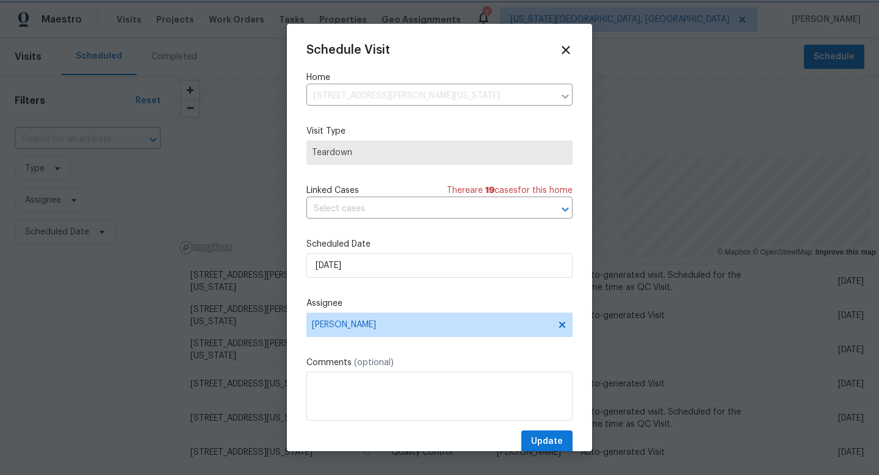
click at [622, 64] on div at bounding box center [439, 237] width 879 height 475
click at [561, 49] on icon at bounding box center [565, 50] width 14 height 14
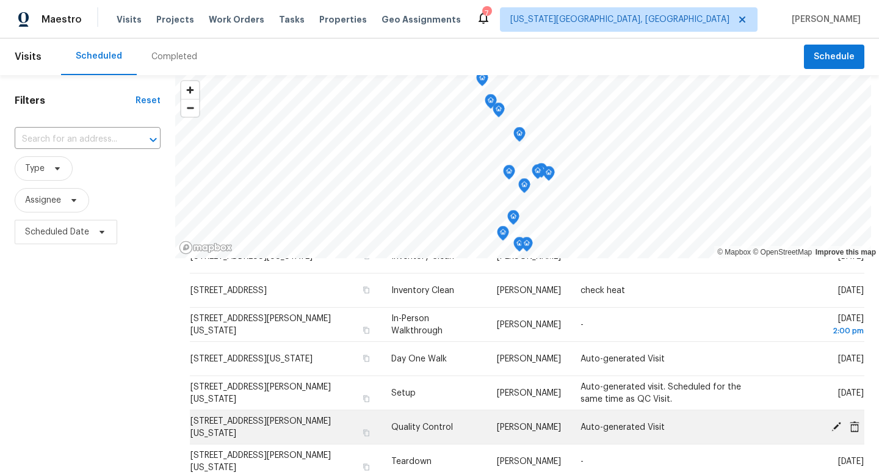
scroll to position [214, 0]
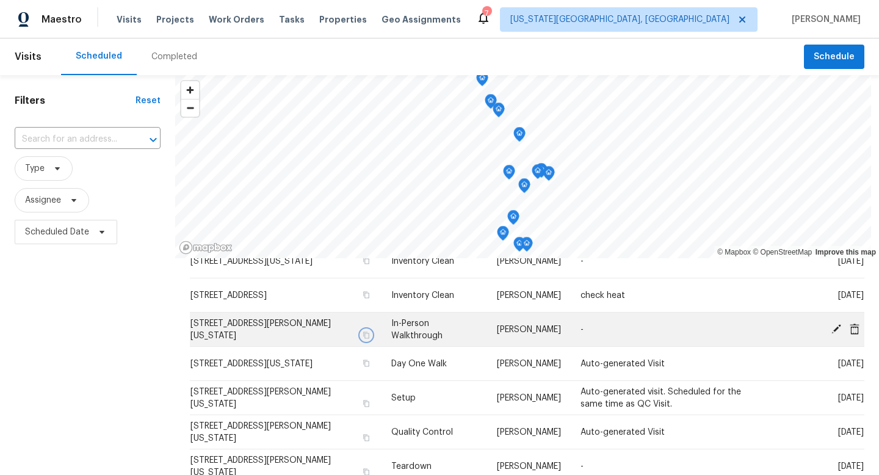
click at [369, 338] on icon "button" at bounding box center [366, 334] width 6 height 7
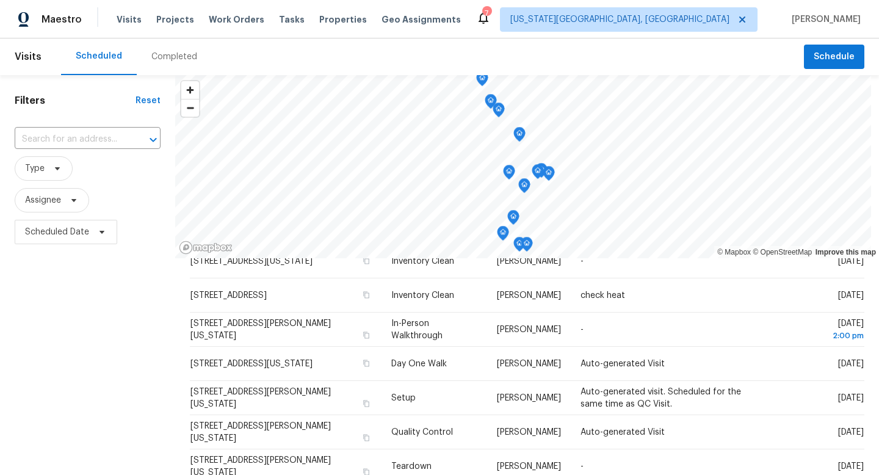
click at [831, 69] on header "Visits Scheduled Completed Schedule" at bounding box center [439, 56] width 879 height 37
click at [831, 56] on span "Schedule" at bounding box center [833, 56] width 41 height 15
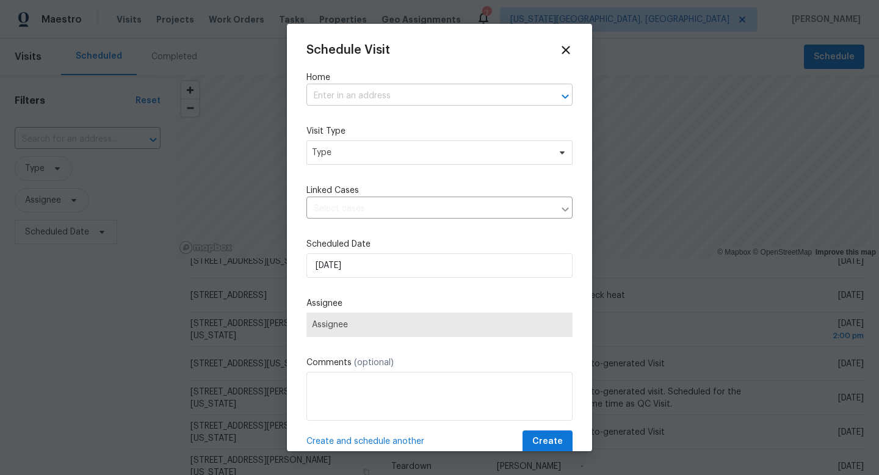
click at [327, 103] on input "text" at bounding box center [422, 96] width 232 height 19
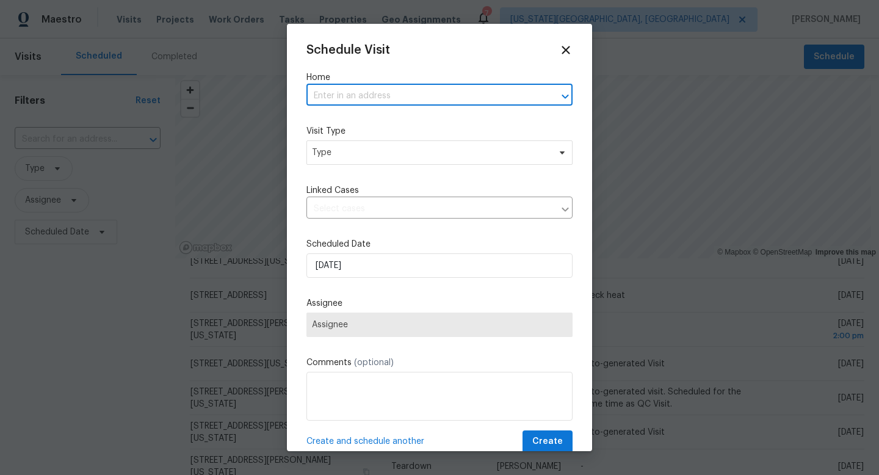
paste input "100 Grinnell St, Colorado Springs, CO 80911"
type input "100 Grinnell St, Colorado Springs, CO 80911"
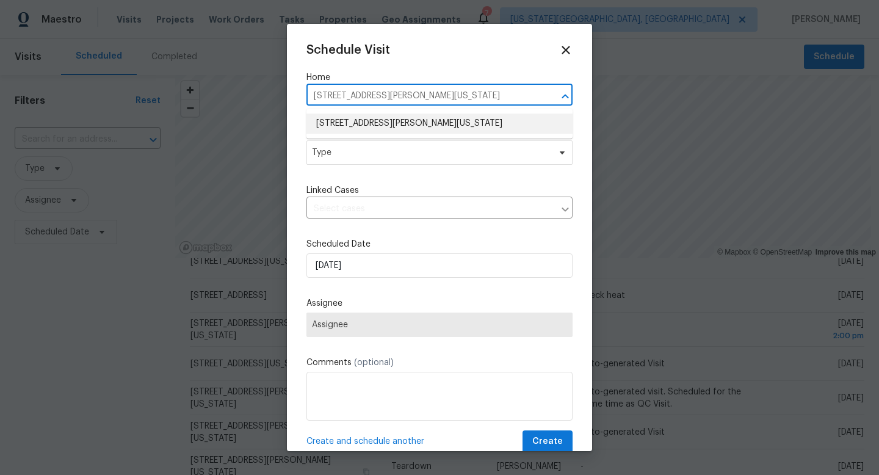
click at [349, 118] on li "100 Grinnell St, Colorado Springs, CO 80911" at bounding box center [439, 124] width 266 height 20
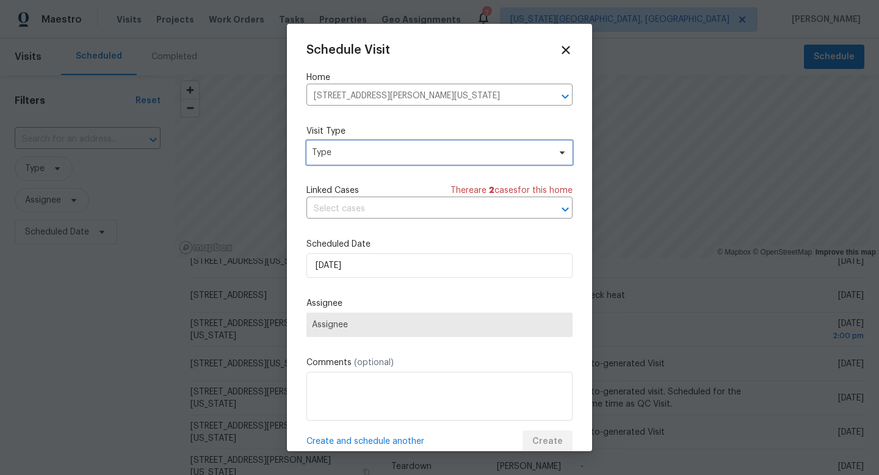
click at [344, 152] on span "Type" at bounding box center [430, 152] width 237 height 12
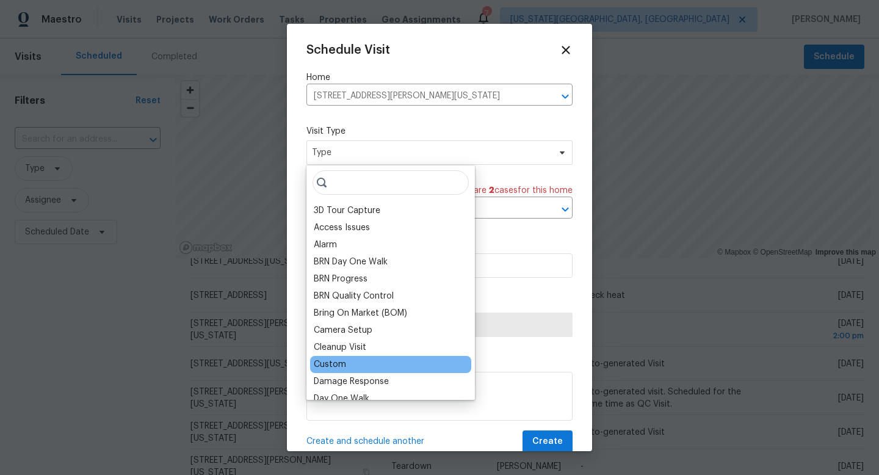
click at [343, 363] on div "Custom" at bounding box center [330, 364] width 32 height 12
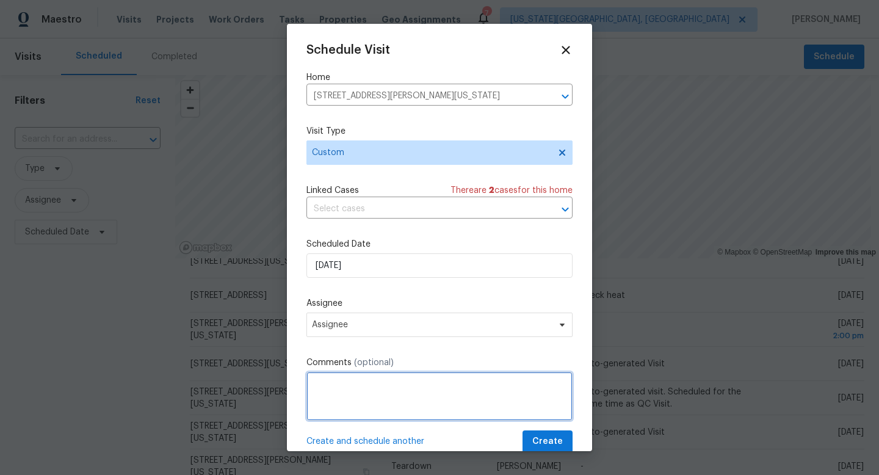
click at [347, 395] on textarea at bounding box center [439, 396] width 266 height 49
type textarea "Day 0"
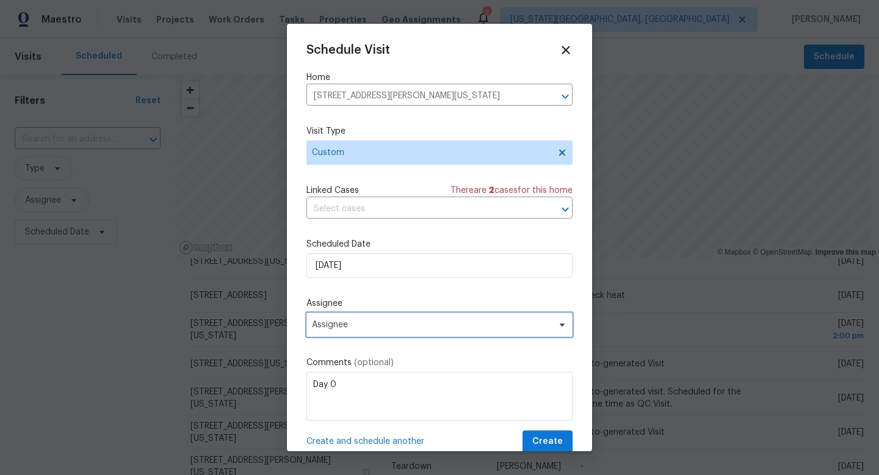
click at [376, 324] on span "Assignee" at bounding box center [431, 325] width 239 height 10
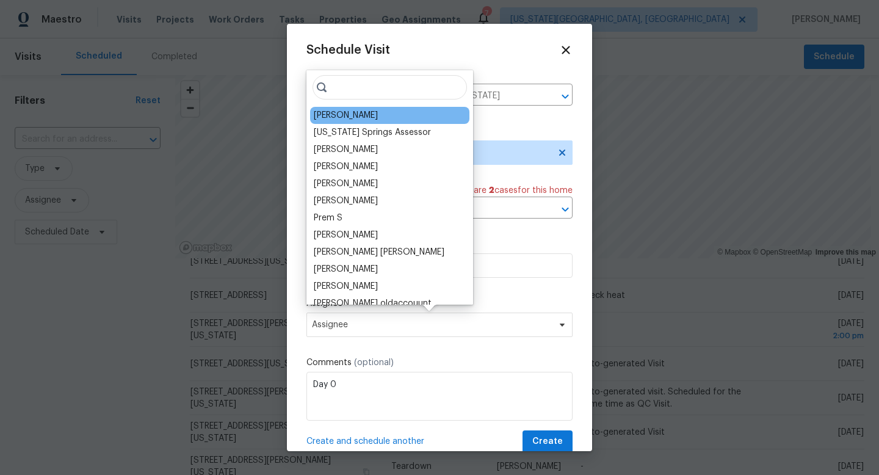
click at [327, 118] on div "[PERSON_NAME]" at bounding box center [346, 115] width 64 height 12
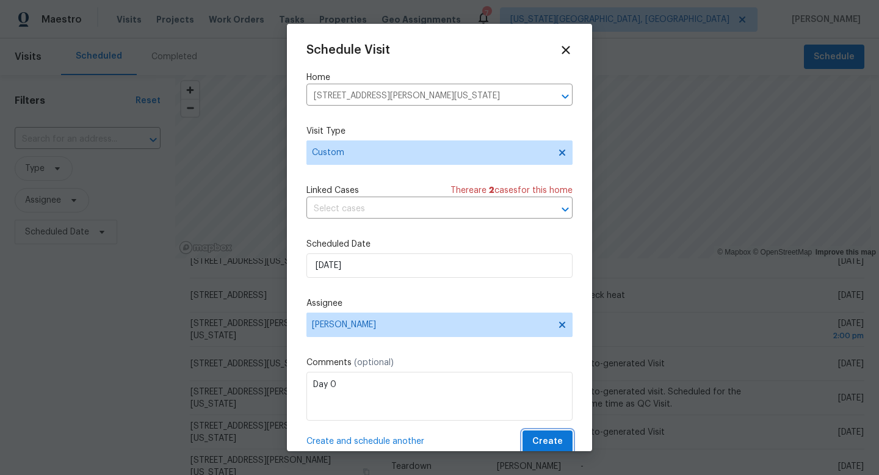
click at [542, 435] on span "Create" at bounding box center [547, 441] width 31 height 15
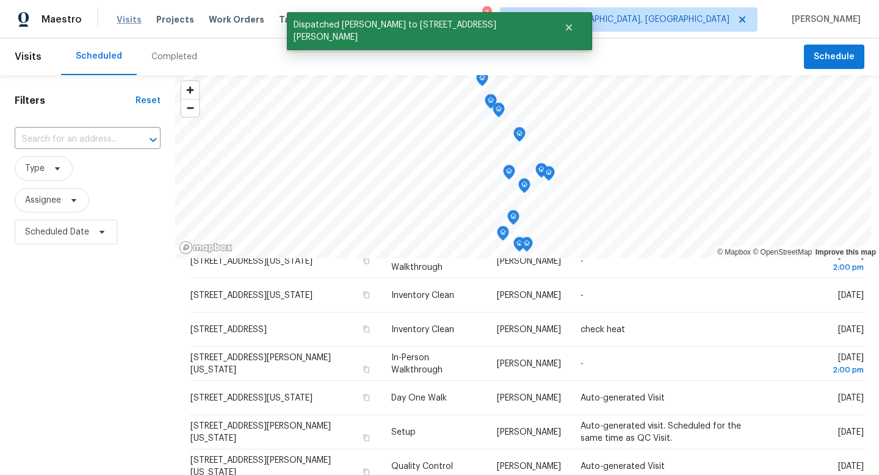
click at [125, 18] on span "Visits" at bounding box center [129, 19] width 25 height 12
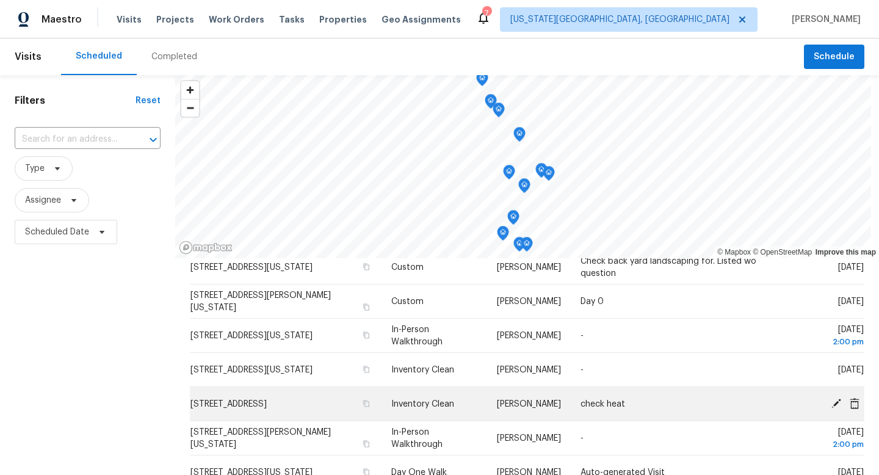
scroll to position [141, 0]
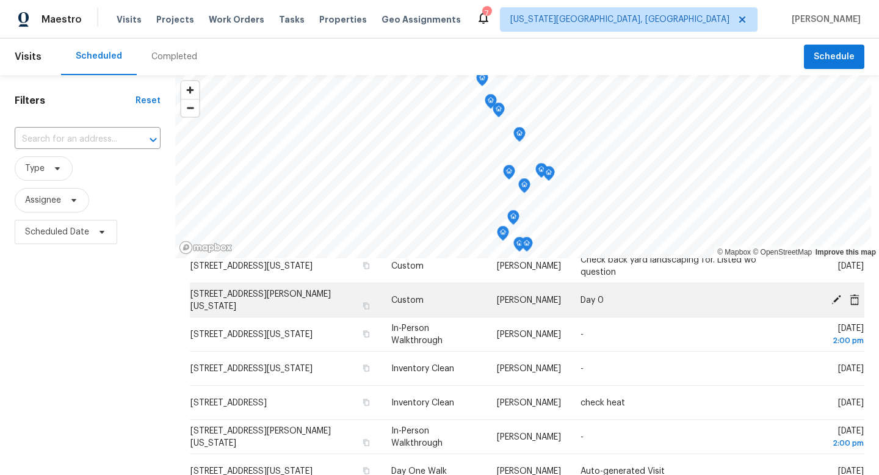
click at [834, 305] on icon at bounding box center [836, 299] width 11 height 11
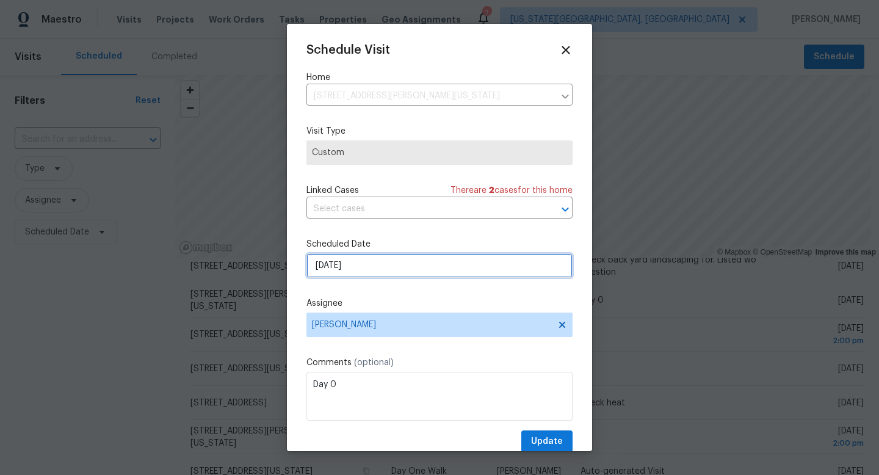
click at [352, 273] on input "[DATE]" at bounding box center [439, 265] width 266 height 24
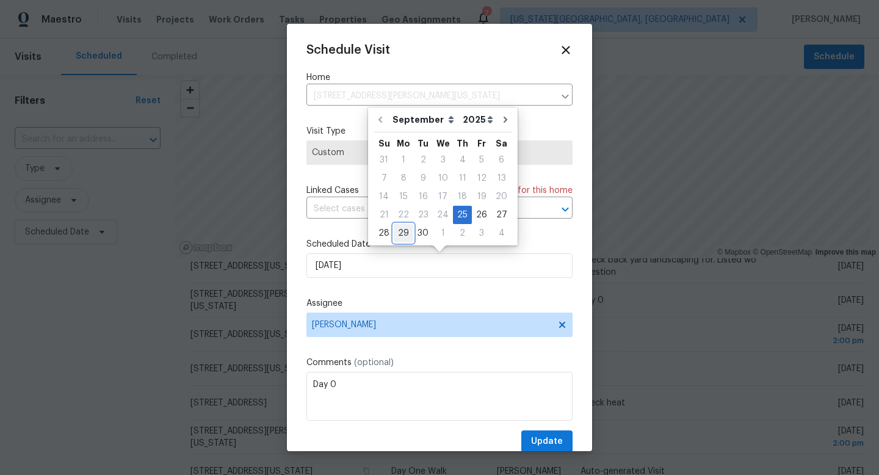
click at [404, 233] on div "29" at bounding box center [404, 233] width 20 height 17
type input "9/29/2025"
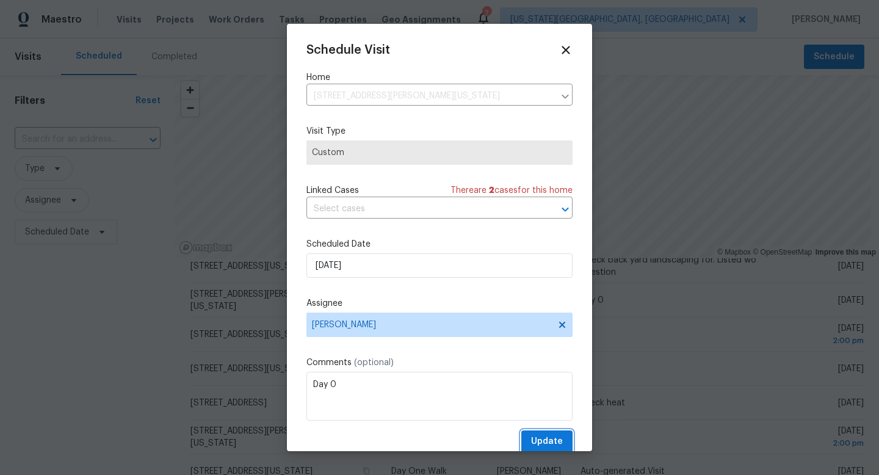
click at [537, 435] on span "Update" at bounding box center [547, 441] width 32 height 15
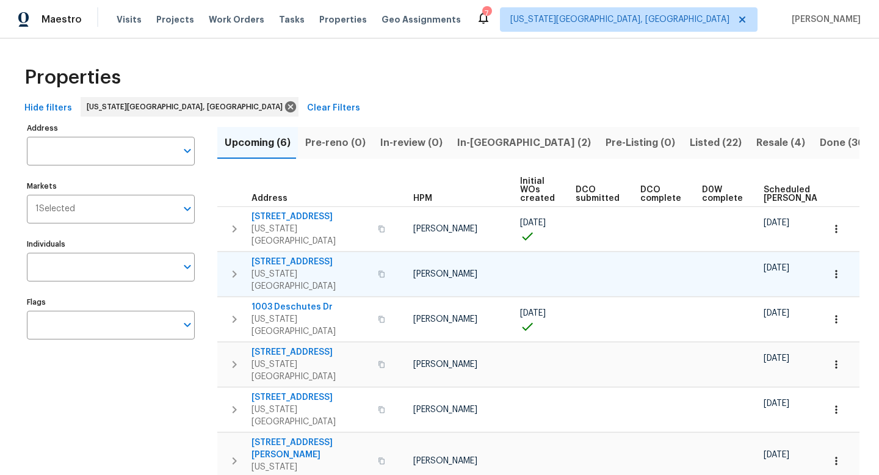
scroll to position [0, 35]
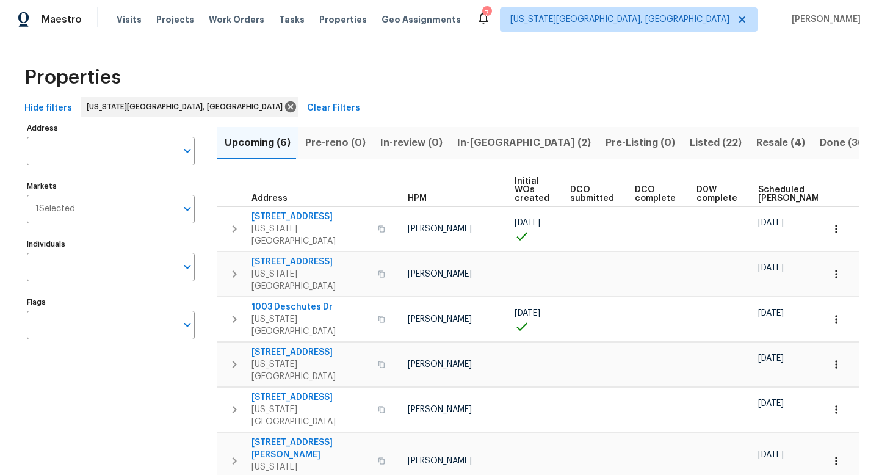
click at [682, 156] on button "Listed (22)" at bounding box center [715, 143] width 67 height 32
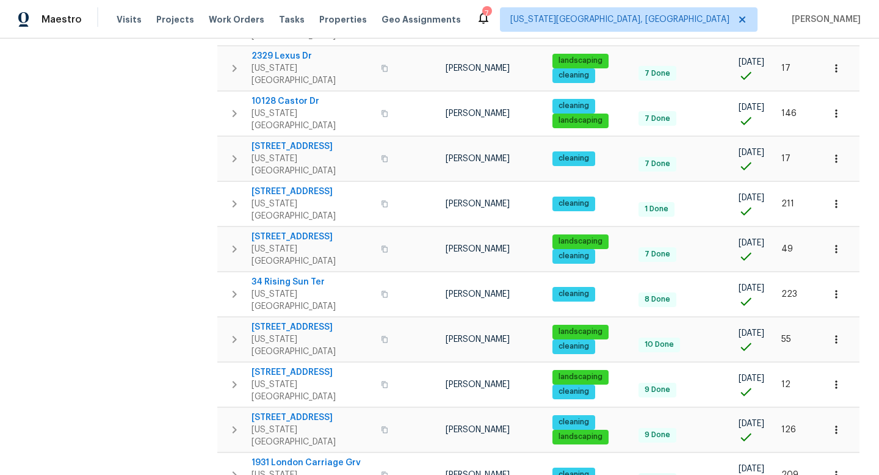
scroll to position [461, 0]
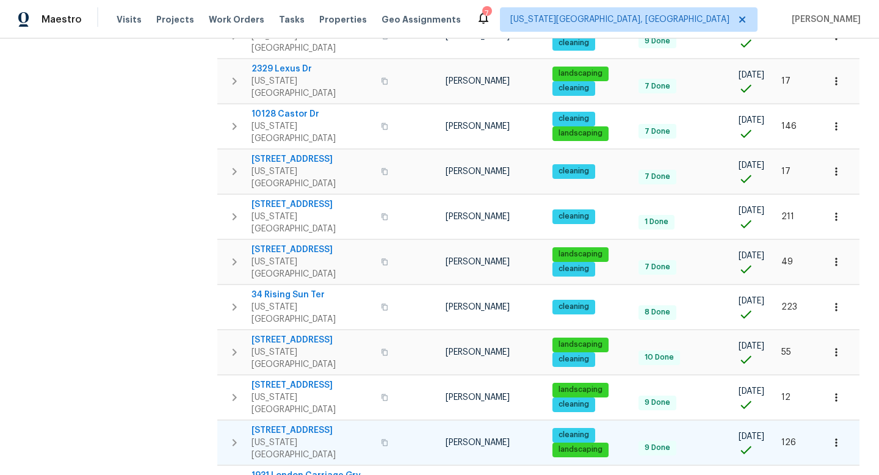
click at [381, 439] on icon "button" at bounding box center [384, 442] width 7 height 7
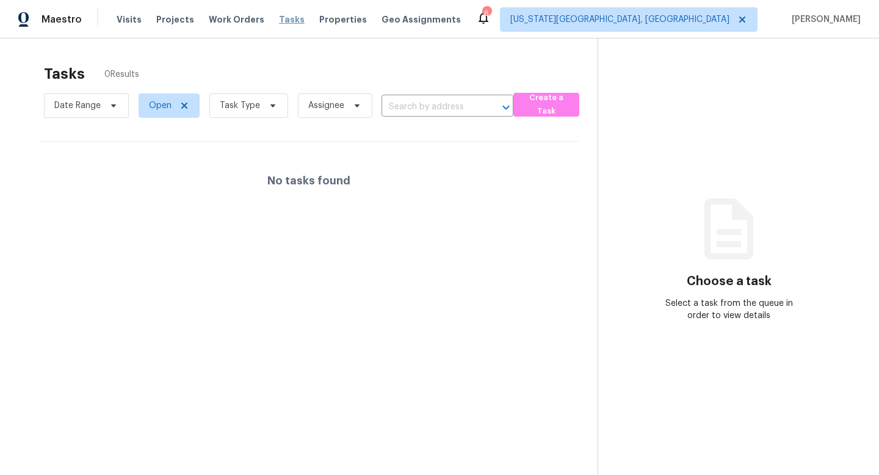
click at [279, 16] on span "Tasks" at bounding box center [292, 19] width 26 height 9
click at [279, 18] on span "Tasks" at bounding box center [292, 19] width 26 height 9
click at [319, 20] on span "Properties" at bounding box center [343, 19] width 48 height 12
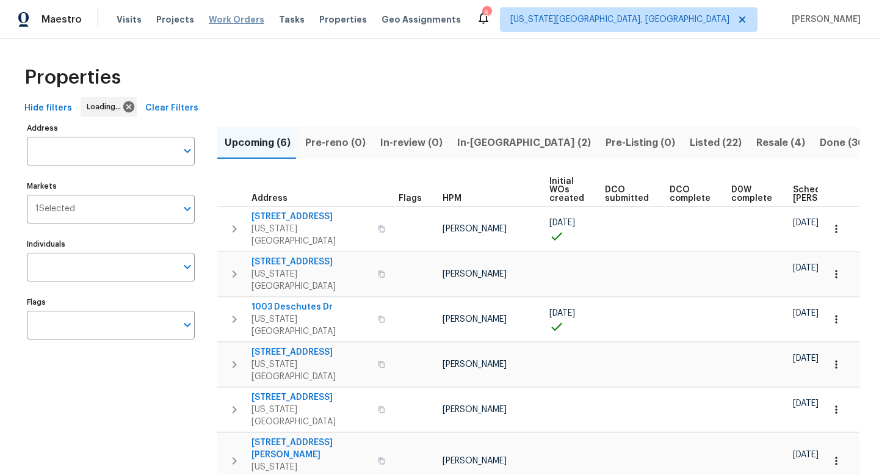
click at [234, 20] on span "Work Orders" at bounding box center [237, 19] width 56 height 12
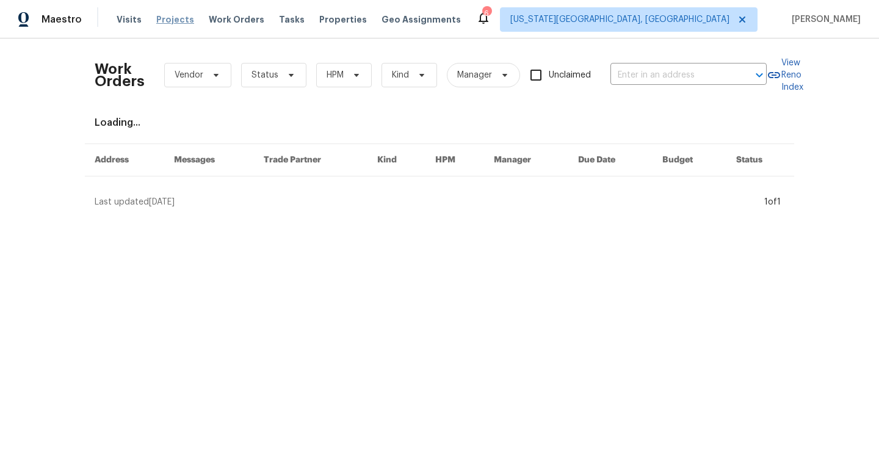
click at [175, 21] on span "Projects" at bounding box center [175, 19] width 38 height 12
